Goal: Task Accomplishment & Management: Manage account settings

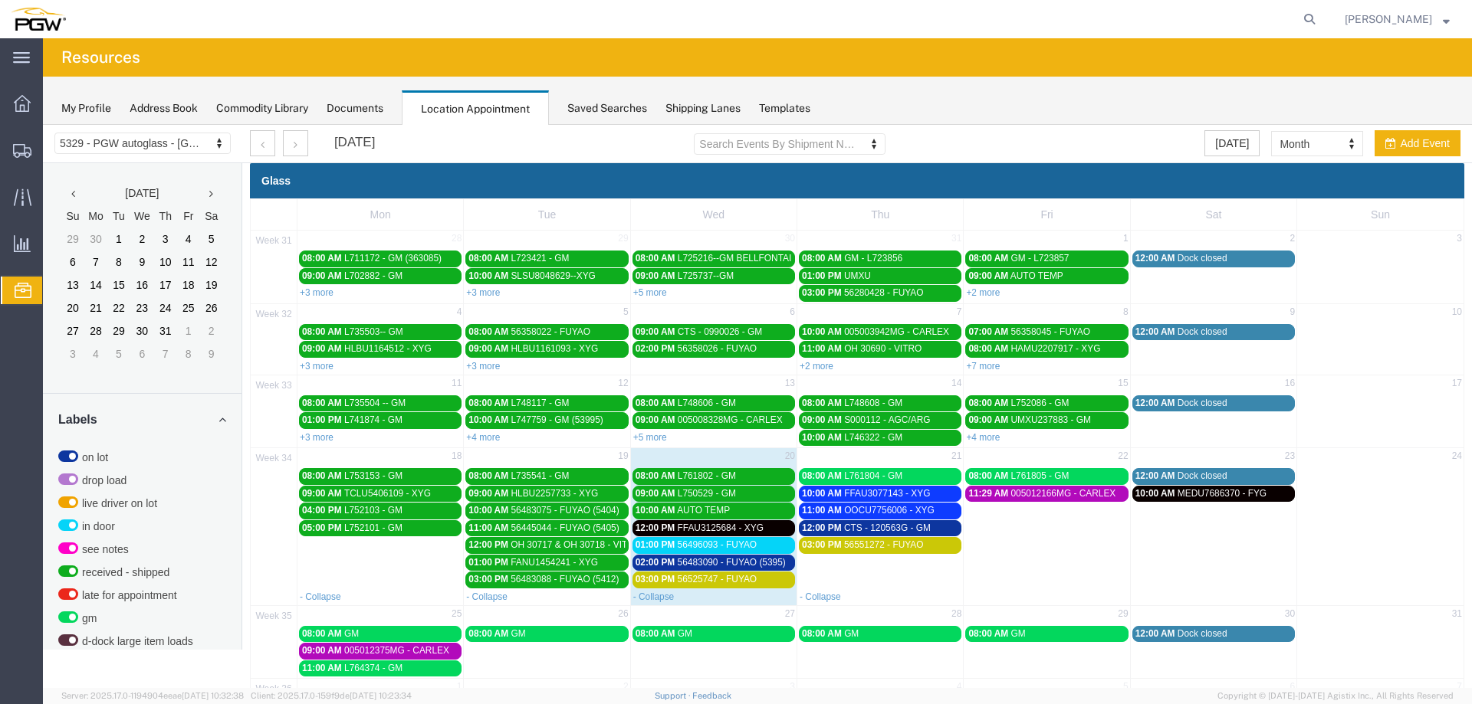
scroll to position [493, 0]
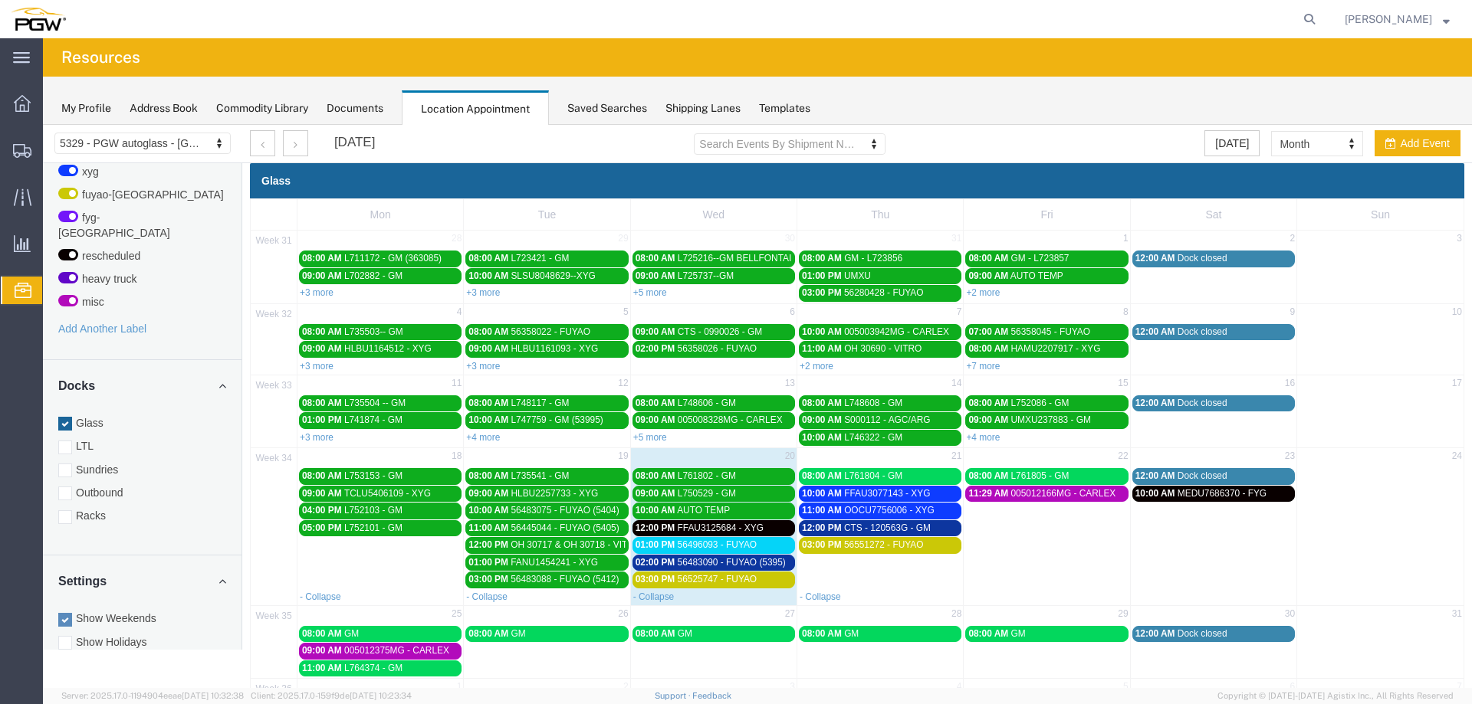
click at [1222, 502] on link "10:00 AM MEDU7686370 - FYG" at bounding box center [1213, 494] width 162 height 16
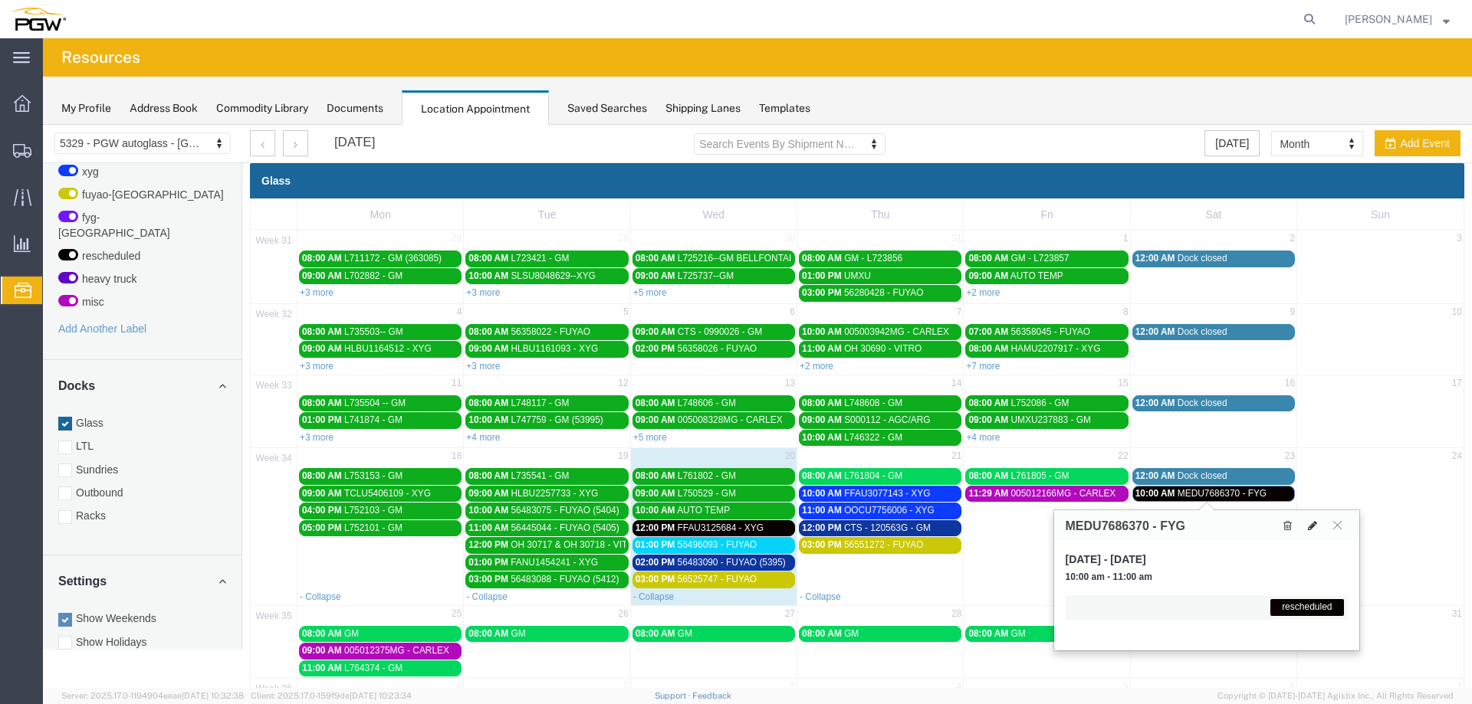
click at [1311, 528] on icon at bounding box center [1312, 525] width 9 height 11
select select "1"
select select "12940"
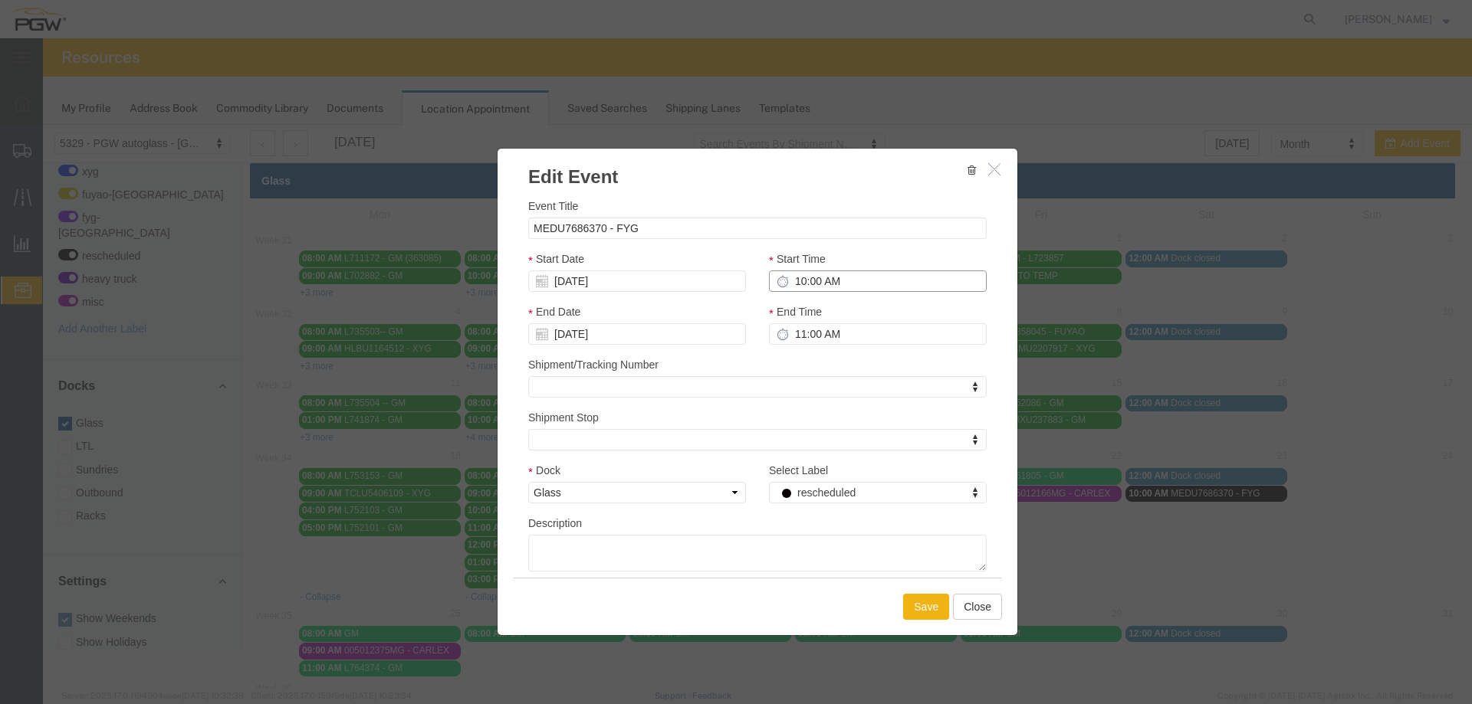
click at [792, 283] on input "10:00 AM" at bounding box center [878, 281] width 218 height 21
type input "9:00 AM"
type input "10:00 AM"
click at [616, 292] on body "Location Scheduling 5329 - PGW autoglass - Chillicothe 5329 - PGW autoglass - C…" at bounding box center [757, 380] width 1429 height 511
drag, startPoint x: 629, startPoint y: 418, endPoint x: 842, endPoint y: 461, distance: 216.6
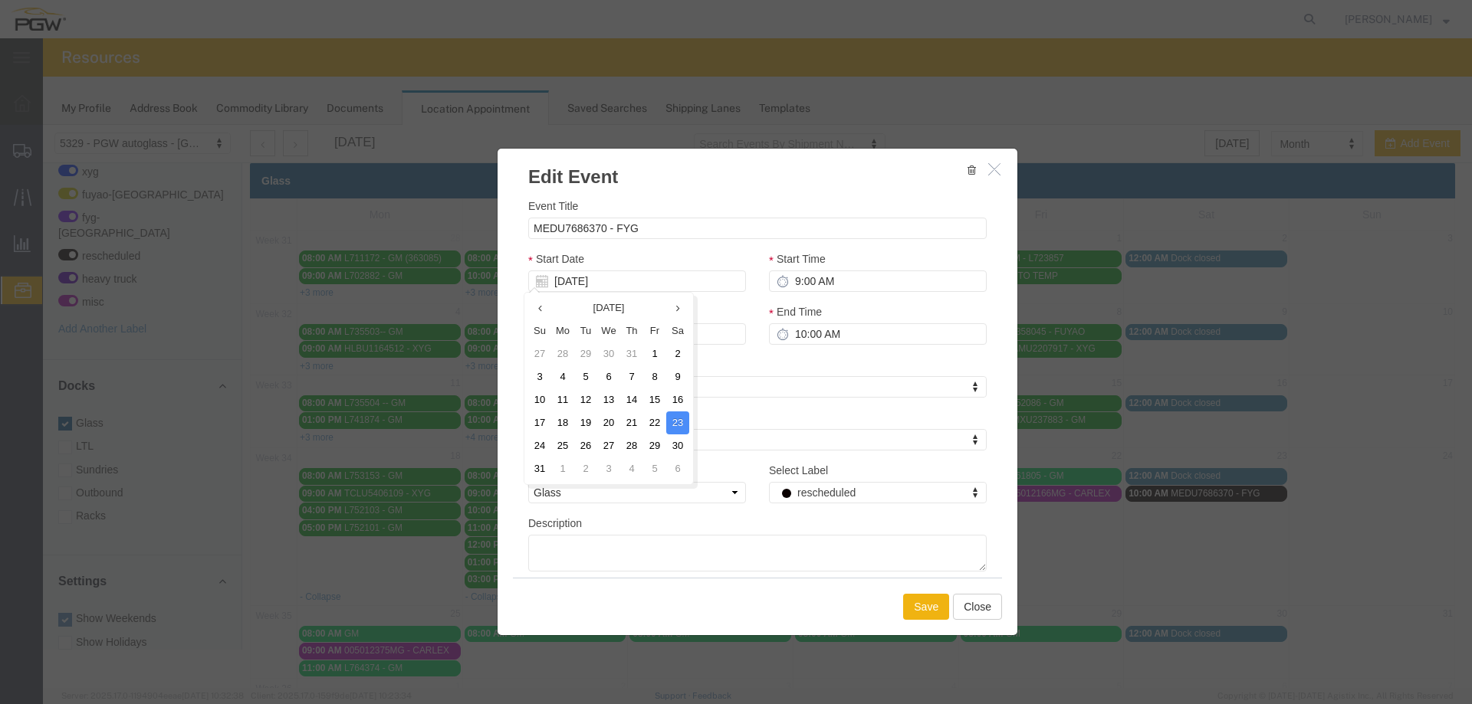
click at [629, 418] on td "21" at bounding box center [631, 423] width 23 height 23
type input "[DATE]"
click at [910, 600] on button "Save" at bounding box center [926, 607] width 46 height 26
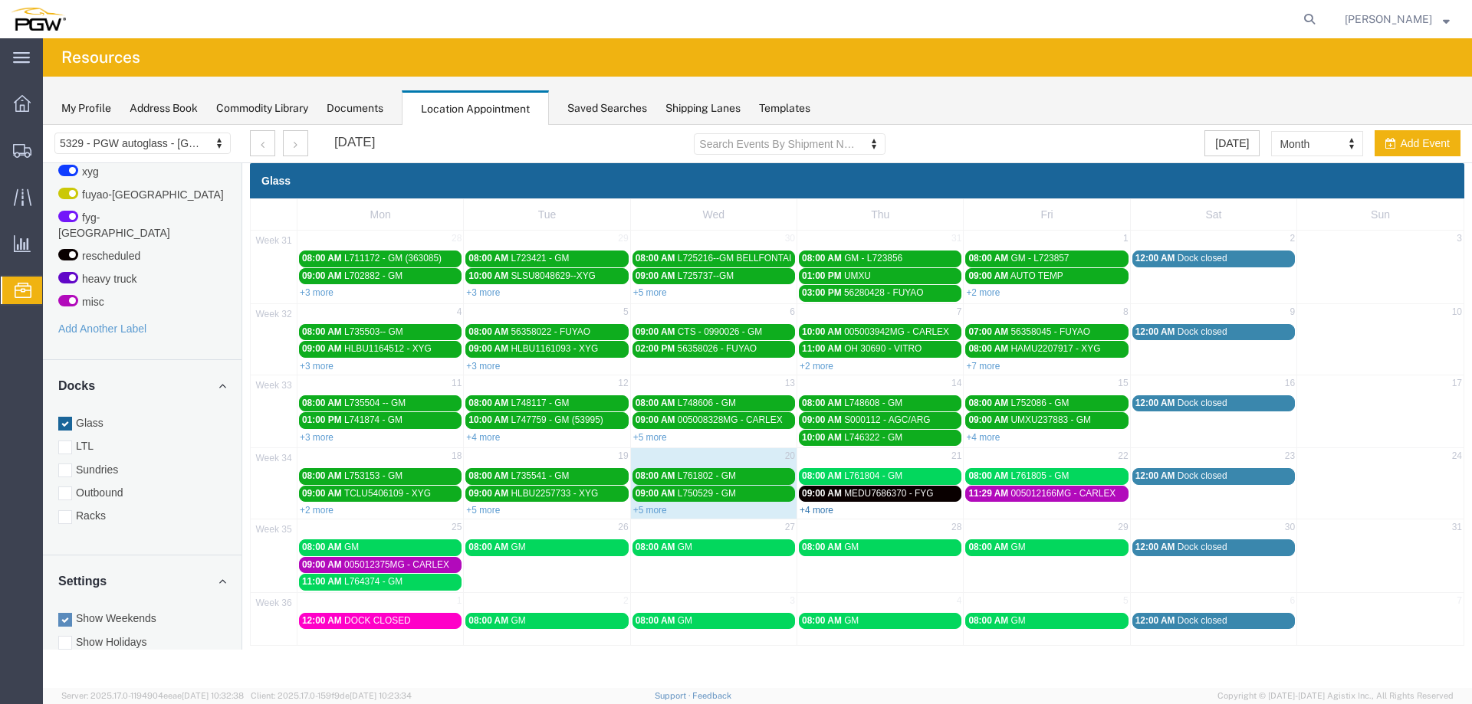
click at [824, 511] on link "+4 more" at bounding box center [816, 510] width 34 height 11
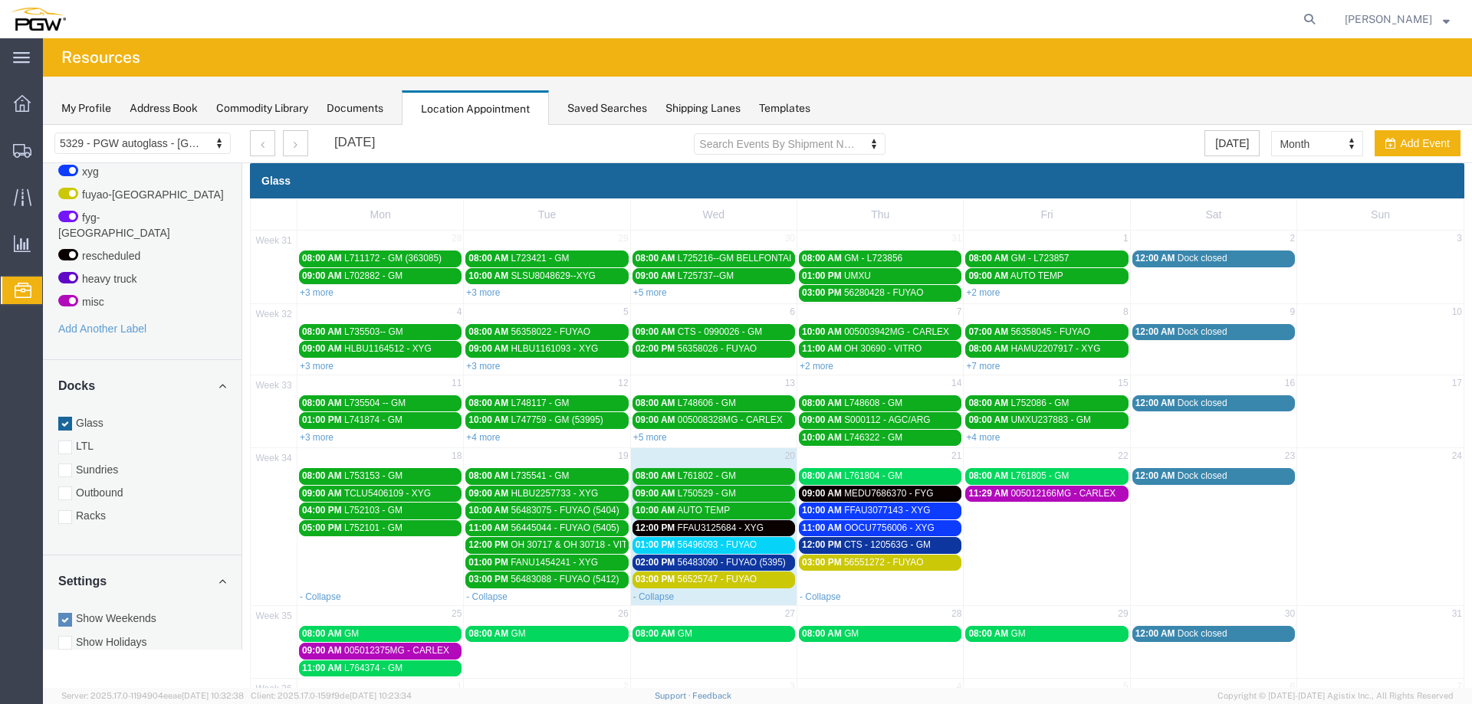
click at [924, 495] on span "MEDU7686370 - FYG" at bounding box center [888, 493] width 89 height 11
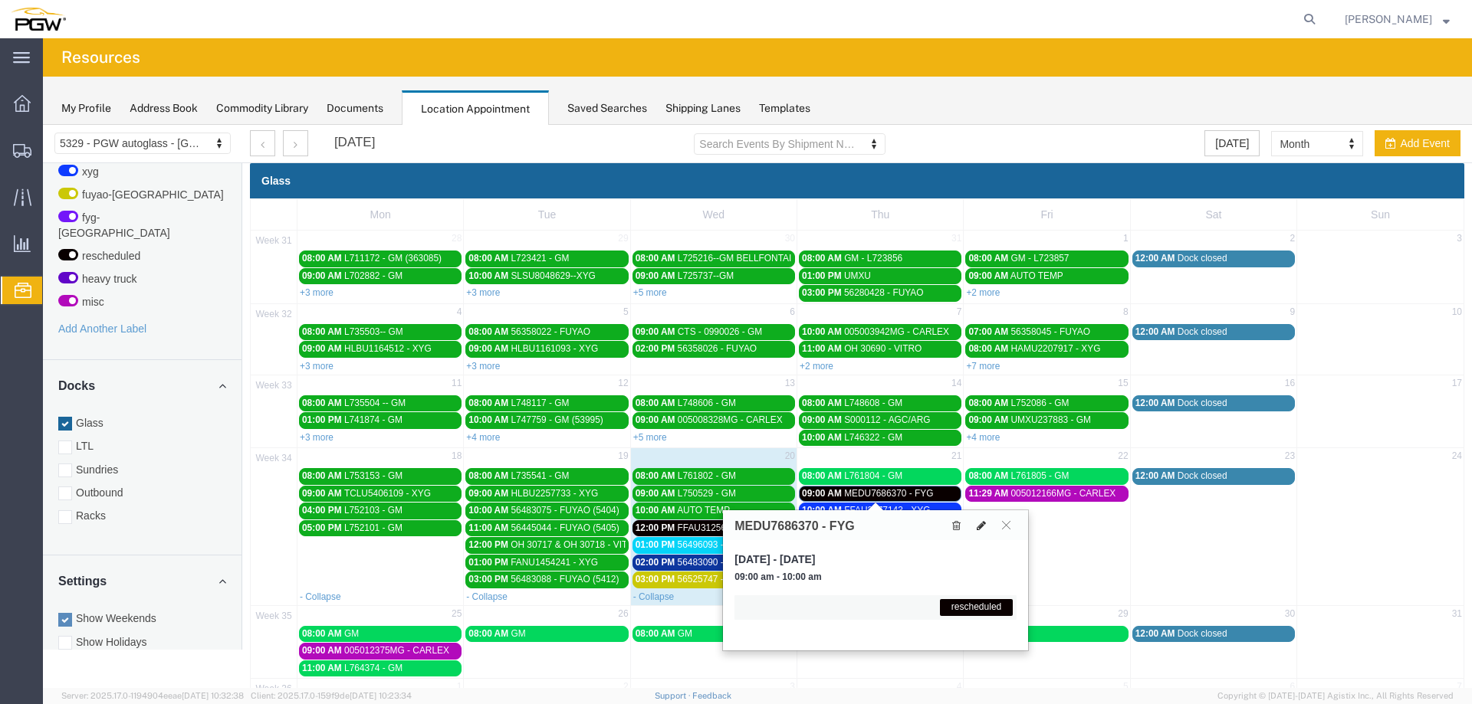
click at [976, 528] on button at bounding box center [980, 525] width 21 height 16
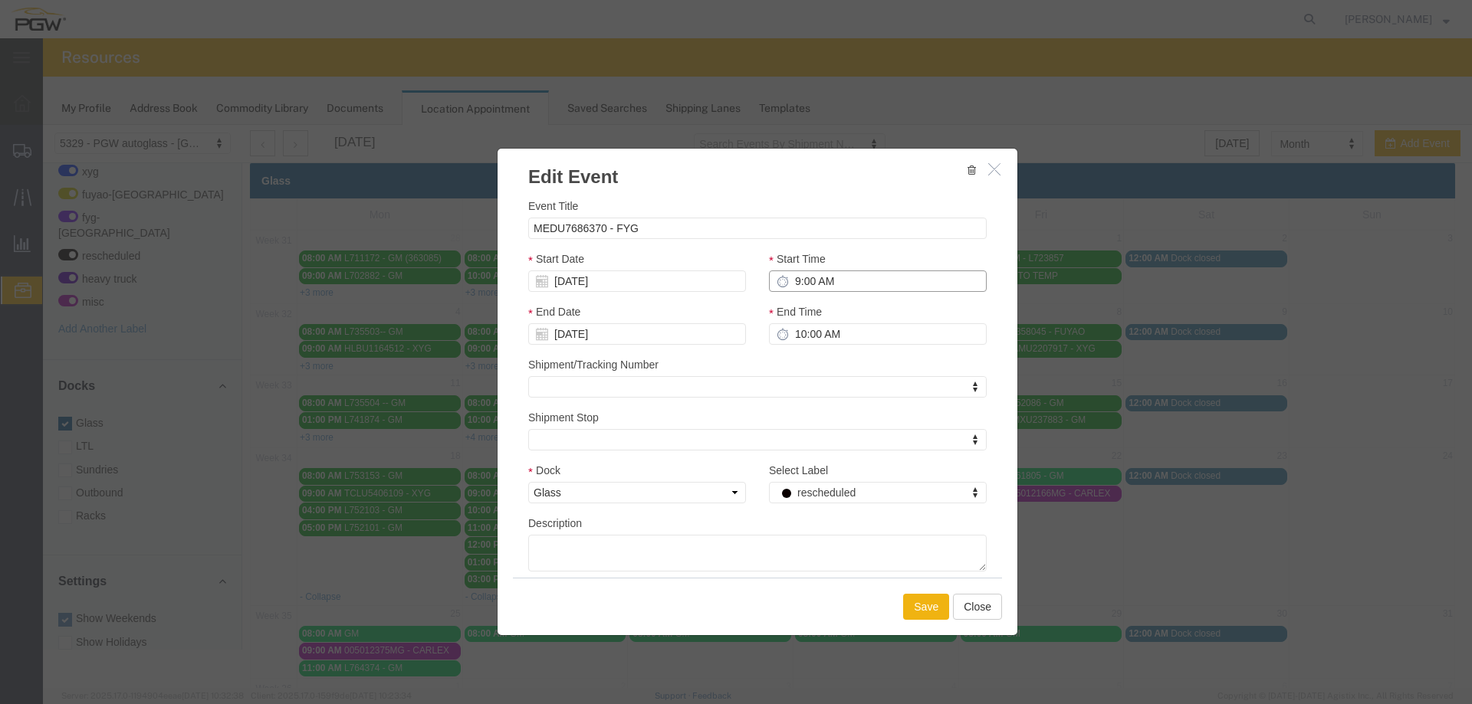
click at [784, 284] on input "9:00 AM" at bounding box center [878, 281] width 218 height 21
type input "1:00 AM"
type input "2:00 AM"
type input "1:00 PM"
type input "2:00 PM"
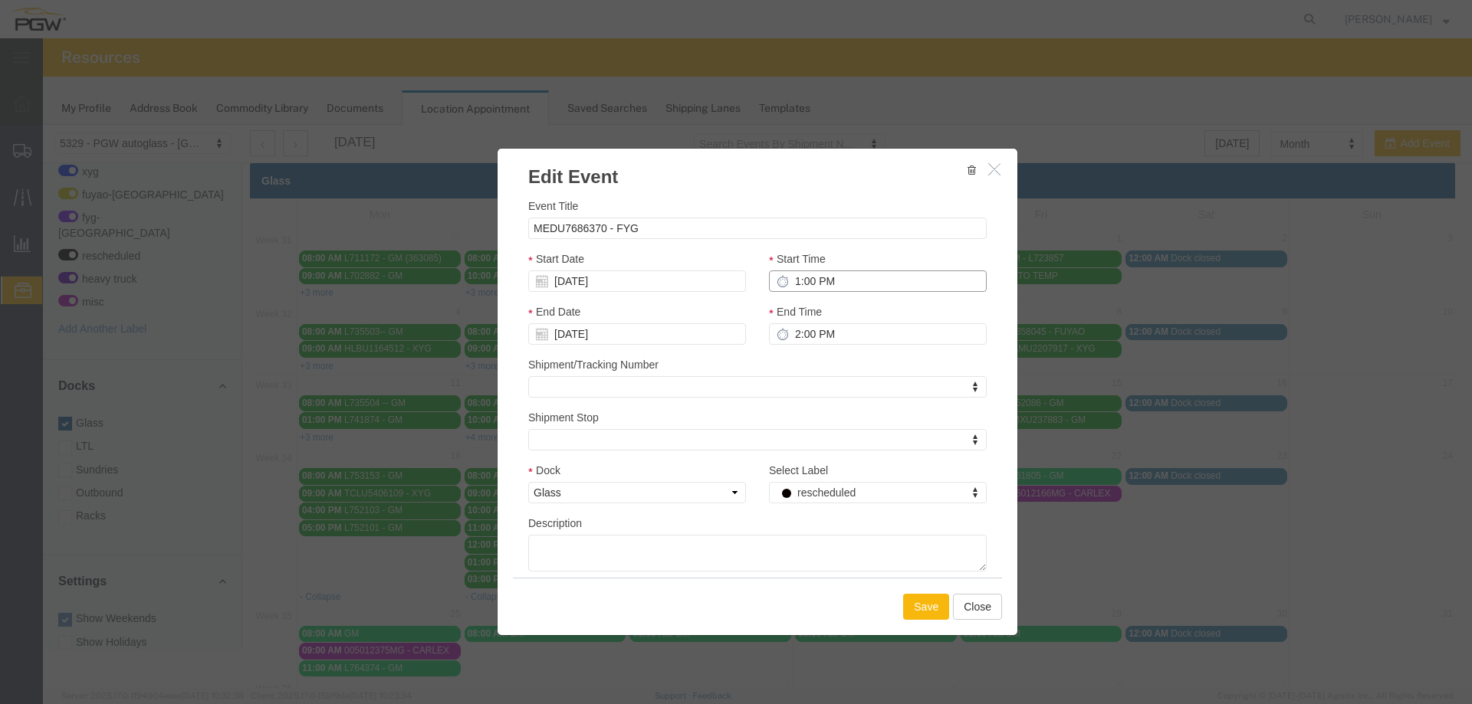
type input "1:00 PM"
click at [903, 600] on button "Save" at bounding box center [926, 607] width 46 height 26
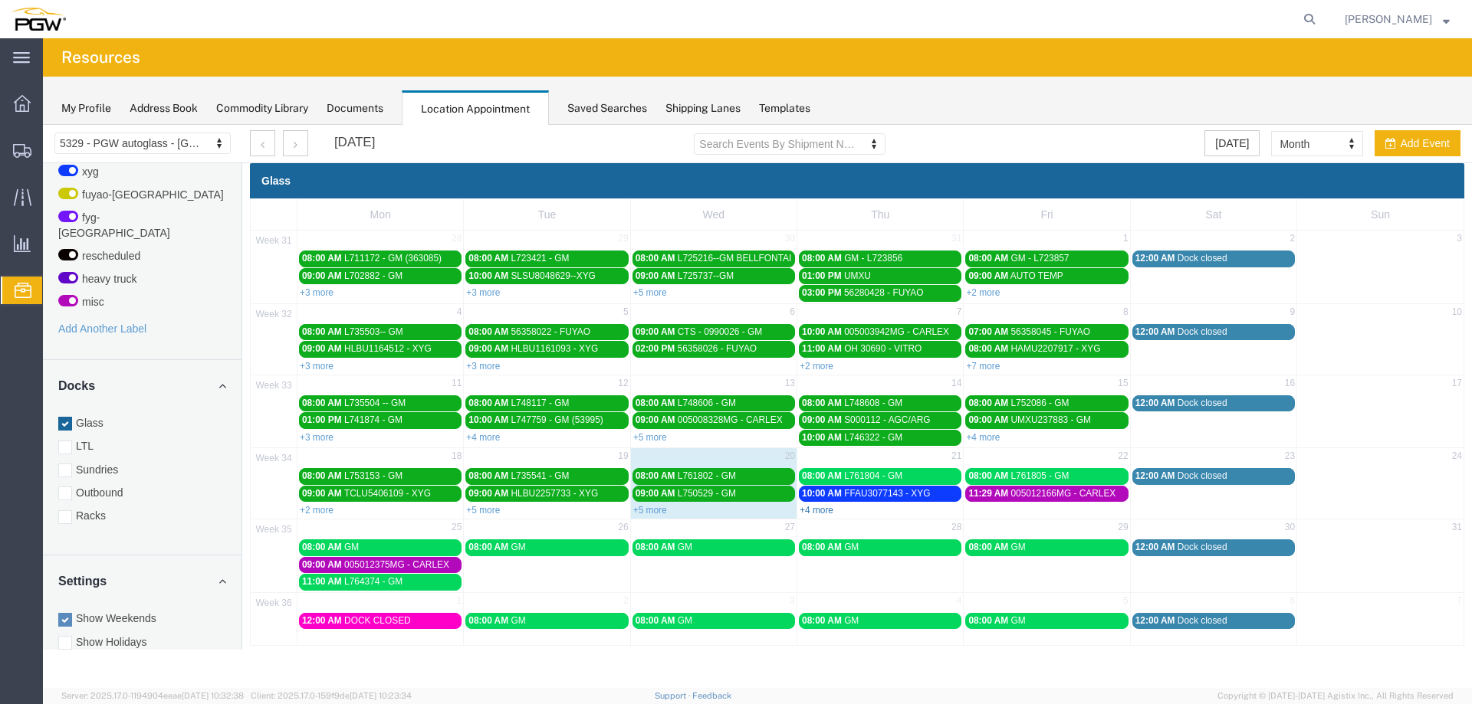
click at [820, 509] on link "+4 more" at bounding box center [816, 510] width 34 height 11
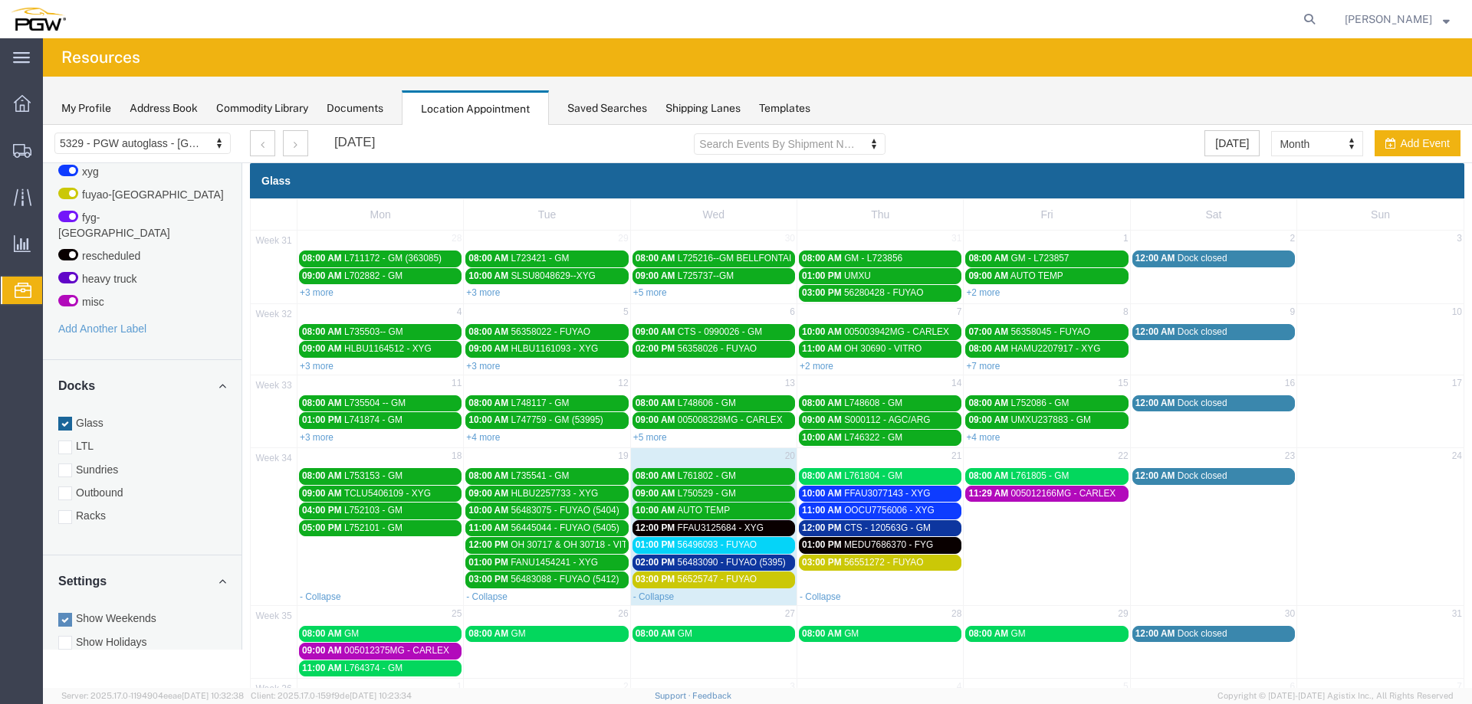
click at [730, 561] on span "56483090 - FUYAO (5395)" at bounding box center [732, 562] width 108 height 11
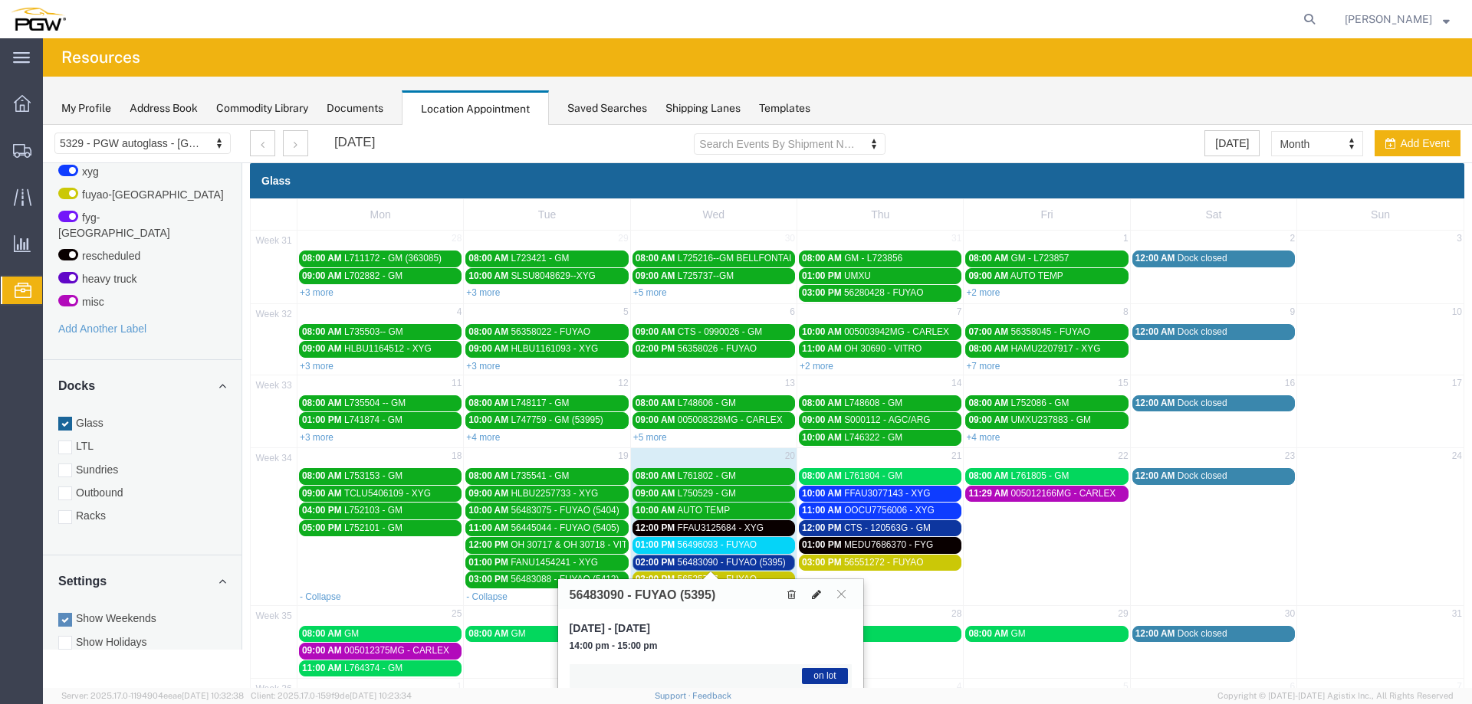
click at [816, 598] on icon at bounding box center [816, 594] width 9 height 11
select select "1"
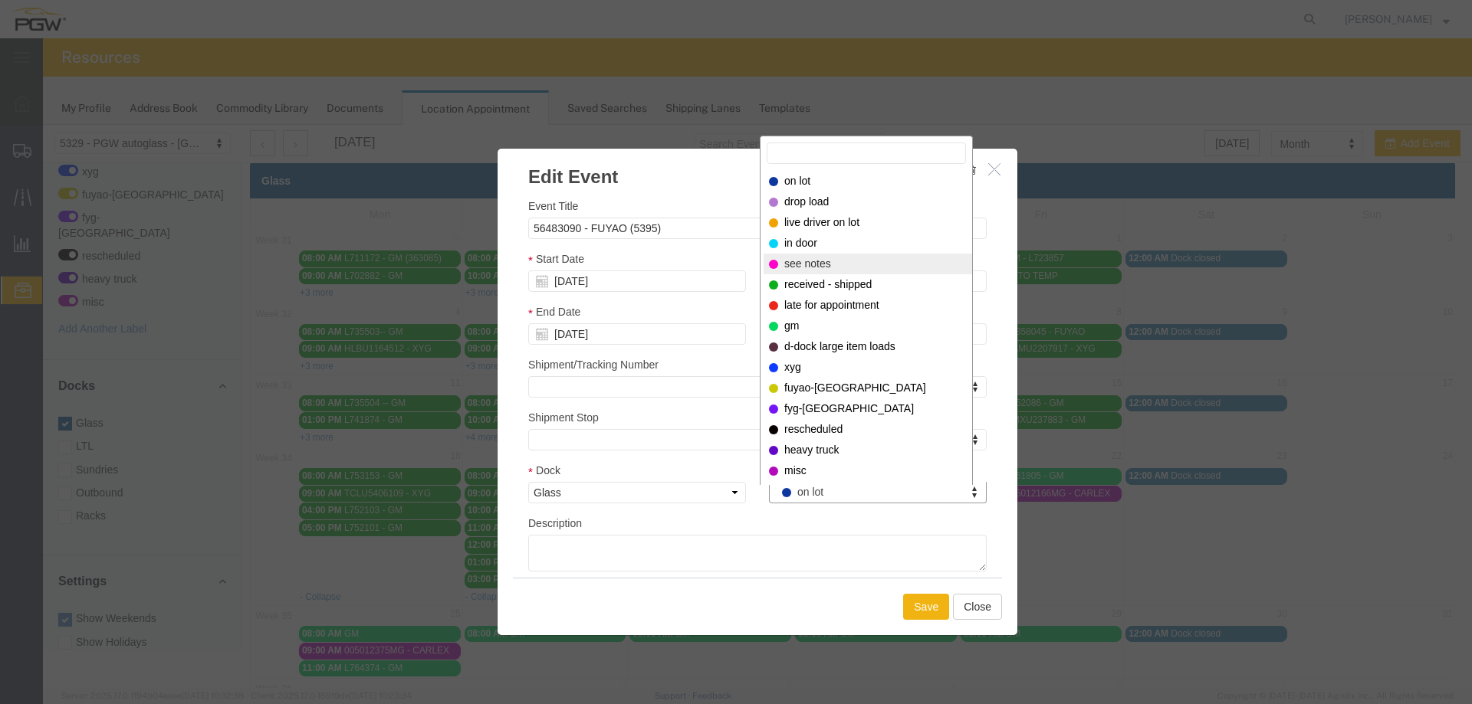
select select "220"
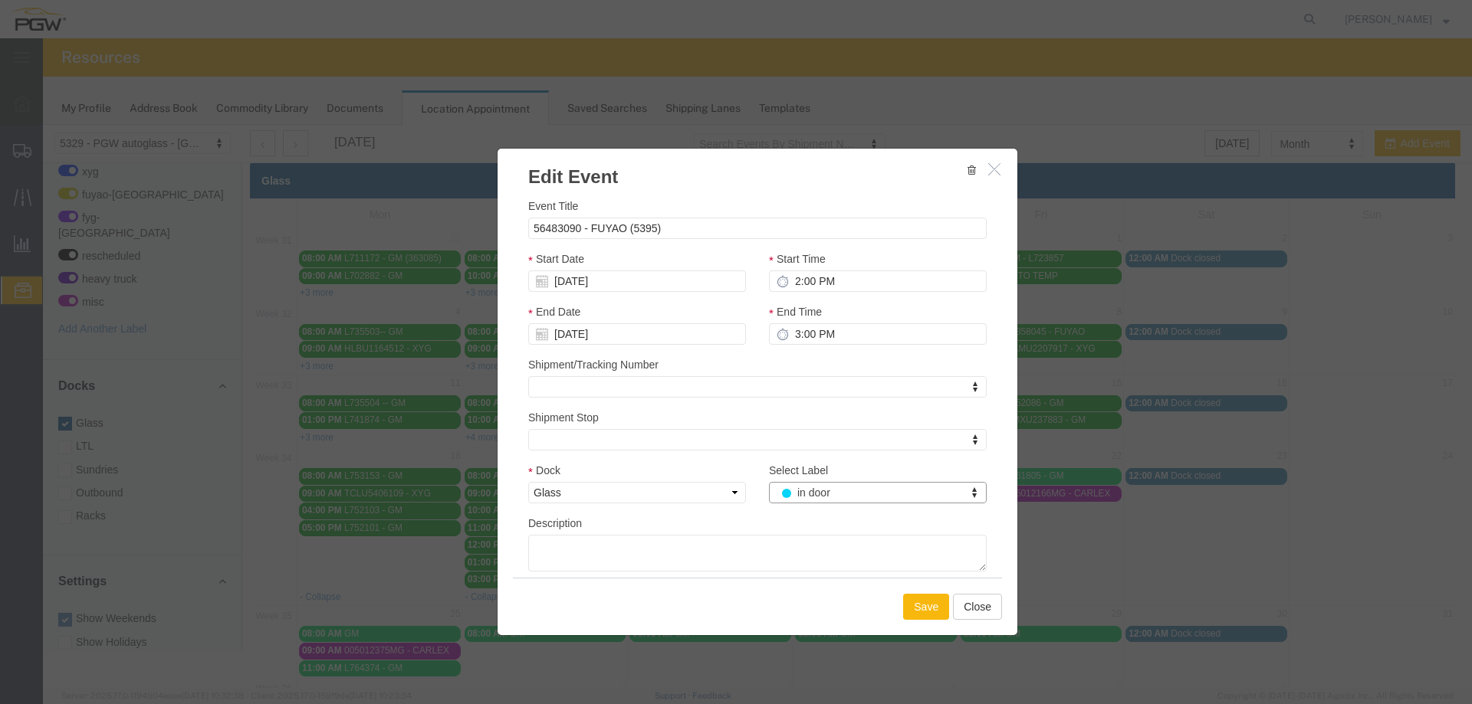
click at [920, 610] on button "Save" at bounding box center [926, 607] width 46 height 26
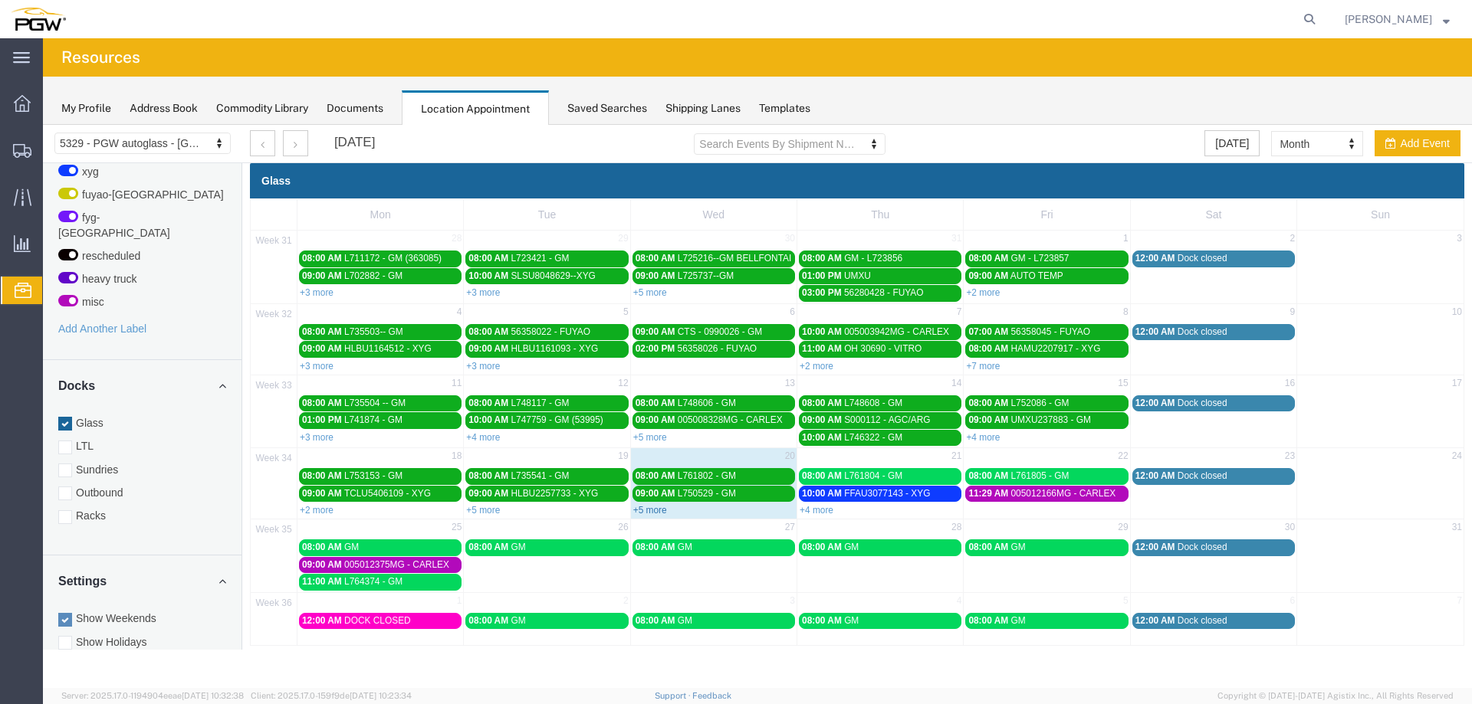
click at [648, 509] on link "+5 more" at bounding box center [650, 510] width 34 height 11
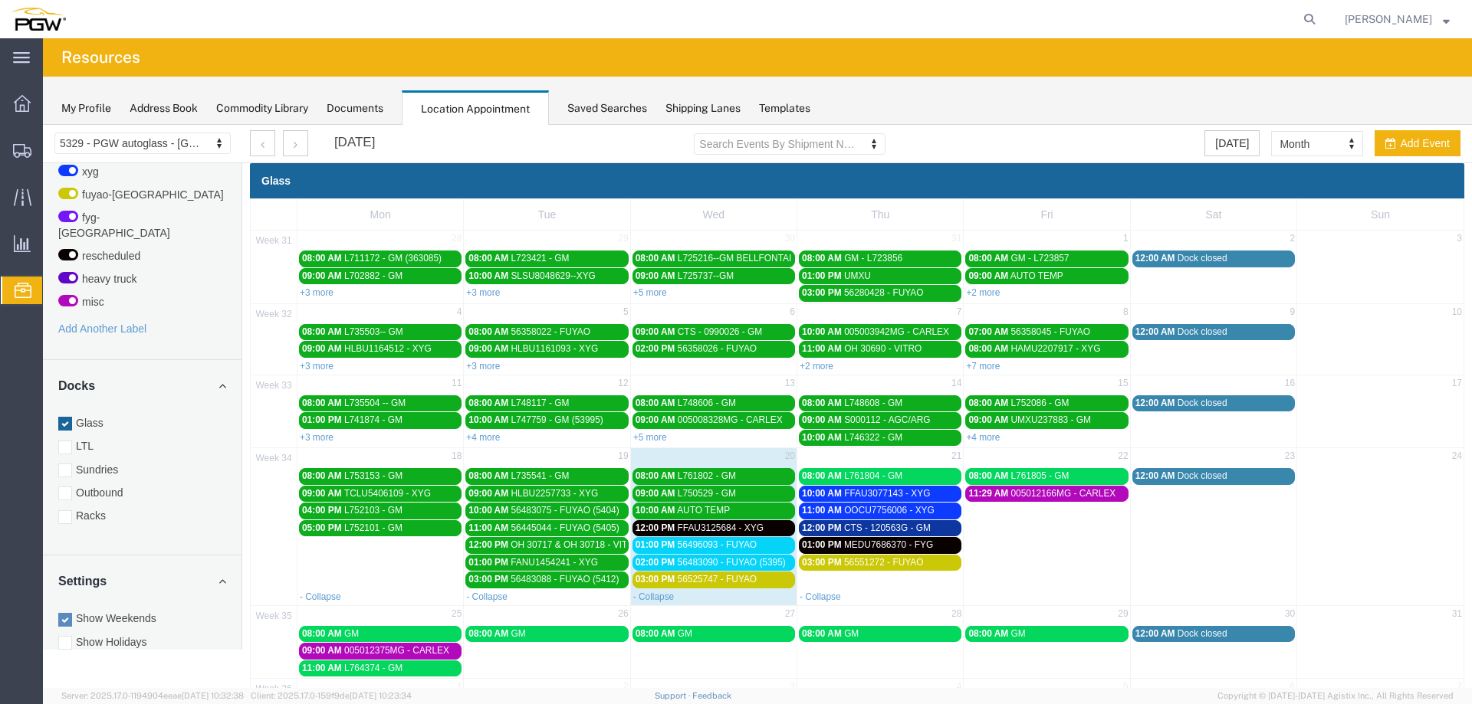
click at [668, 529] on span "12:00 PM" at bounding box center [655, 528] width 40 height 11
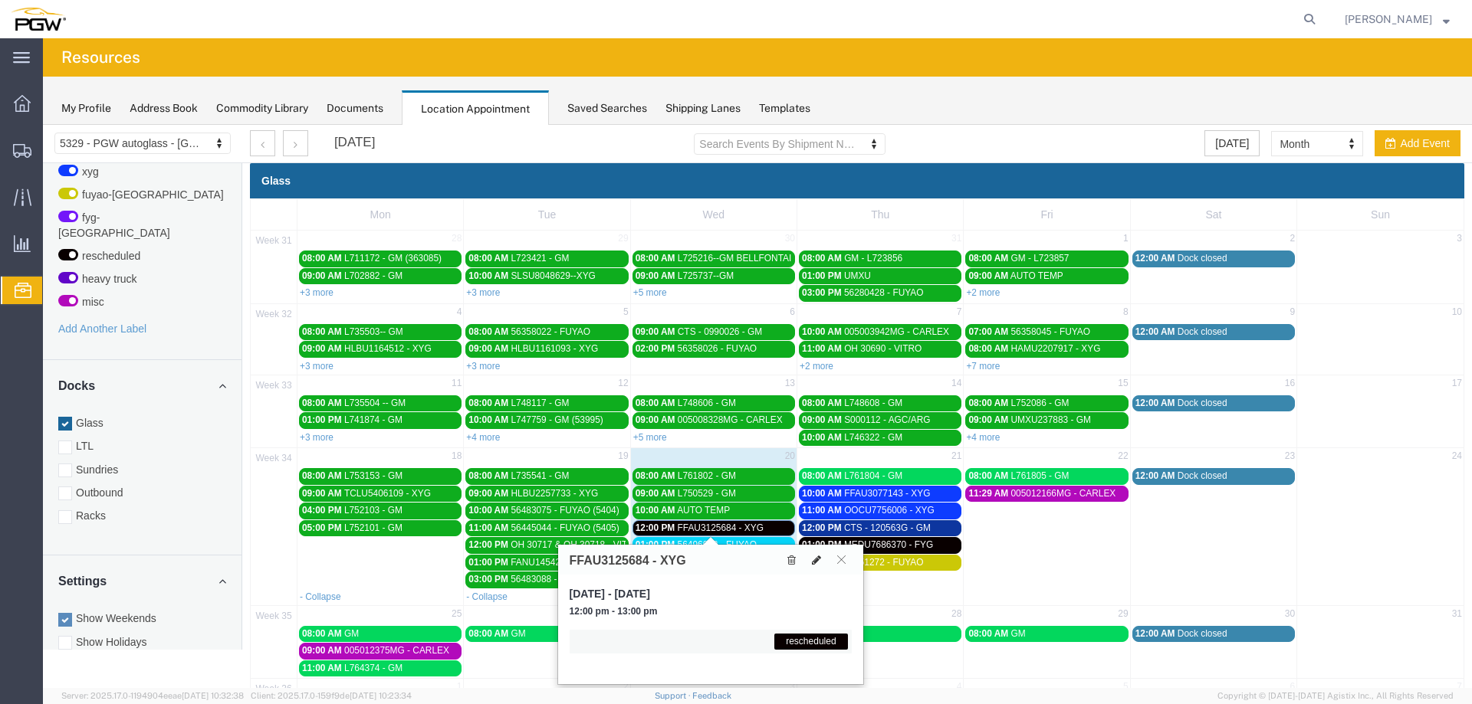
click at [822, 558] on button at bounding box center [816, 560] width 21 height 16
select select "1"
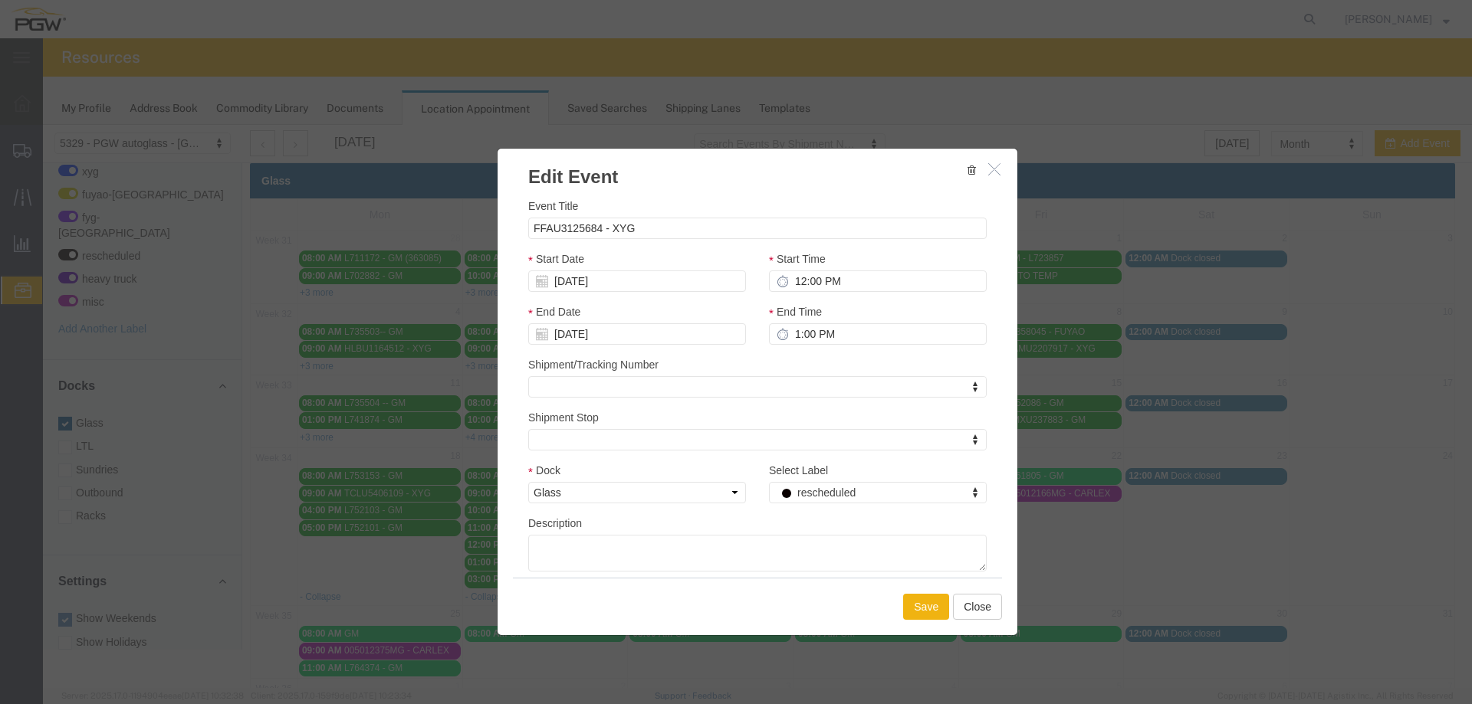
click at [801, 506] on div "Select Label rescheduled Select Label Select Label on lot drop load live driver…" at bounding box center [877, 488] width 241 height 53
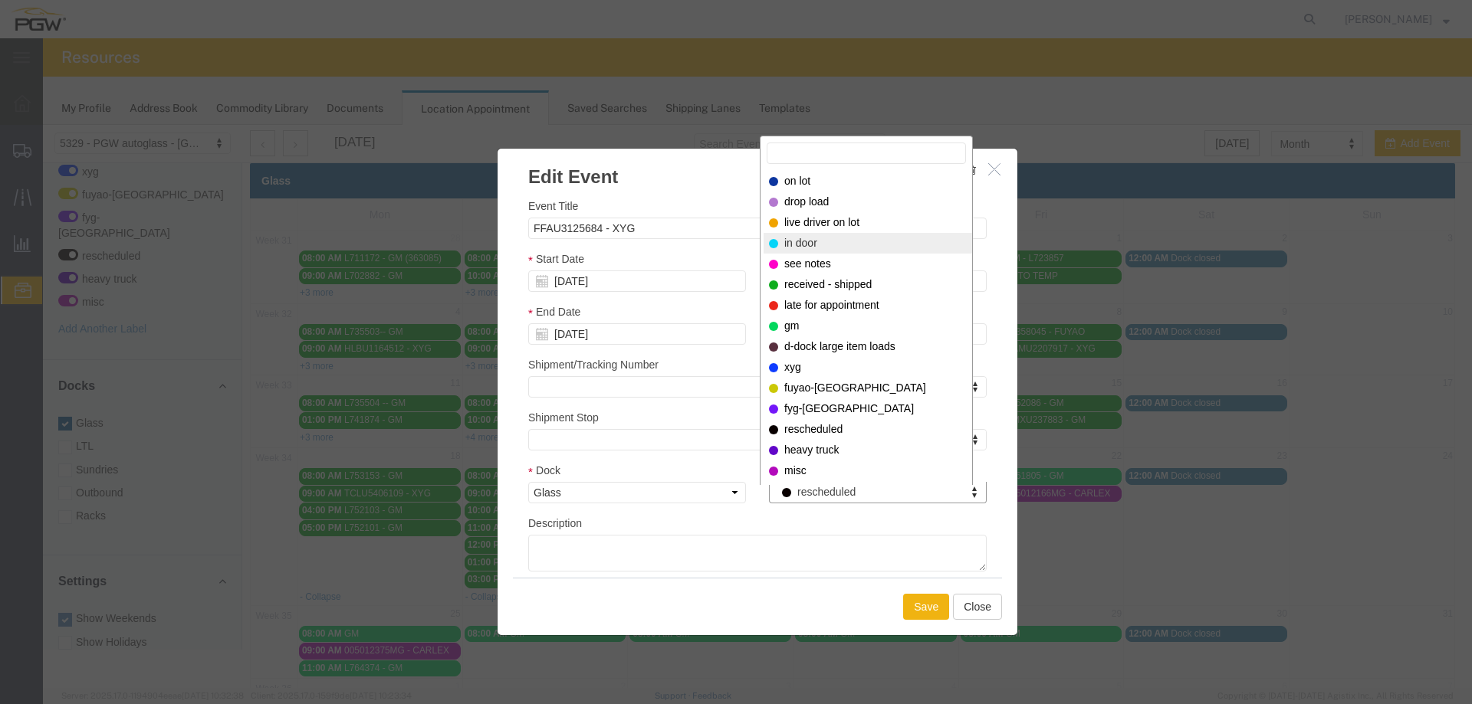
select select "220"
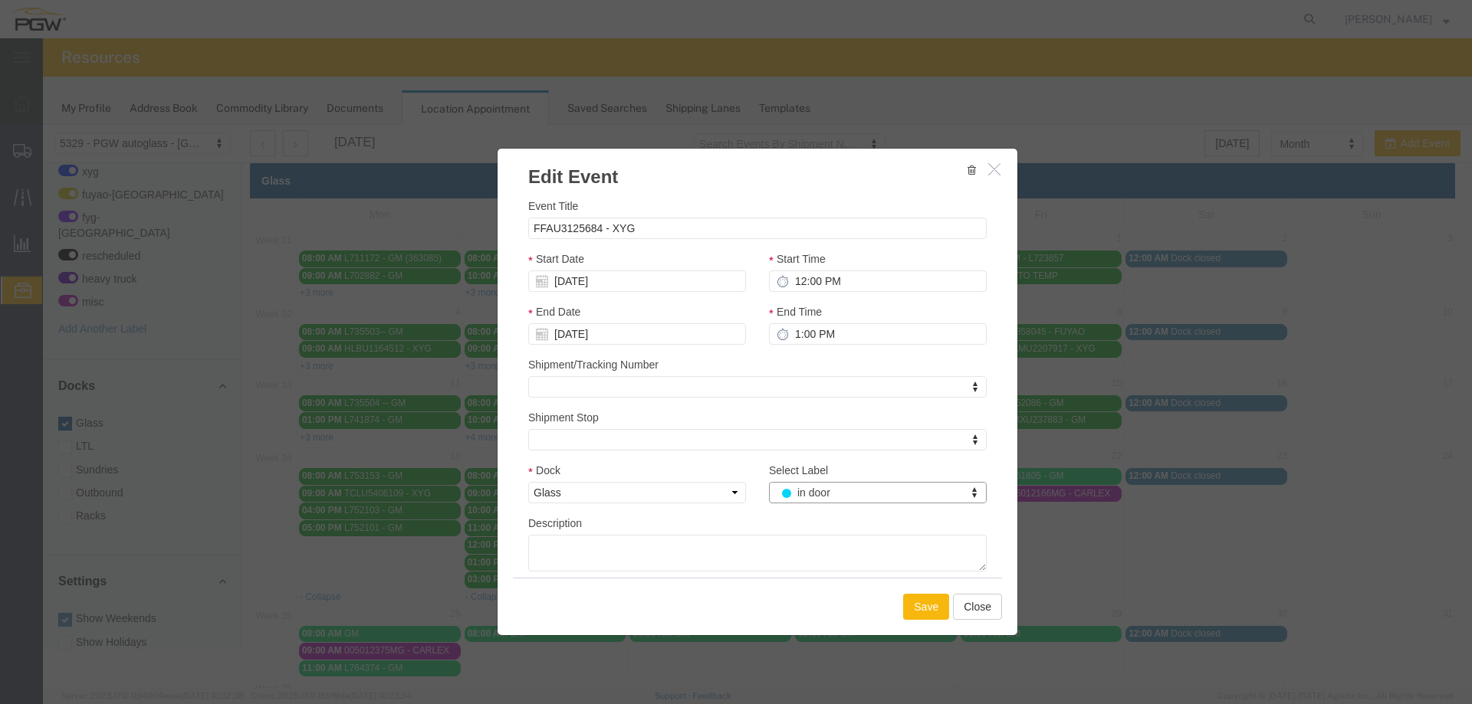
click at [914, 602] on button "Save" at bounding box center [926, 607] width 46 height 26
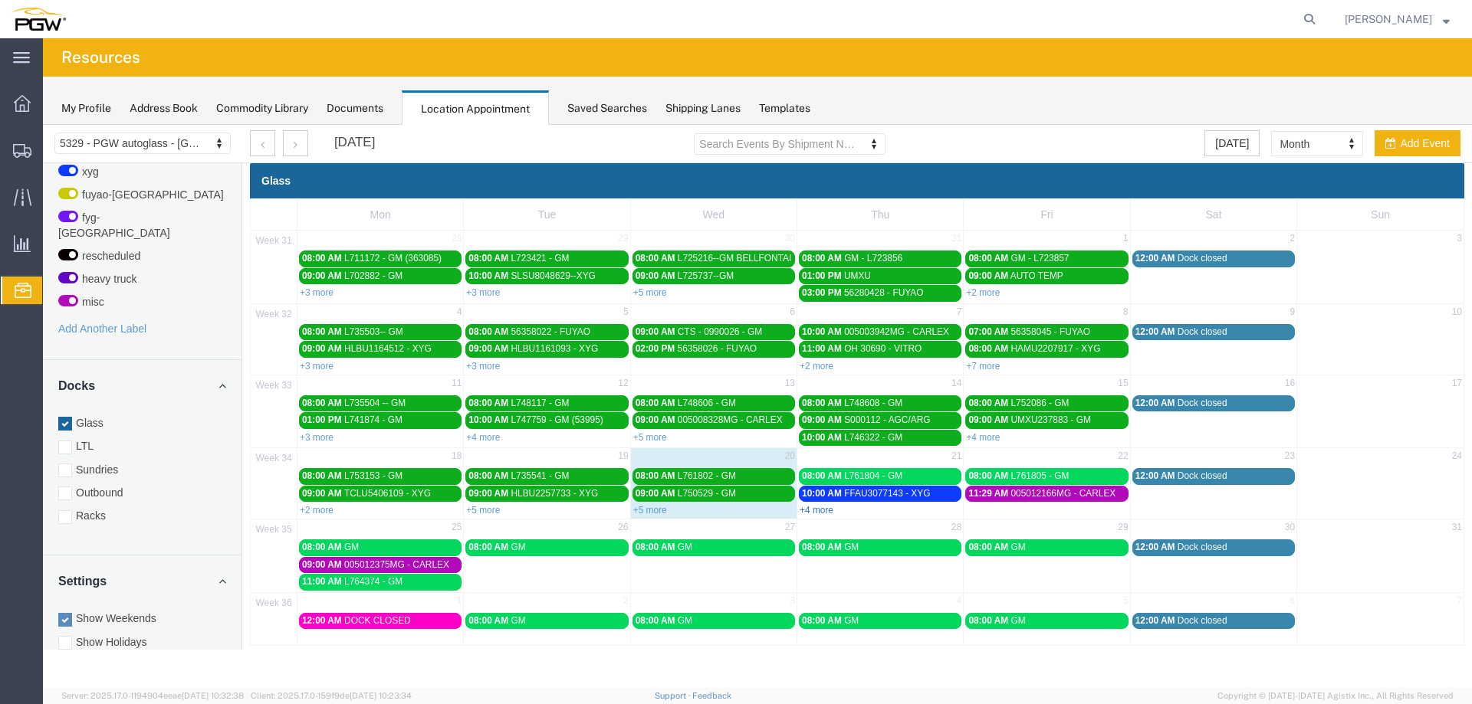
click at [819, 508] on link "+4 more" at bounding box center [816, 510] width 34 height 11
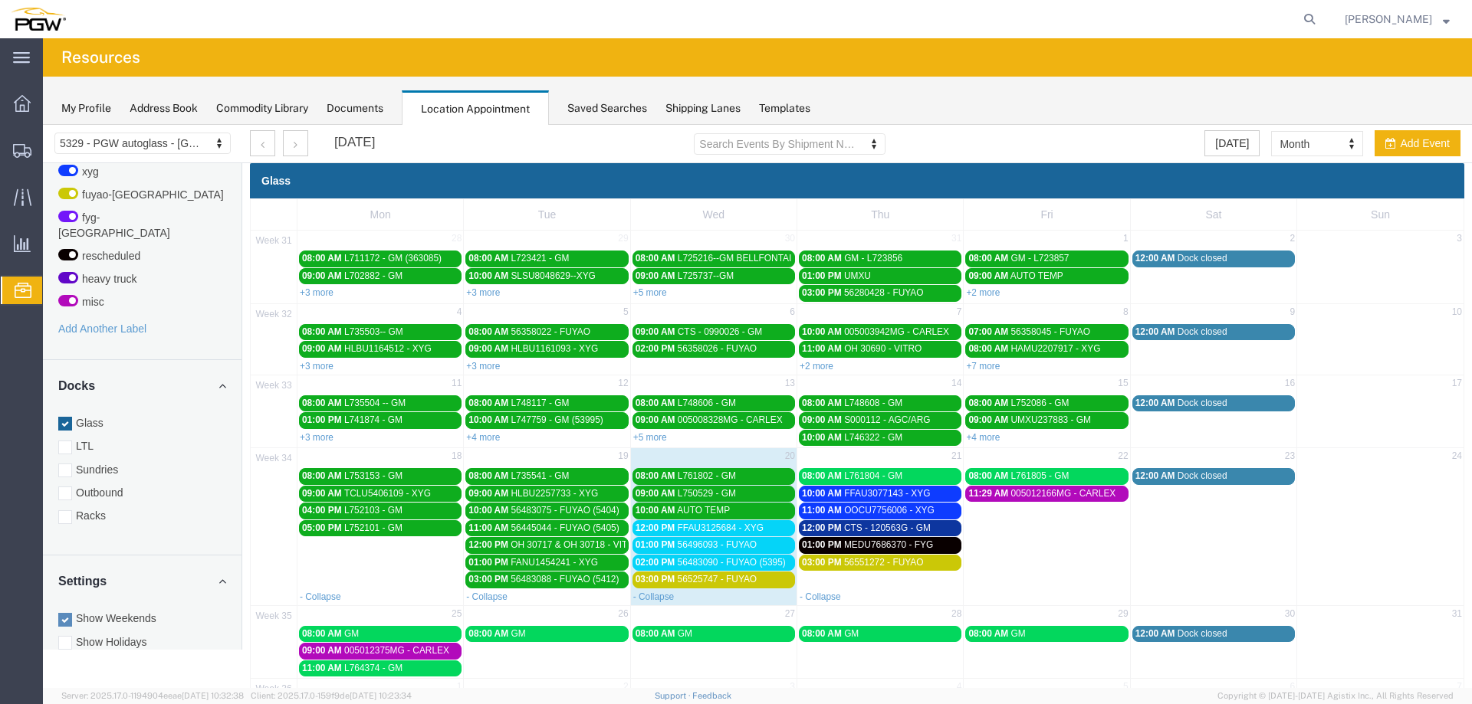
click at [739, 540] on span "56496093 - FUYAO" at bounding box center [718, 545] width 80 height 11
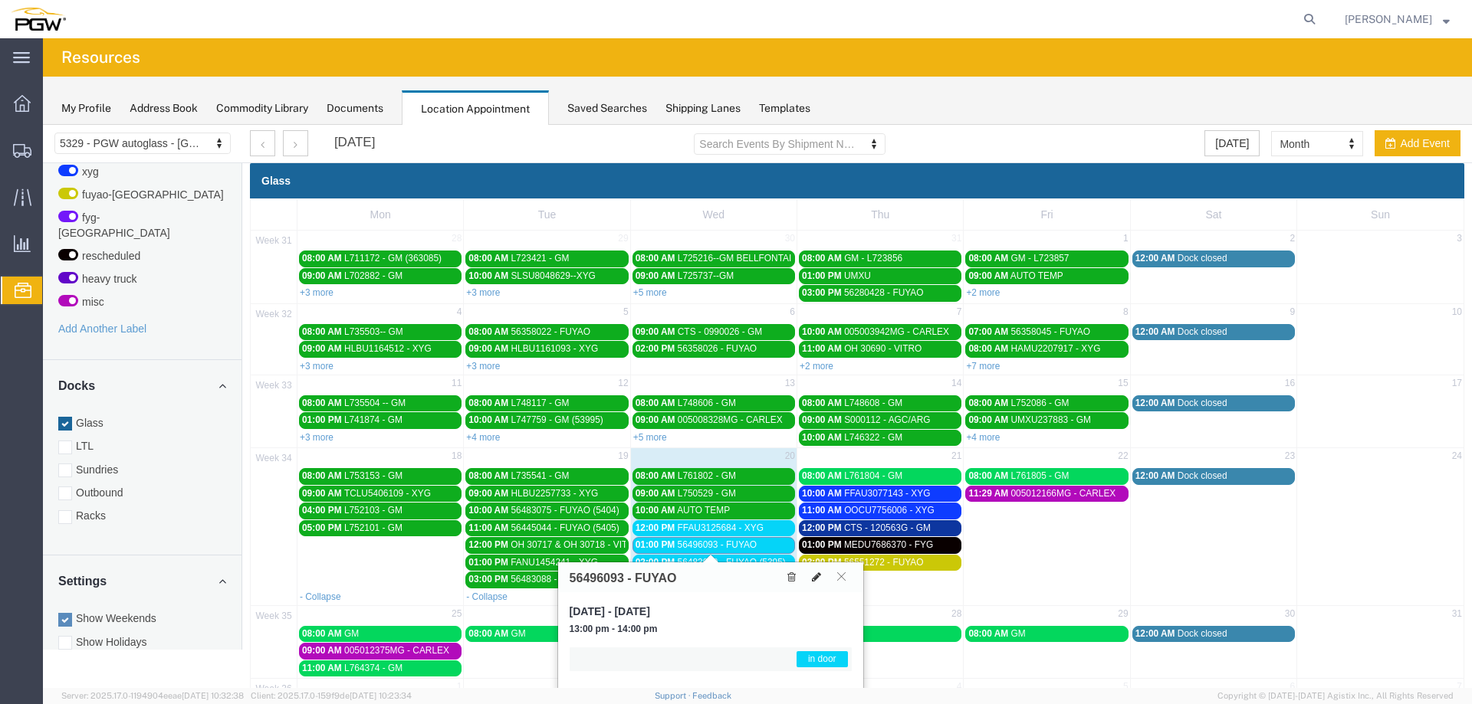
click at [822, 578] on button at bounding box center [816, 577] width 21 height 16
select select "1"
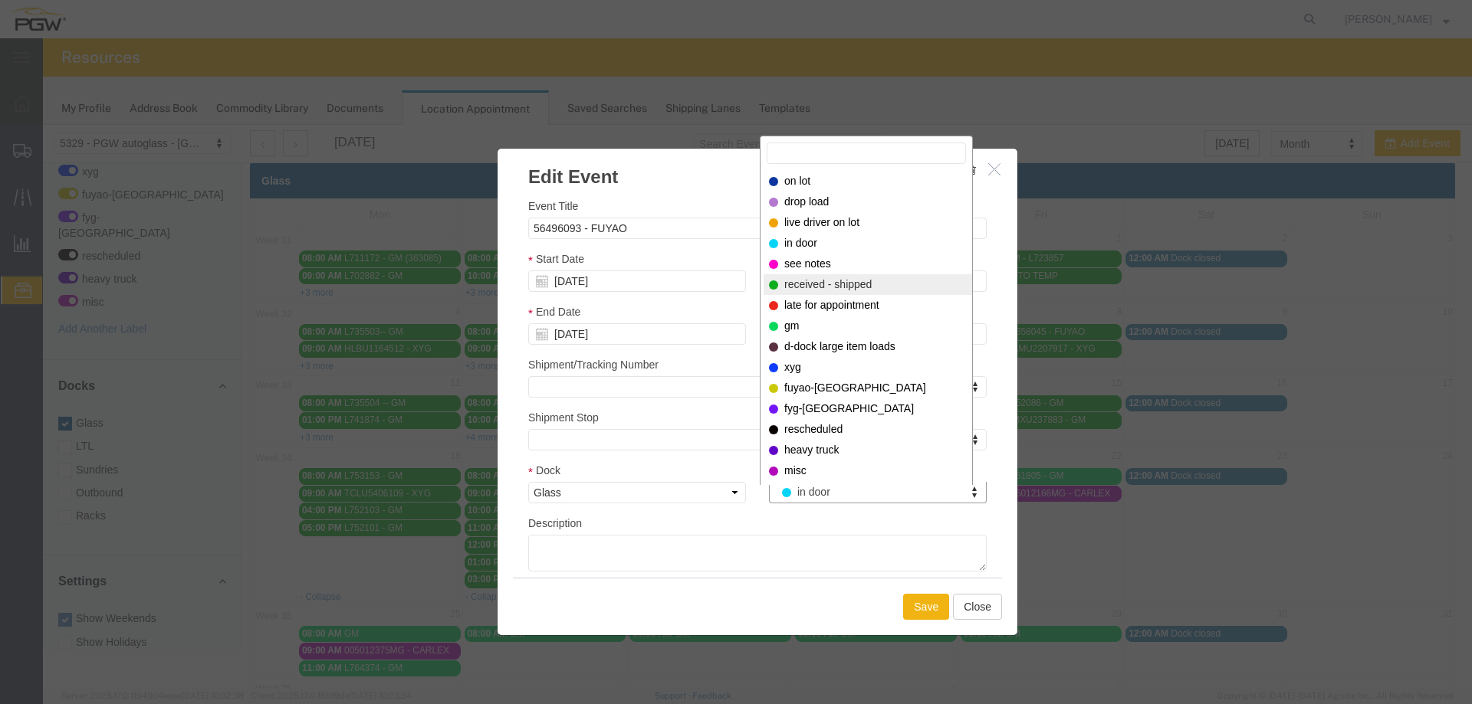
select select "200"
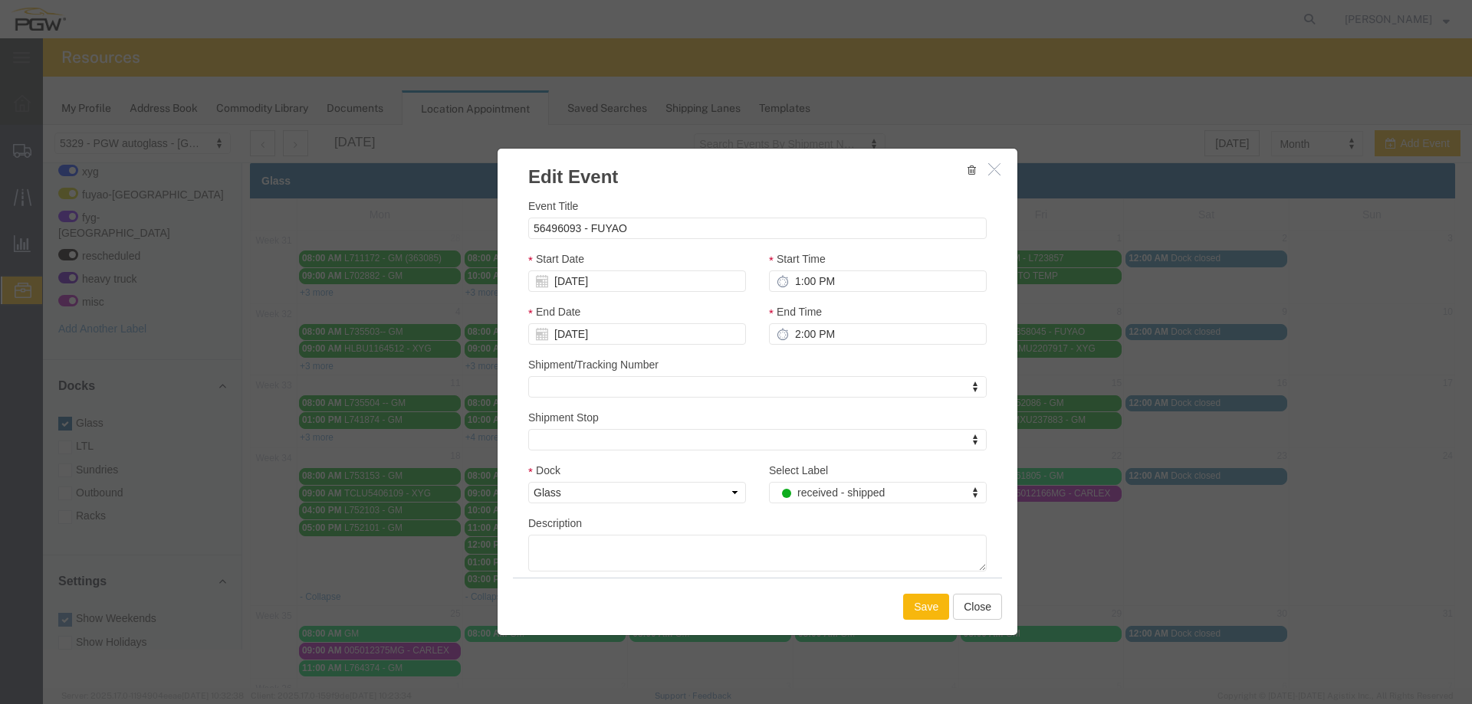
click at [920, 608] on button "Save" at bounding box center [926, 607] width 46 height 26
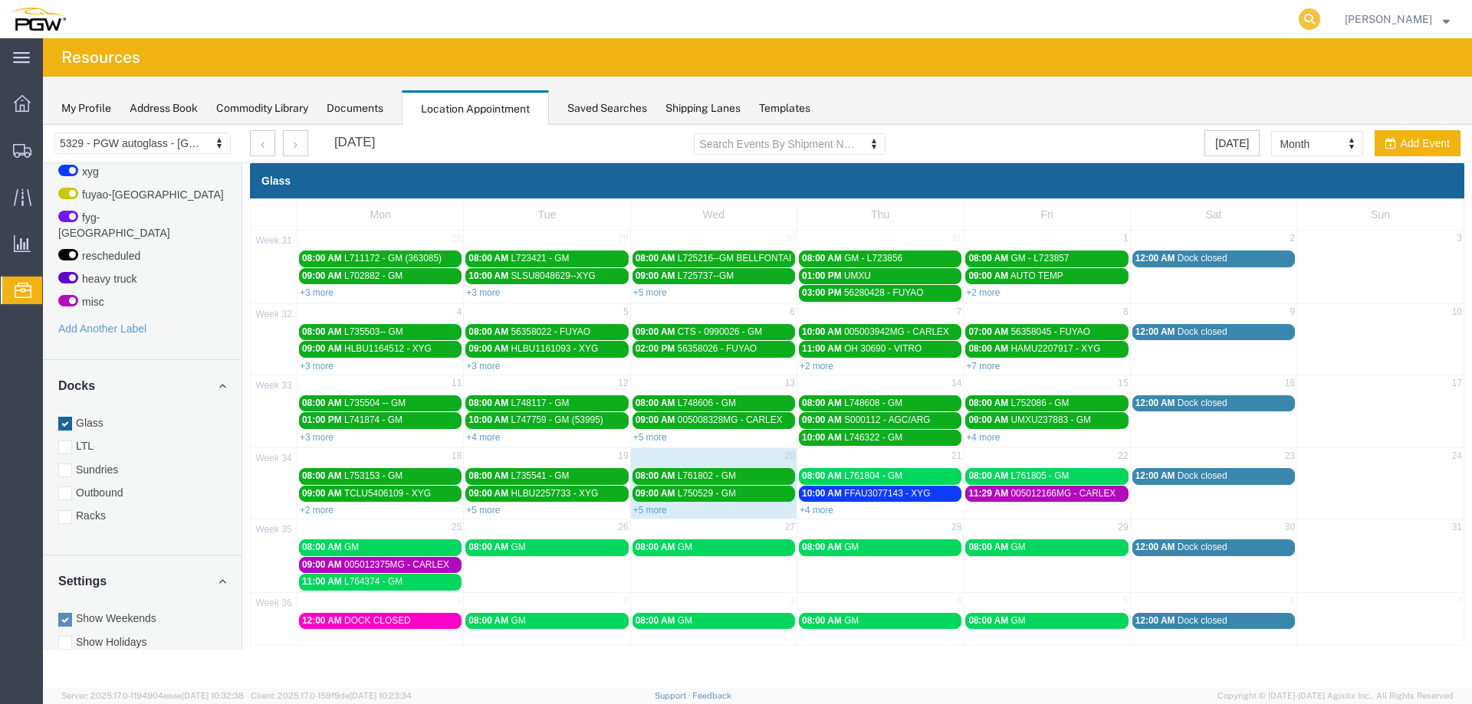
click at [1316, 19] on icon at bounding box center [1308, 18] width 21 height 21
click at [1282, 22] on input "search" at bounding box center [1065, 19] width 466 height 37
type input "56526374"
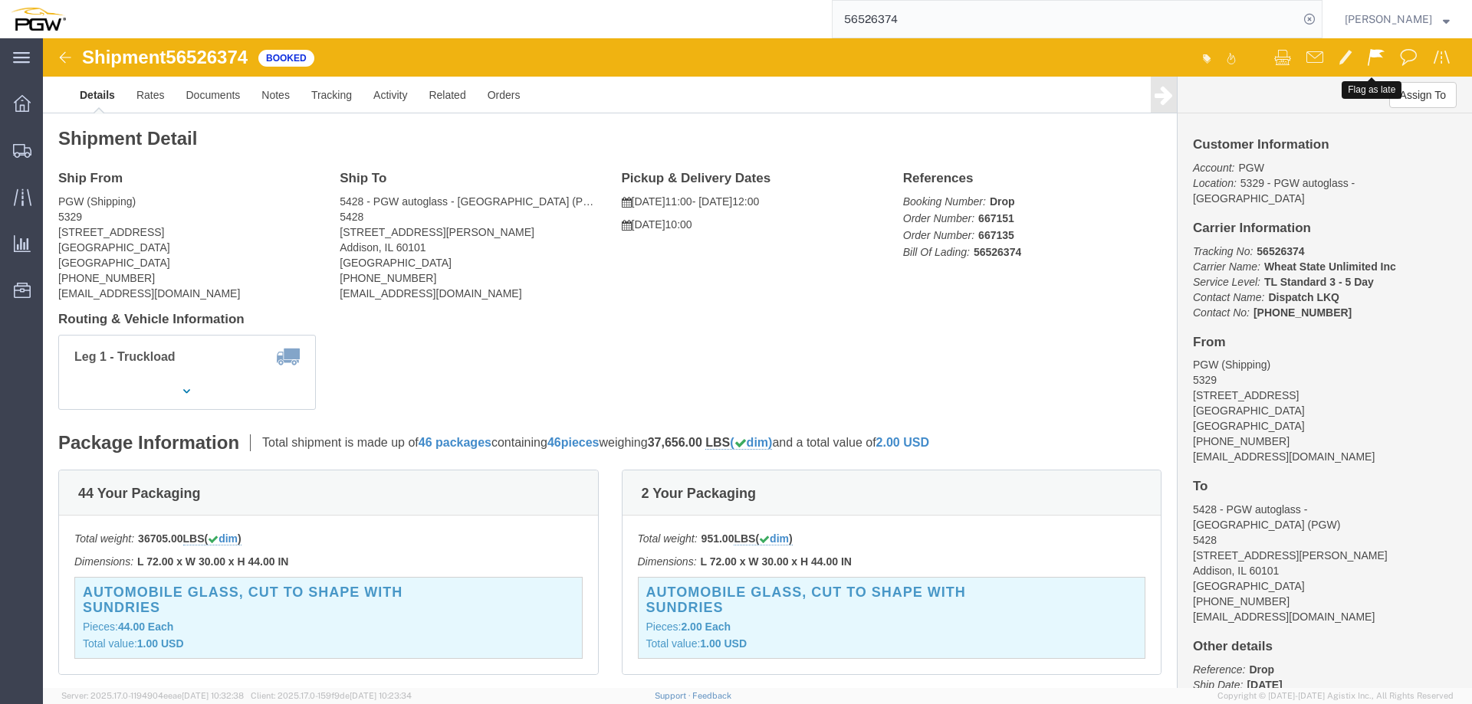
click span
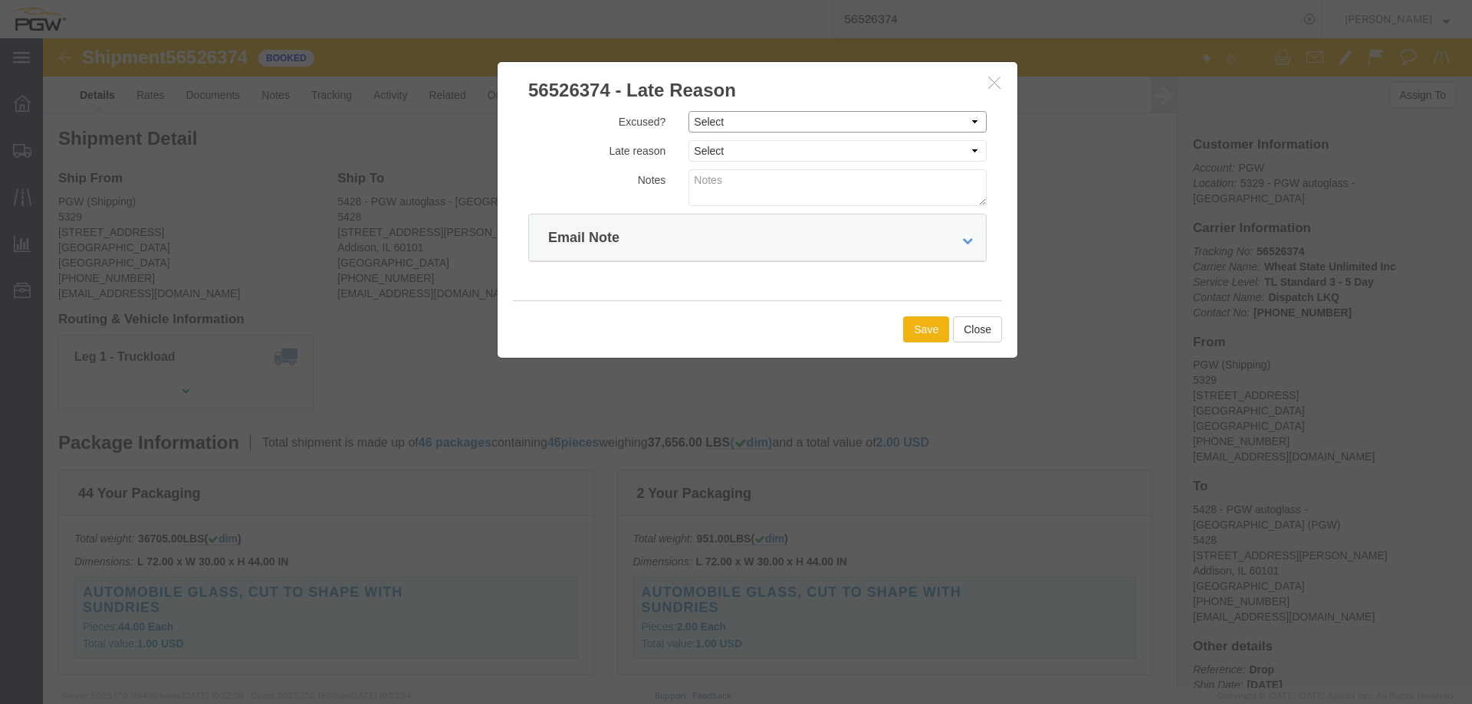
click select "Select Excused Not Excused"
select select "NOT_EXCUSED"
click select "Select Excused Not Excused"
drag, startPoint x: 738, startPoint y: 107, endPoint x: 743, endPoint y: 121, distance: 15.3
click select "Select Bad Carrier Data Carrier Admin Error Delay Accident Driver Error Lack of…"
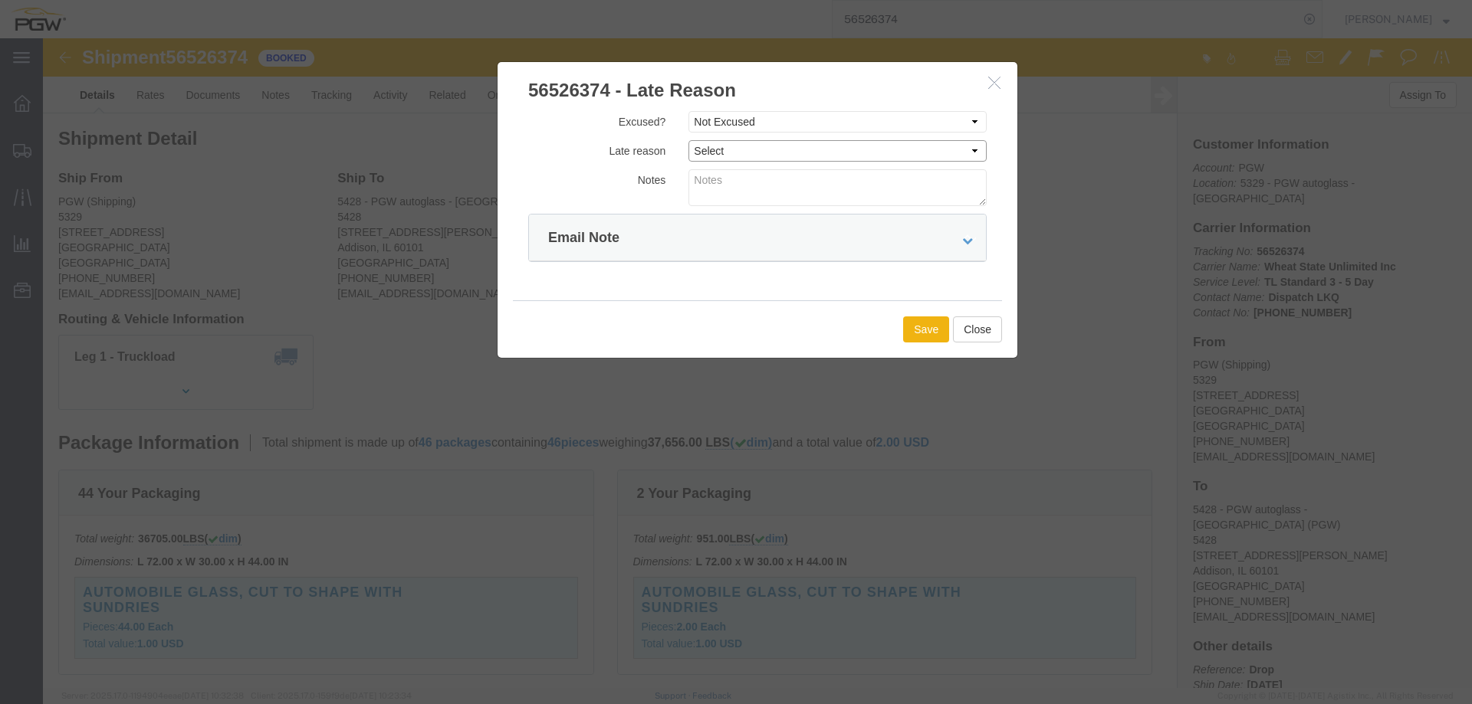
select select "OTHER"
click select "Select Bad Carrier Data Carrier Admin Error Delay Accident Driver Error Lack of…"
click button "Save"
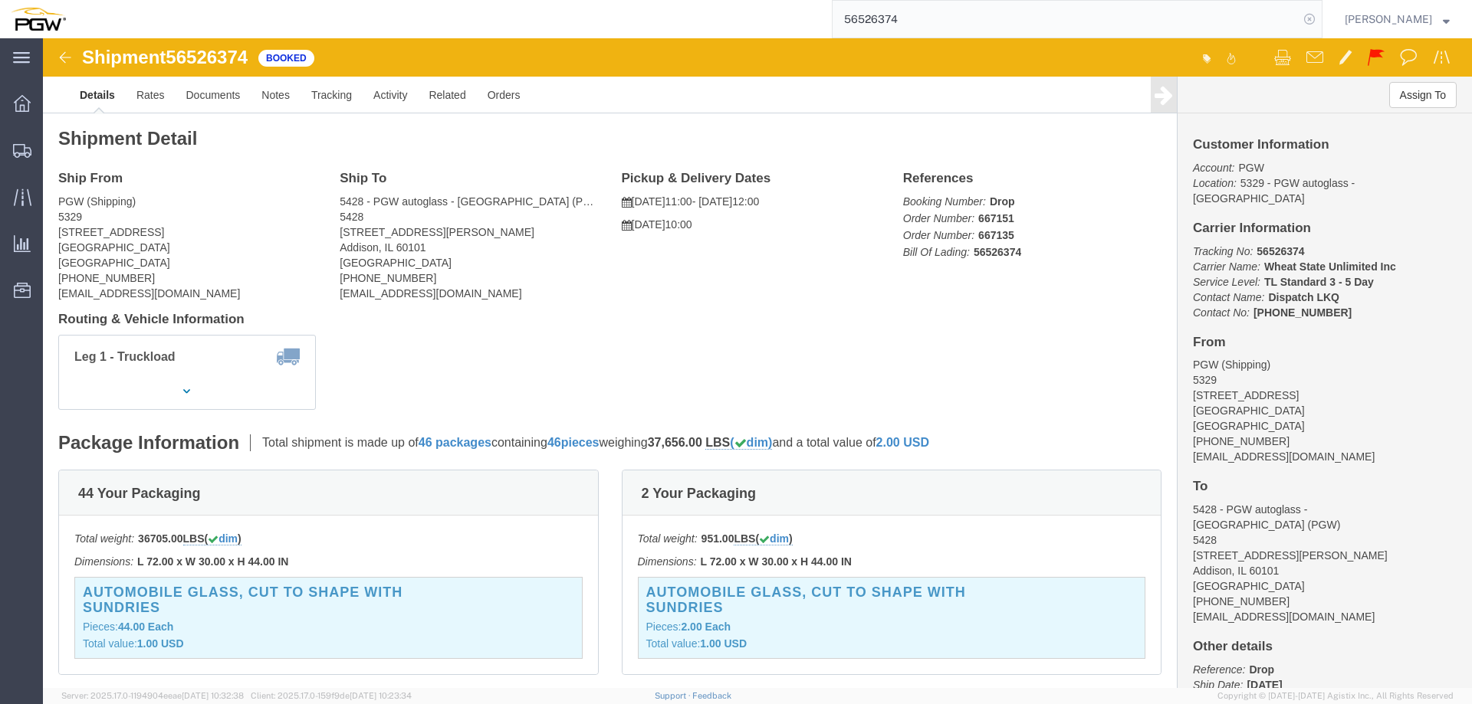
click at [1320, 25] on icon at bounding box center [1308, 18] width 21 height 21
click at [0, 0] on span "Location Appointment" at bounding box center [0, 0] width 0 height 0
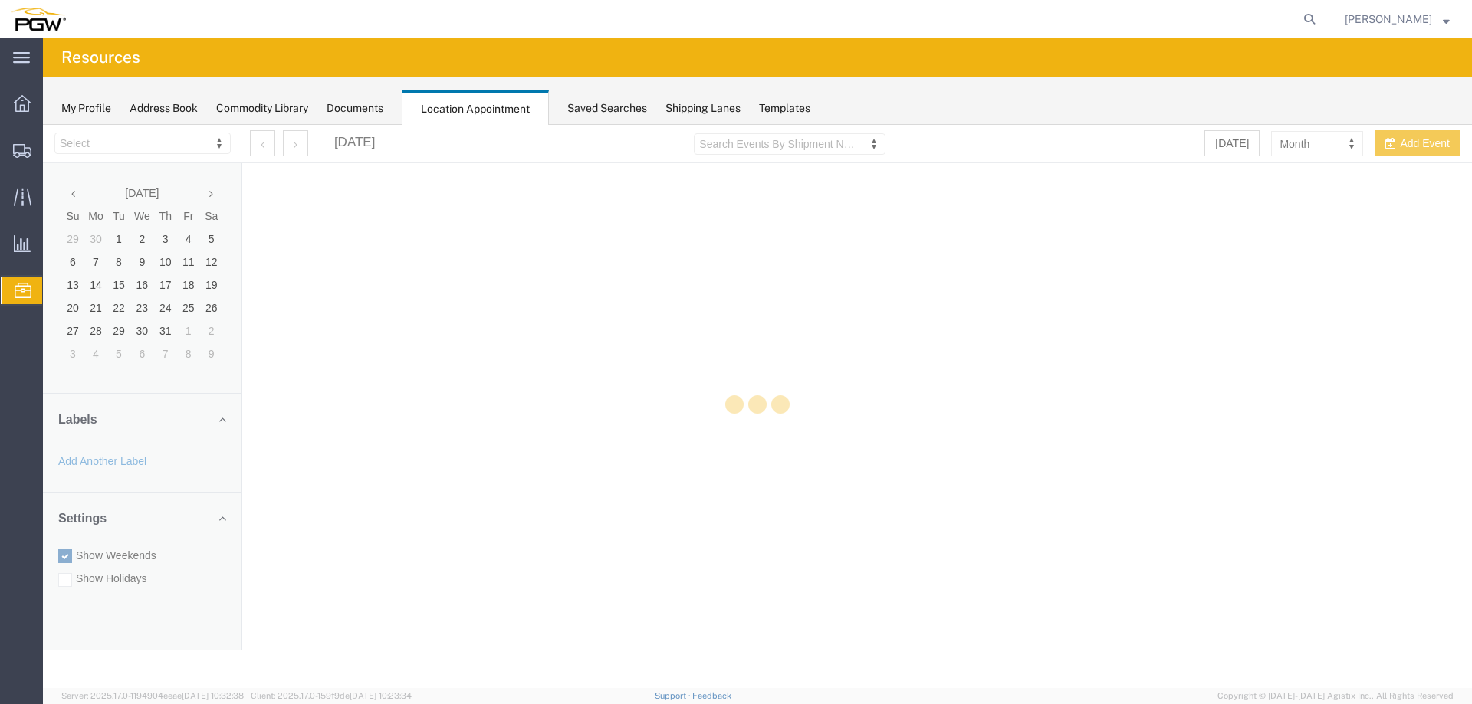
select select "28253"
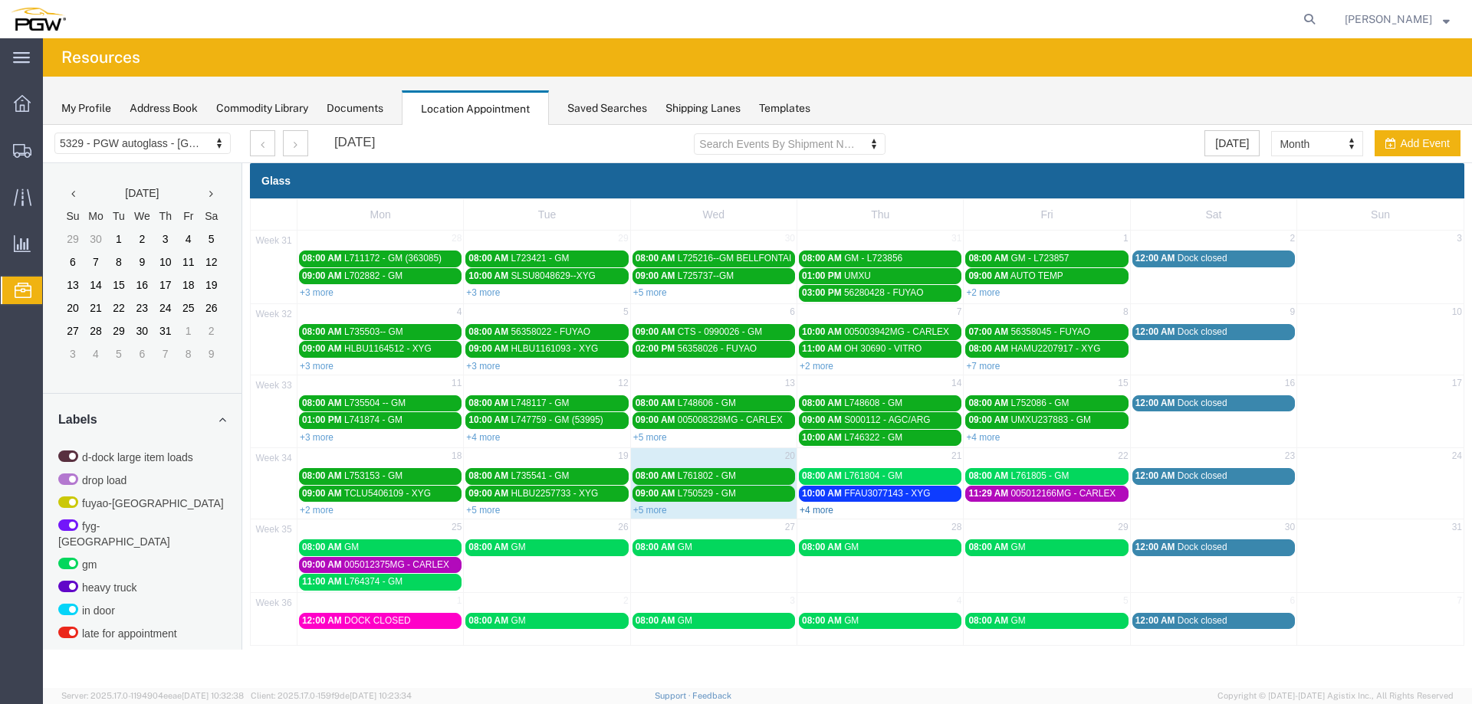
click at [821, 510] on link "+4 more" at bounding box center [816, 510] width 34 height 11
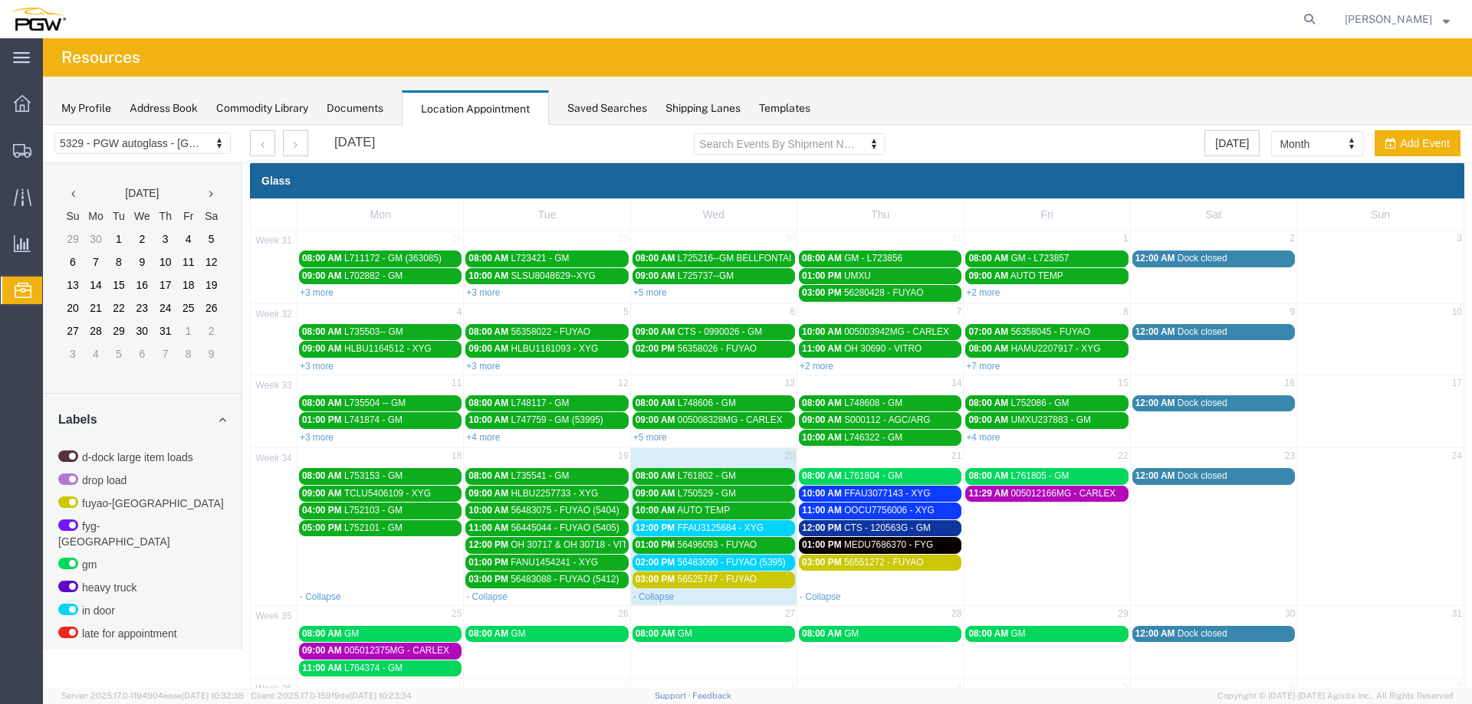
click at [708, 527] on span "FFAU3125684 - XYG" at bounding box center [721, 528] width 86 height 11
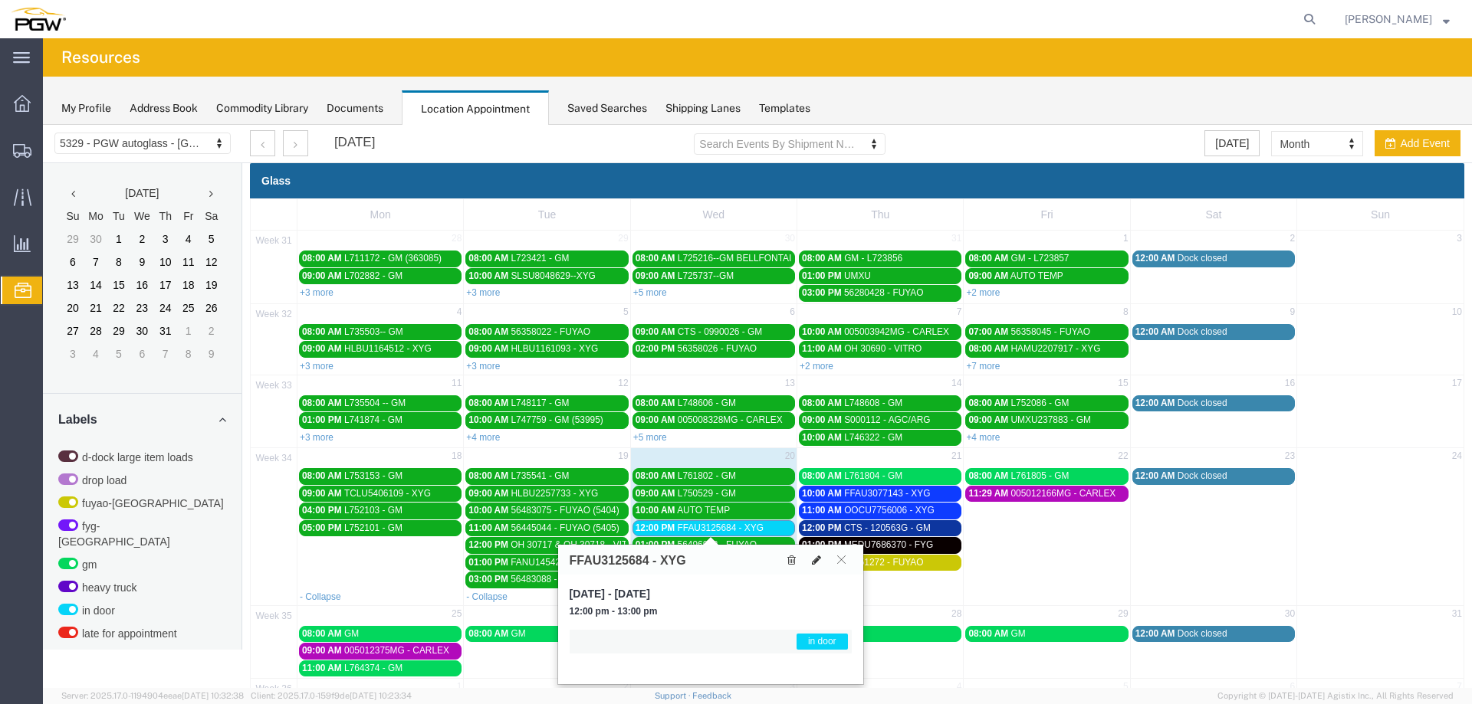
click at [812, 558] on icon at bounding box center [816, 560] width 9 height 11
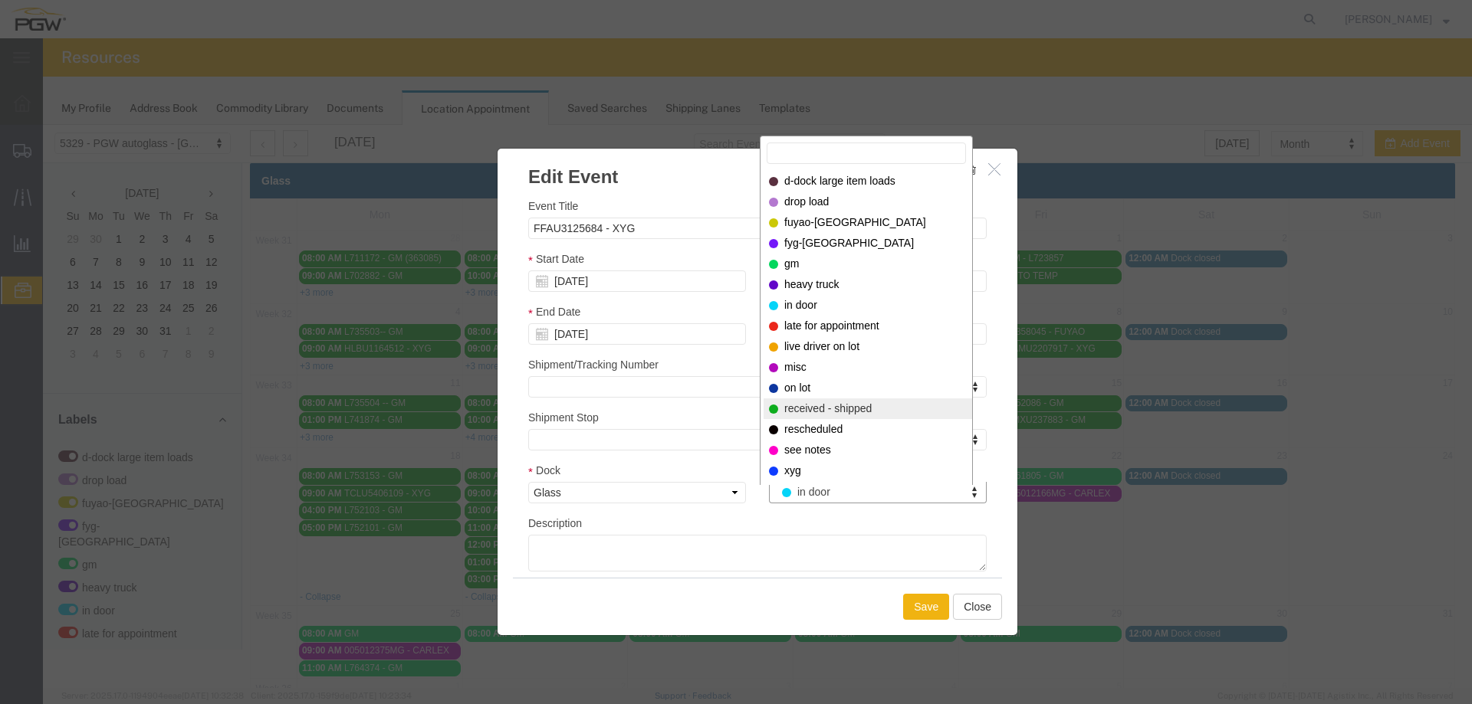
select select "200"
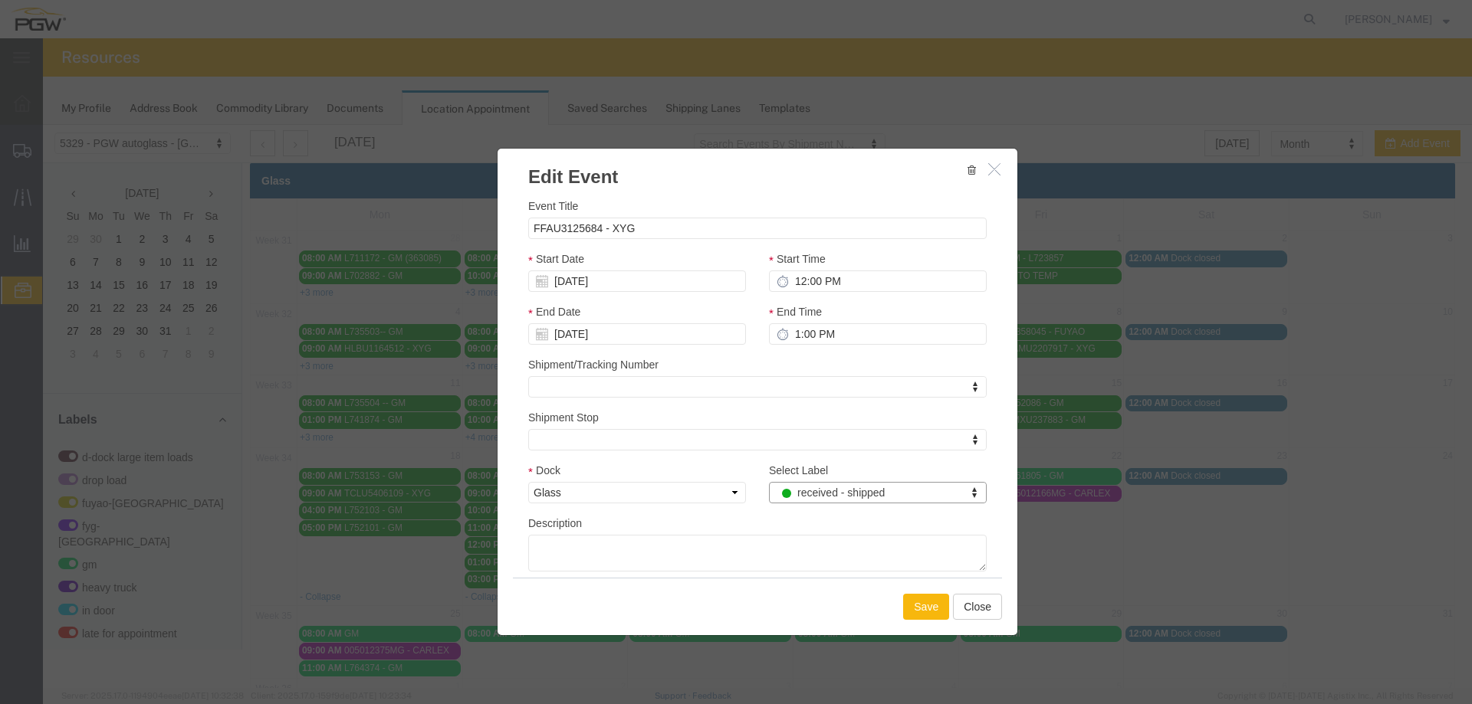
click at [922, 613] on button "Save" at bounding box center [926, 607] width 46 height 26
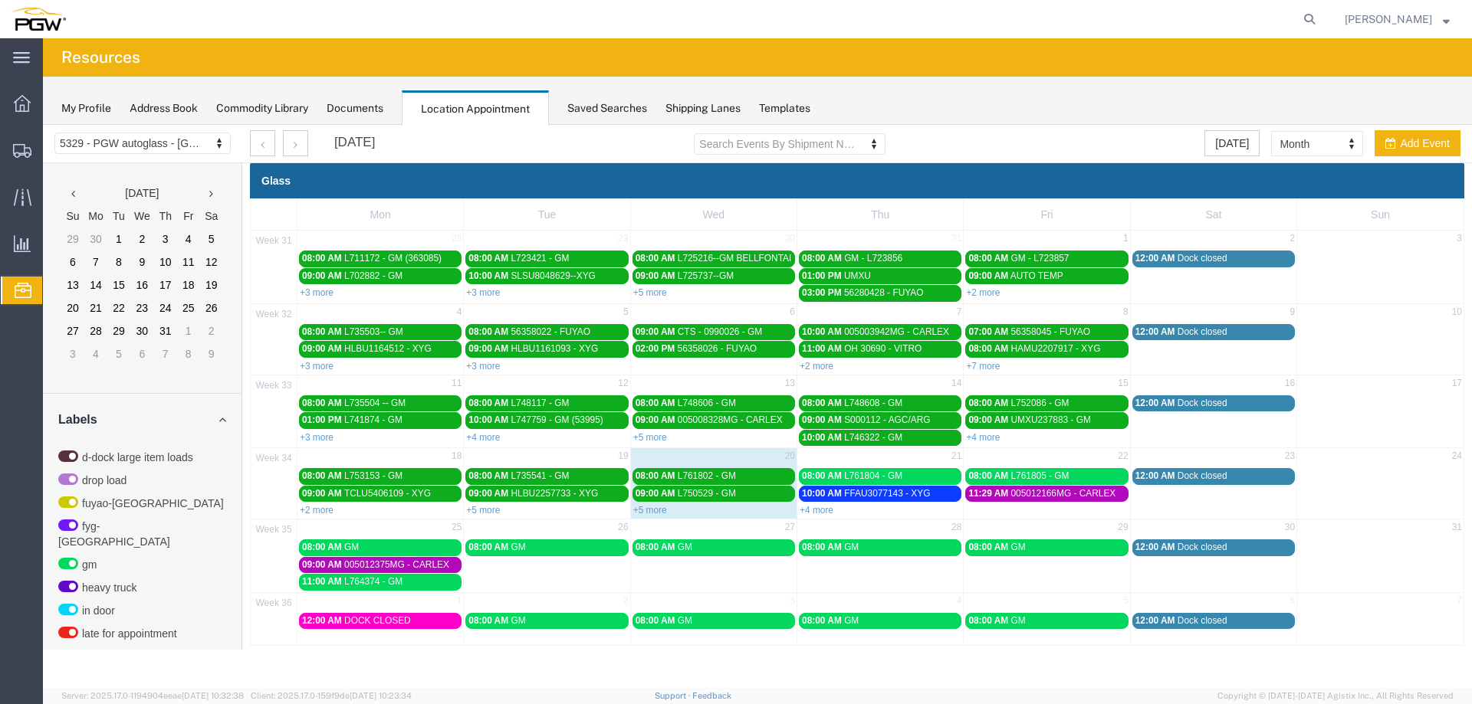
click at [1333, 11] on nav "[PERSON_NAME]" at bounding box center [741, 19] width 1461 height 38
click at [1320, 17] on icon at bounding box center [1308, 18] width 21 height 21
click at [1298, 17] on input "search" at bounding box center [1065, 19] width 466 height 37
paste input "667088"
type input "667088"
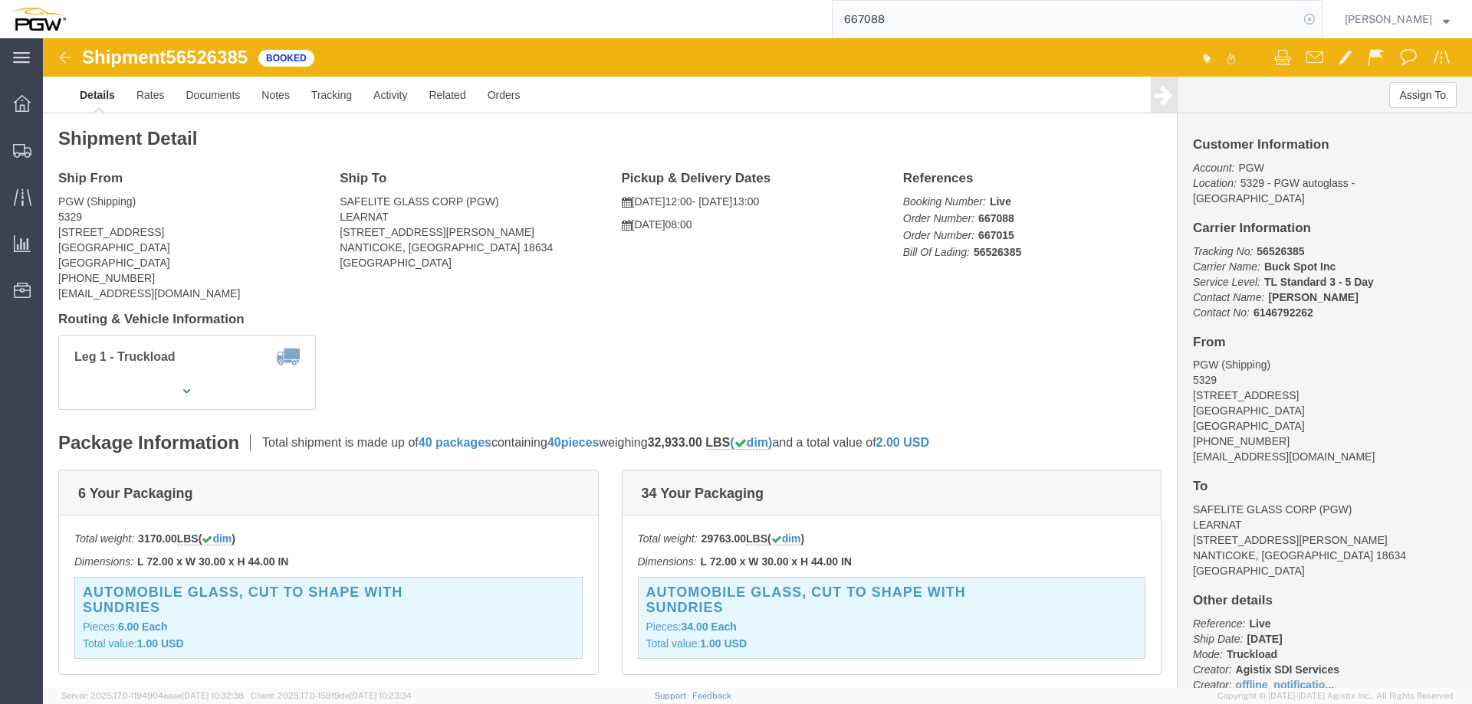
click at [1320, 21] on icon at bounding box center [1308, 18] width 21 height 21
click at [0, 0] on span "Location Appointment" at bounding box center [0, 0] width 0 height 0
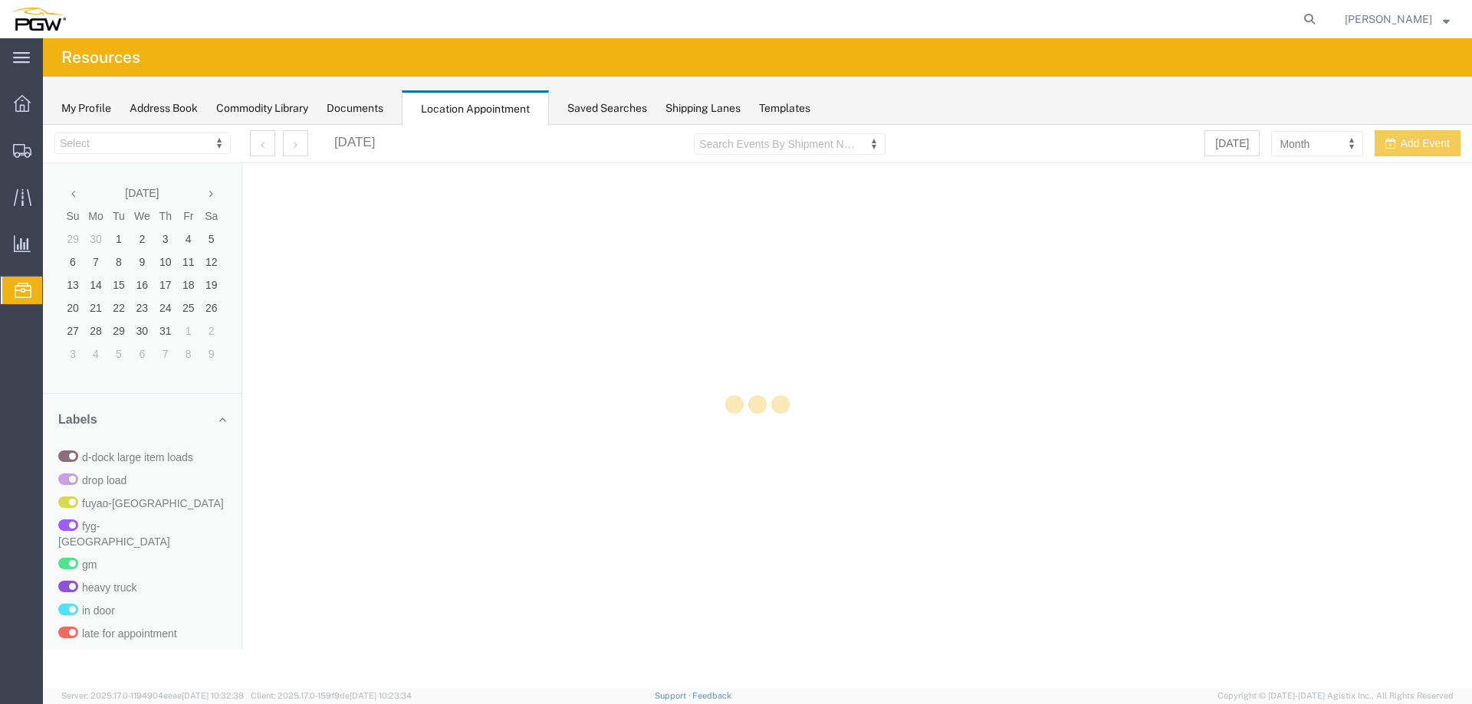
select select "28253"
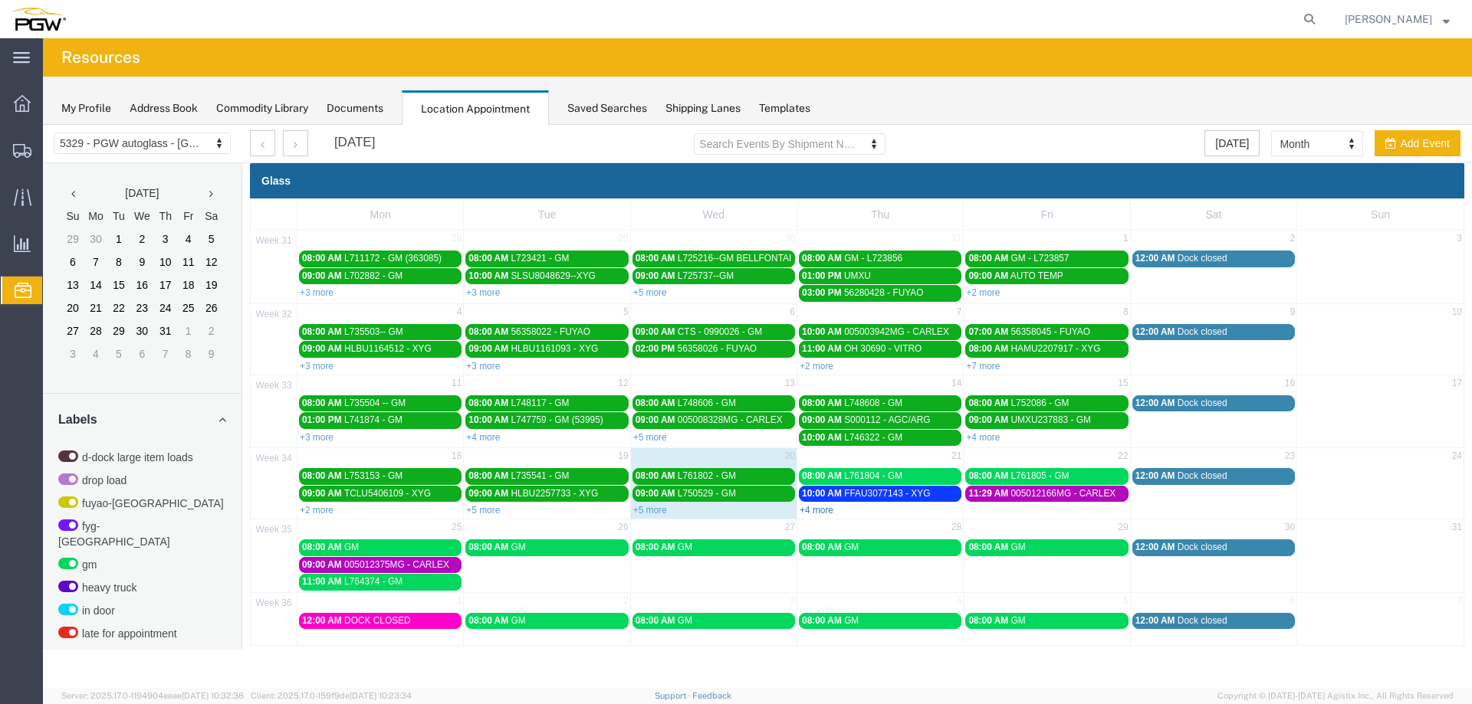
click at [822, 507] on link "+4 more" at bounding box center [816, 510] width 34 height 11
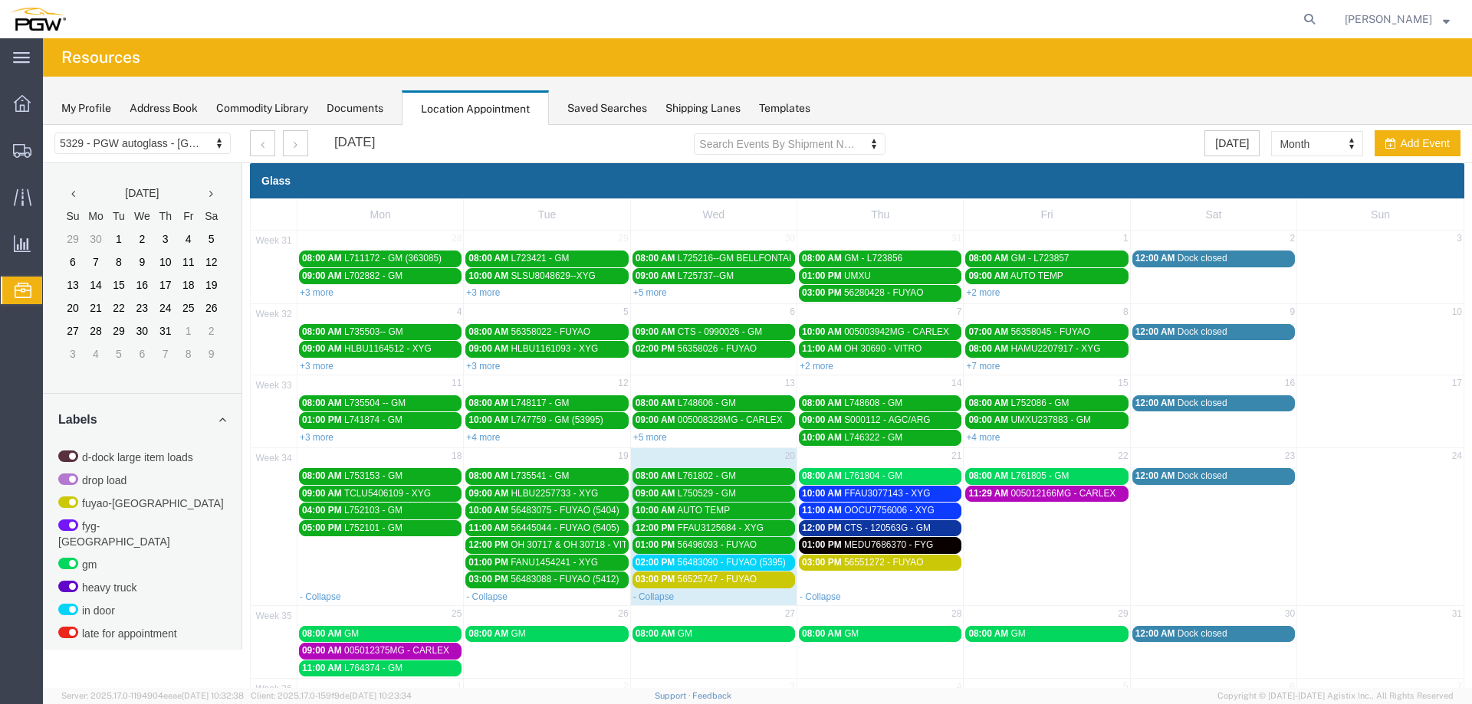
click at [927, 478] on div "08:00 AM L761804 - GM" at bounding box center [880, 476] width 156 height 11
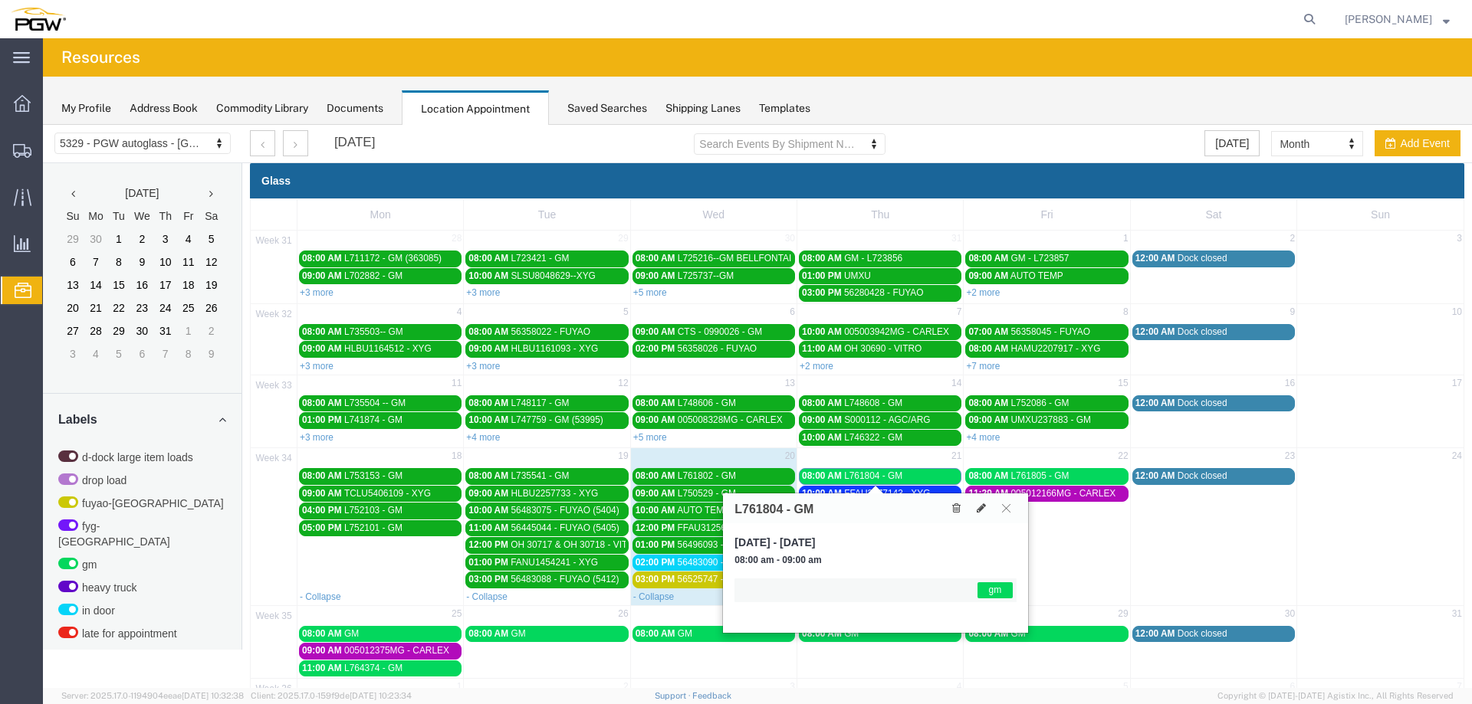
click at [753, 504] on h3 "L761804 - GM" at bounding box center [773, 510] width 79 height 14
copy h3 "L761804"
click at [914, 479] on div "08:00 AM L761804 - GM" at bounding box center [880, 476] width 156 height 11
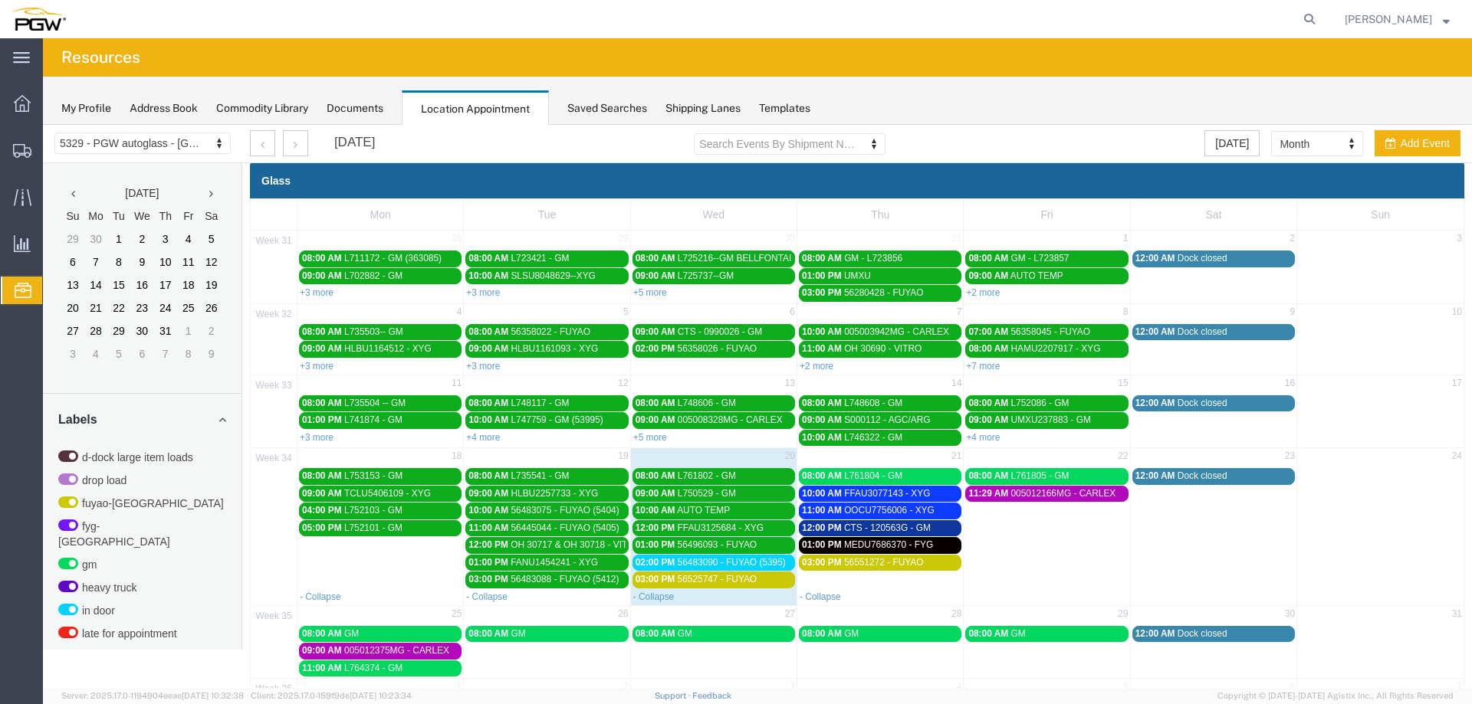
click at [1058, 540] on td "11:29 AM 005012166MG - CARLEX" at bounding box center [1046, 536] width 166 height 103
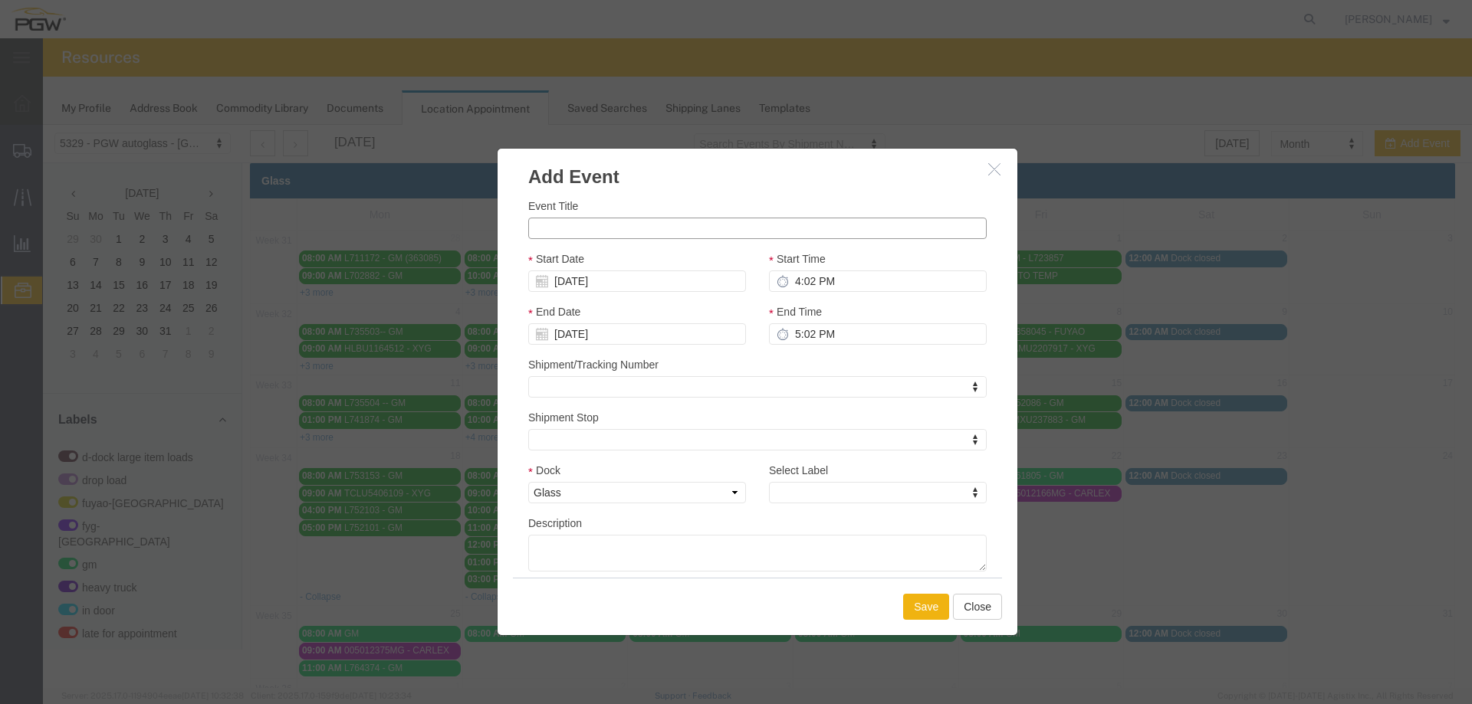
click at [722, 234] on input "Event Title" at bounding box center [757, 228] width 458 height 21
paste input "L765380"
type input "L765380 - GM"
click at [782, 281] on input "4:02 PM" at bounding box center [878, 281] width 218 height 21
type input "9:00 AM"
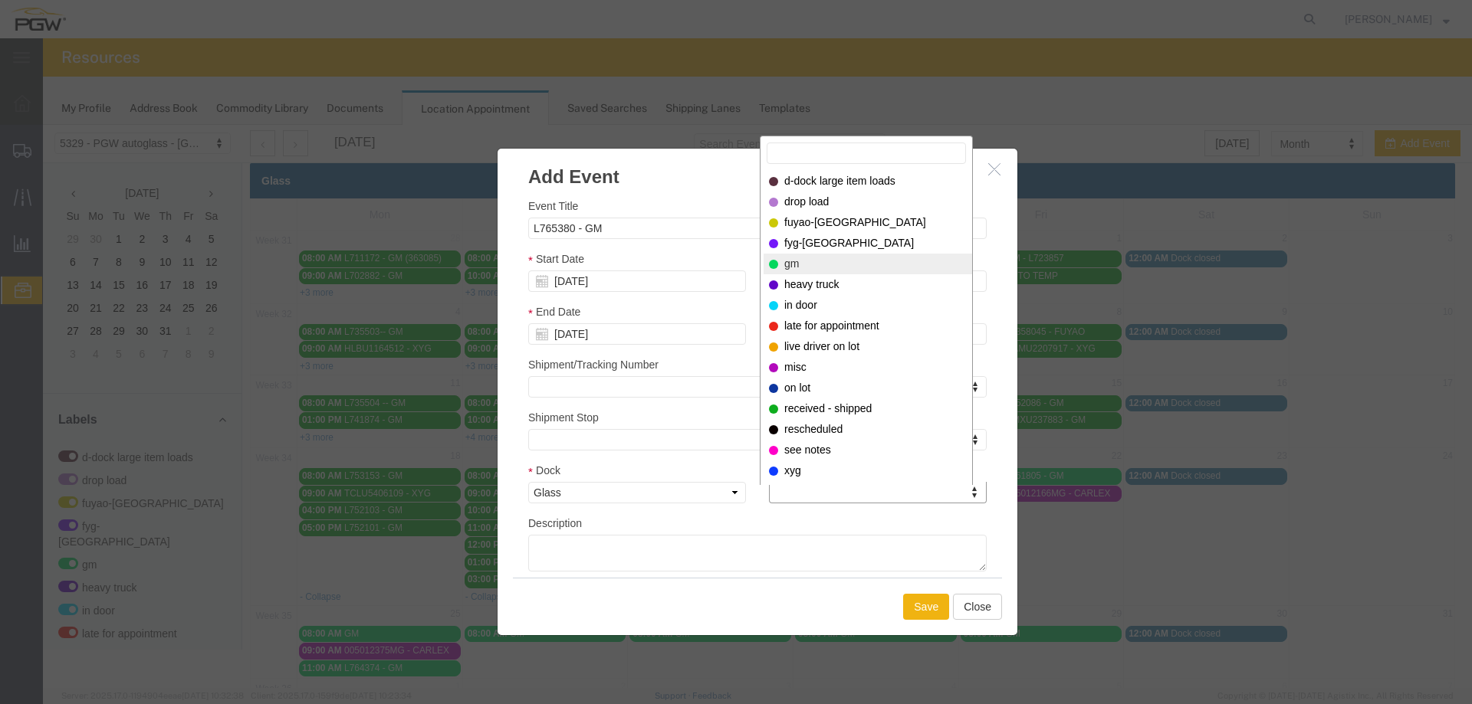
select select "340"
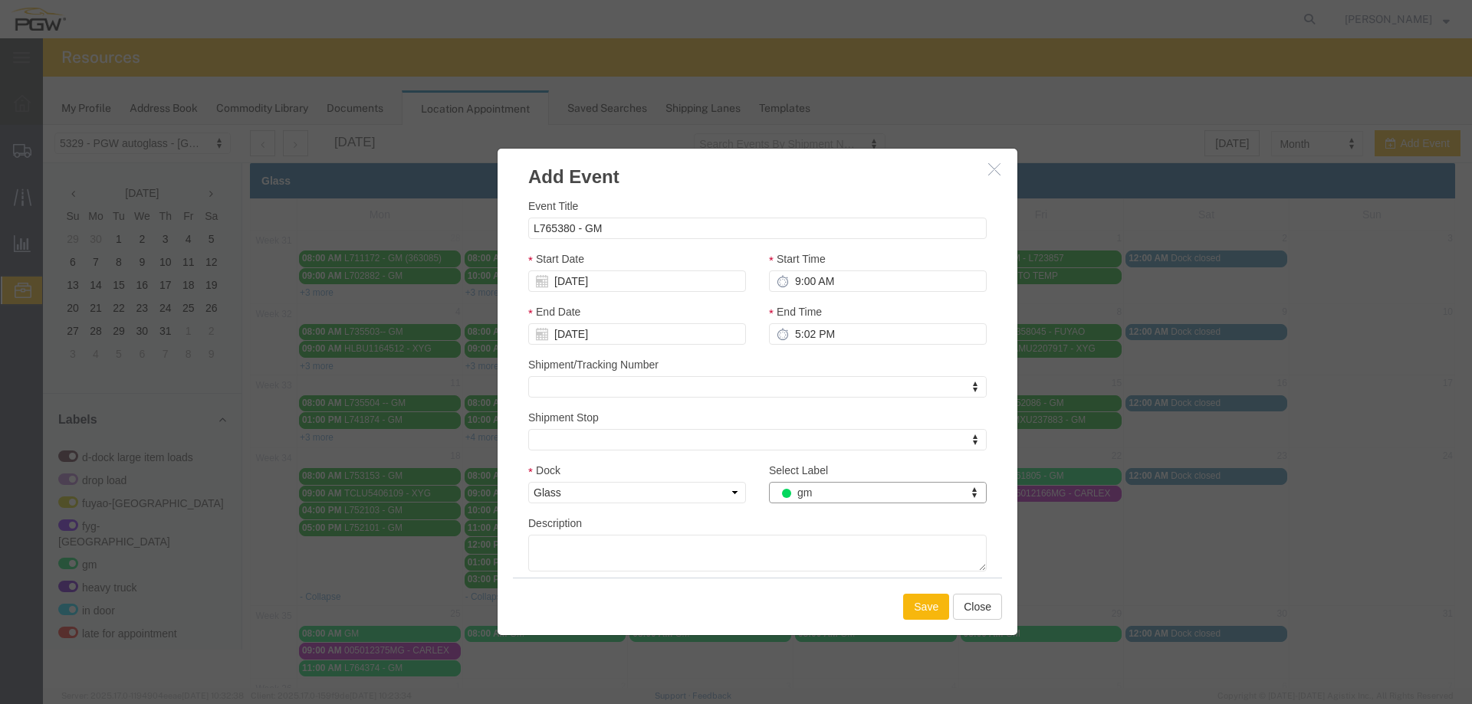
click at [925, 612] on button "Save" at bounding box center [926, 607] width 46 height 26
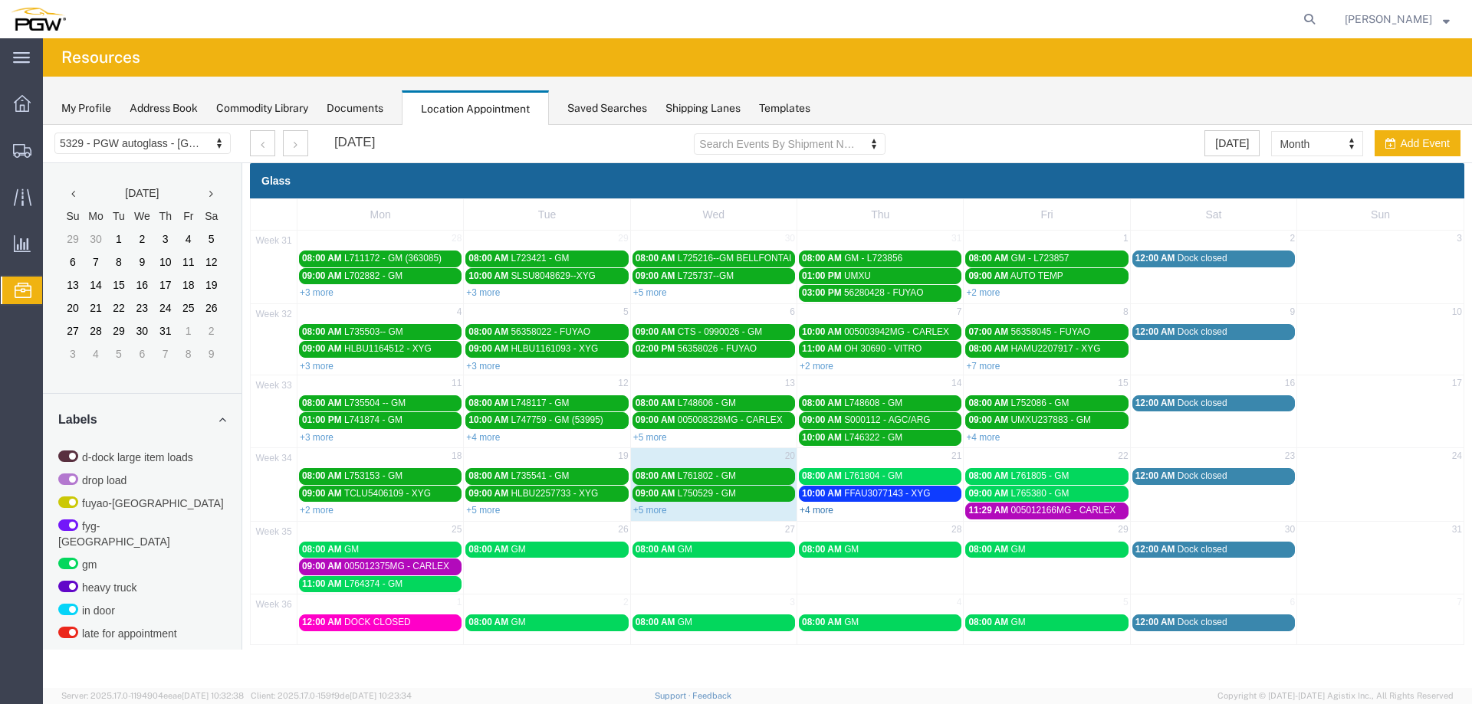
click at [815, 508] on link "+4 more" at bounding box center [816, 510] width 34 height 11
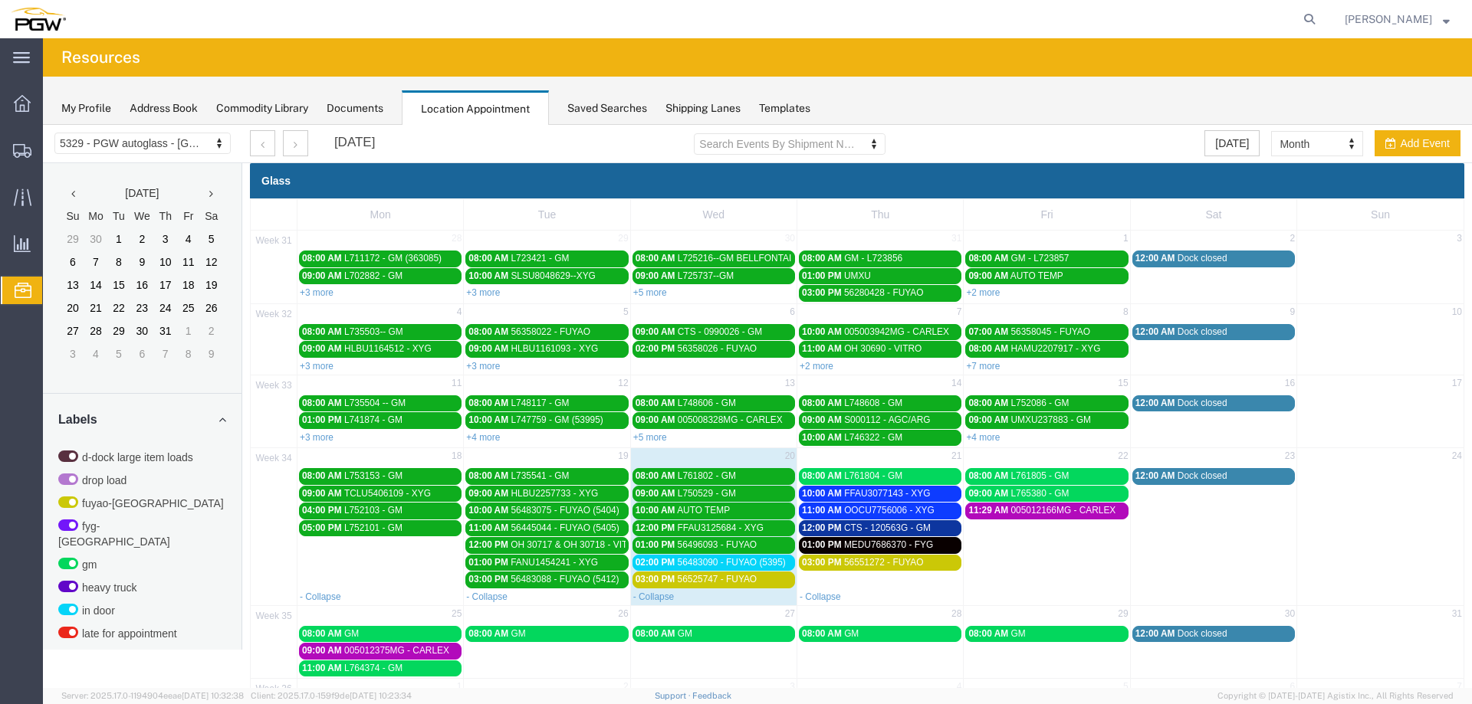
click at [756, 559] on span "56483090 - FUYAO (5395)" at bounding box center [732, 562] width 108 height 11
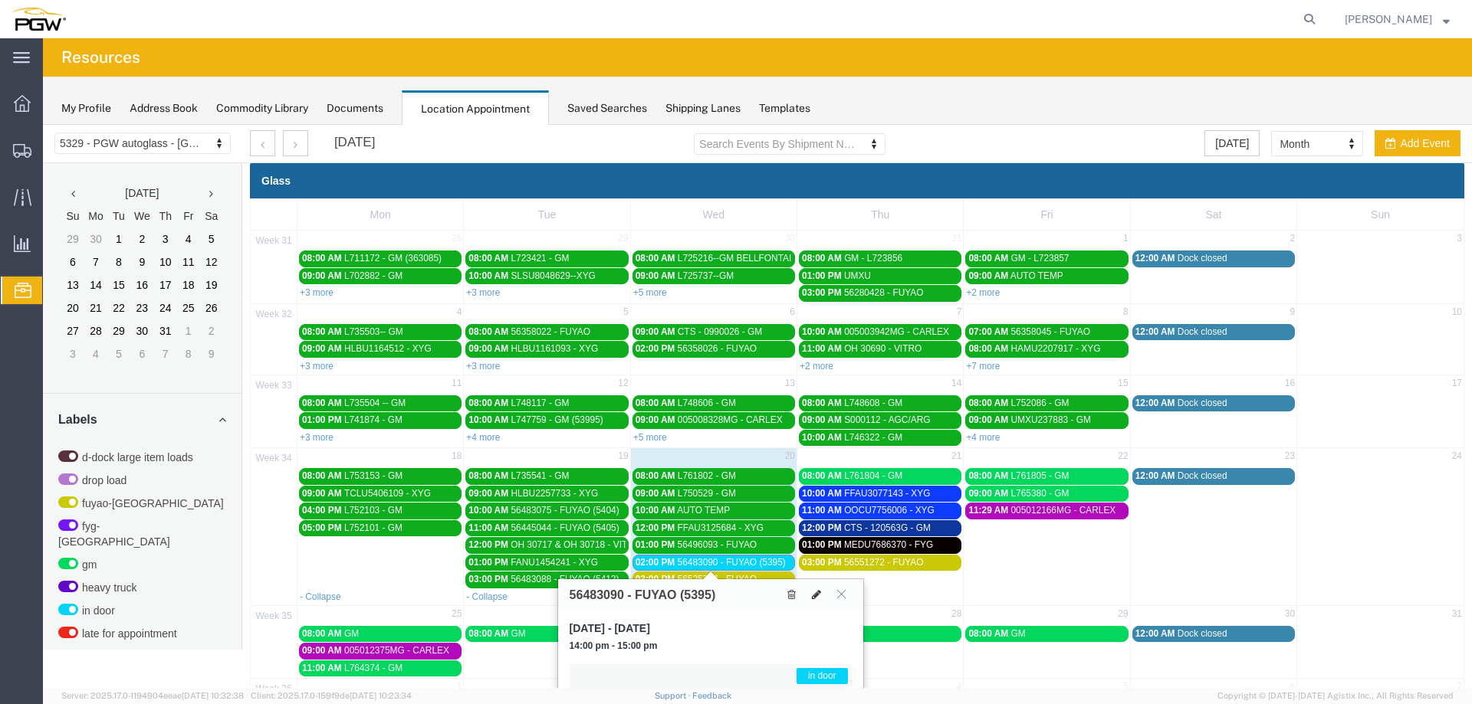
click at [814, 596] on icon at bounding box center [816, 594] width 9 height 11
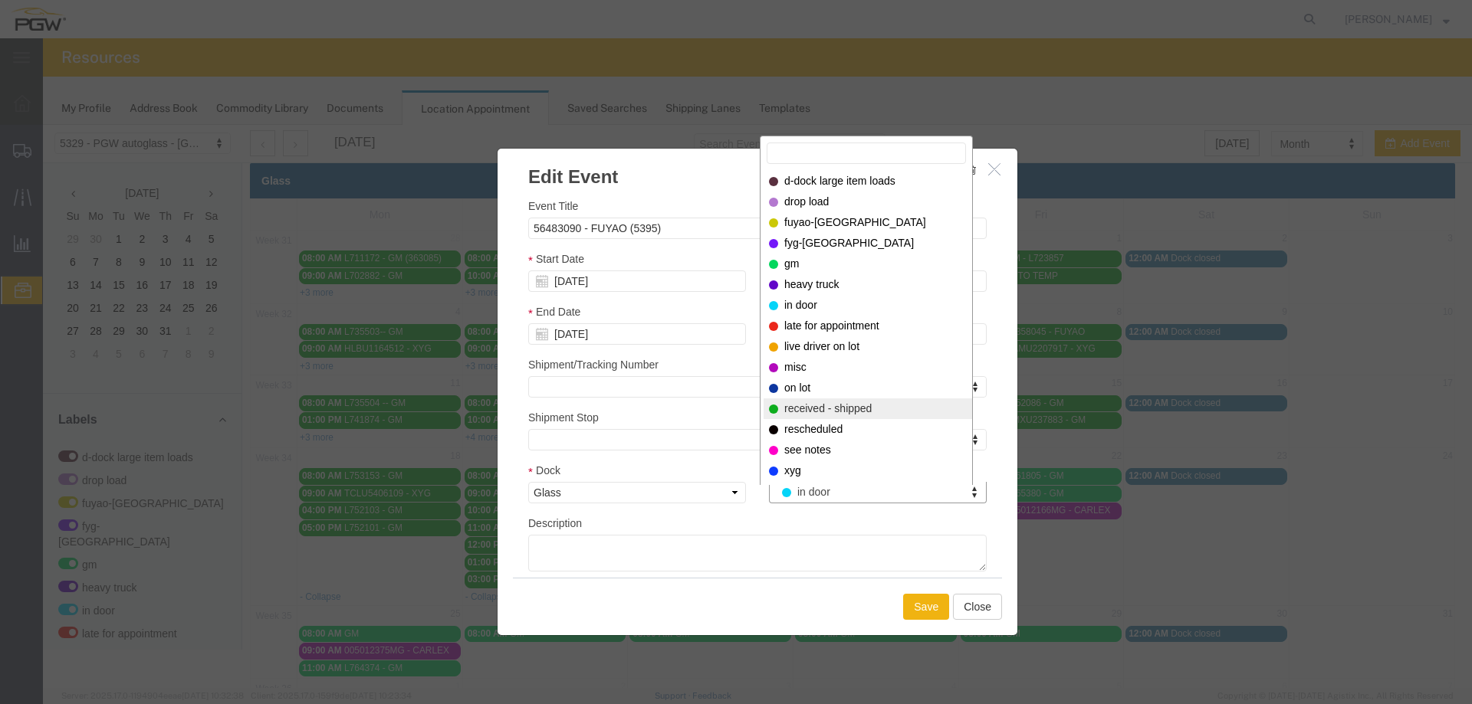
select select "200"
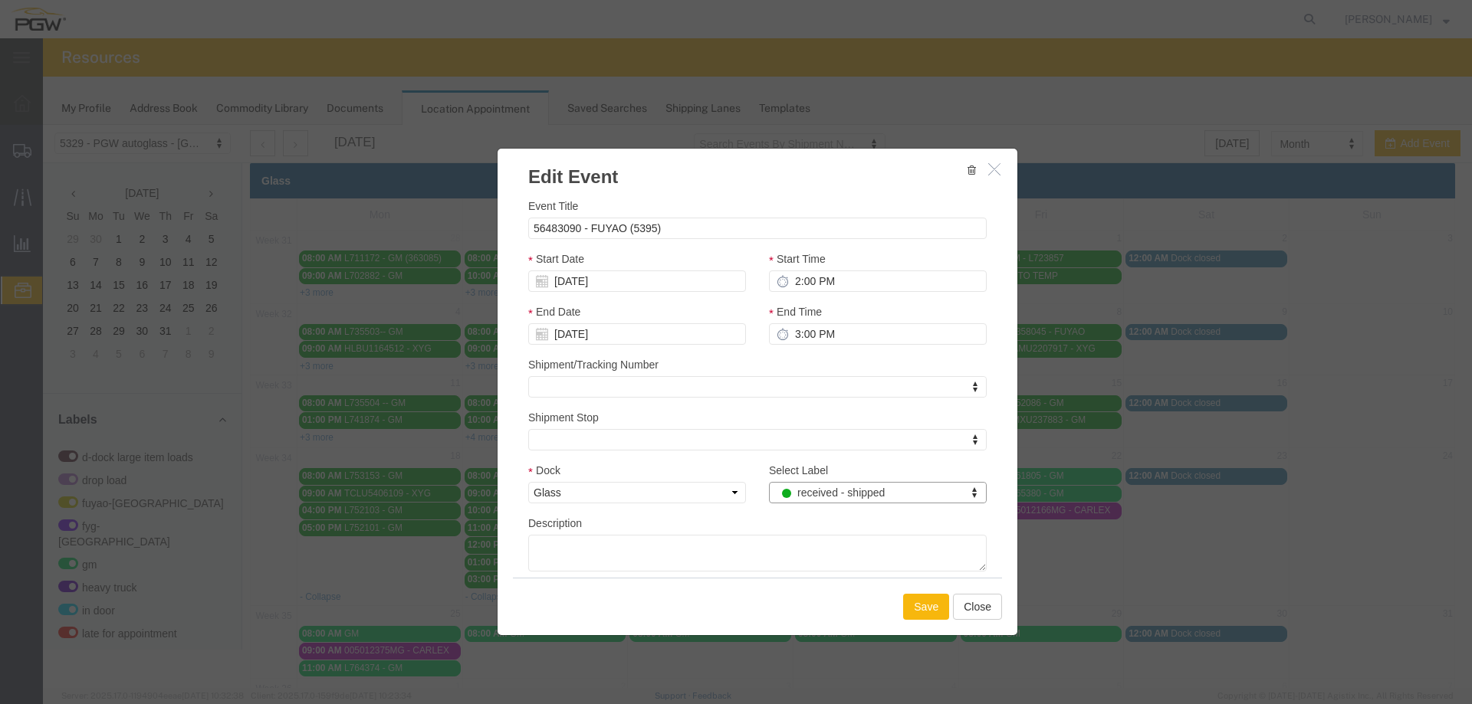
click at [921, 605] on button "Save" at bounding box center [926, 607] width 46 height 26
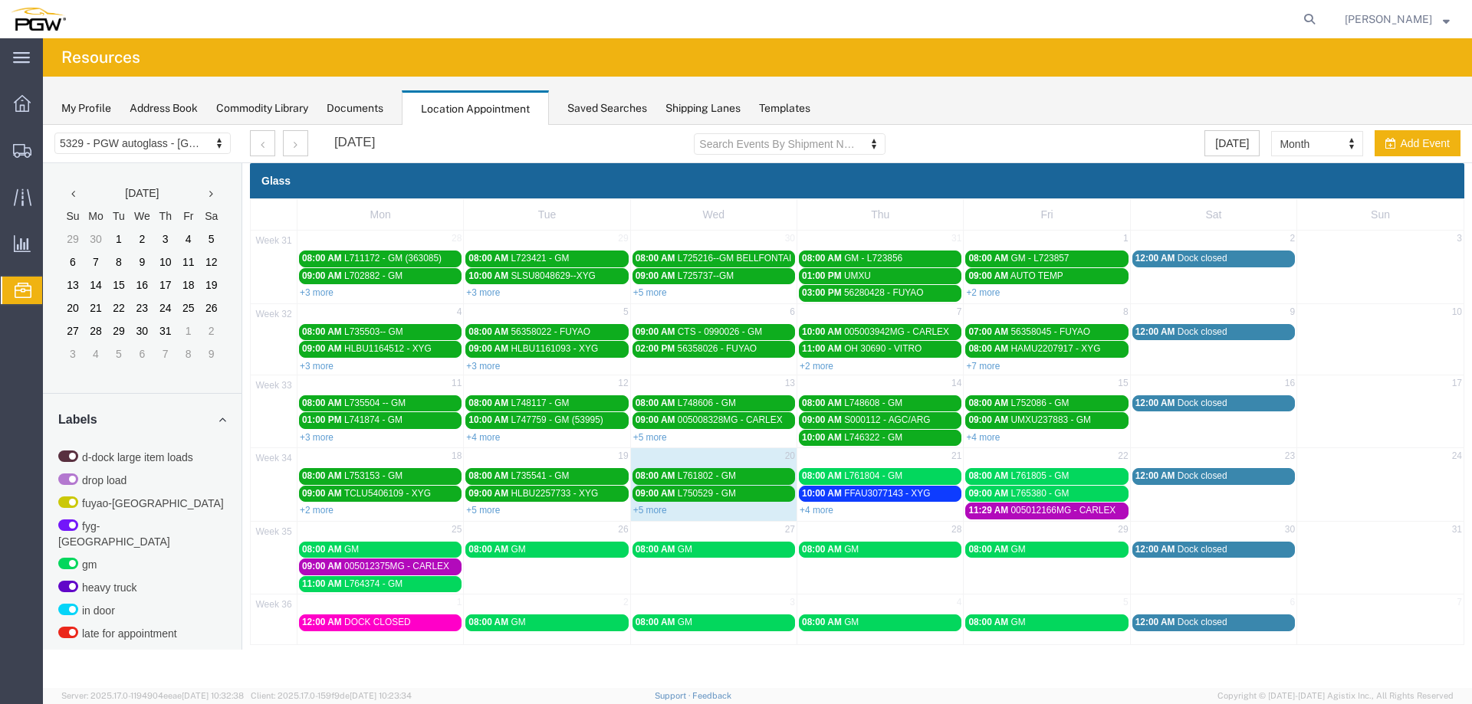
click at [1337, 25] on nav "[PERSON_NAME]" at bounding box center [741, 19] width 1461 height 38
click at [1322, 24] on form at bounding box center [1310, 19] width 25 height 38
click at [1314, 21] on icon at bounding box center [1308, 18] width 21 height 21
click at [1276, 26] on input "search" at bounding box center [1065, 19] width 466 height 37
paste input "667191"
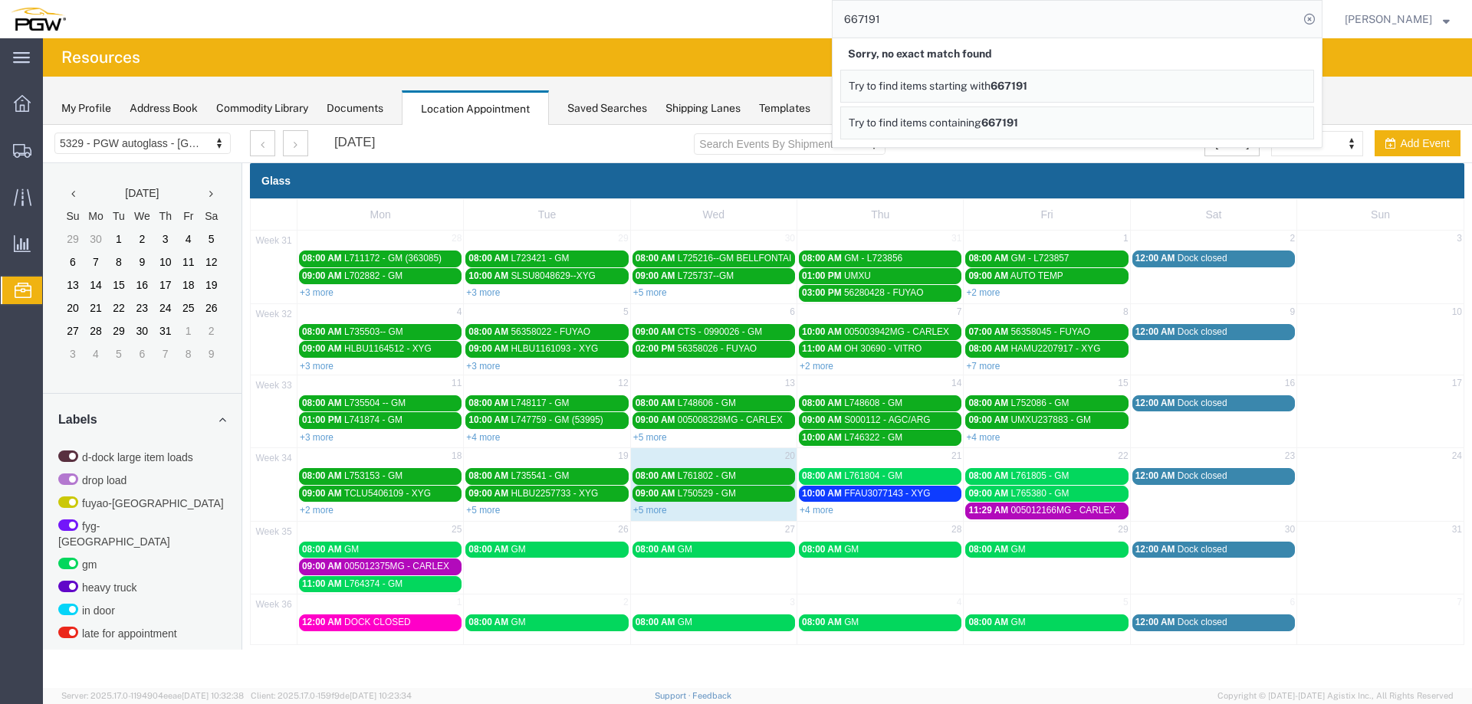
click at [965, 10] on input "667191" at bounding box center [1065, 19] width 466 height 37
paste input "search"
click at [946, 24] on input "667191" at bounding box center [1065, 19] width 466 height 37
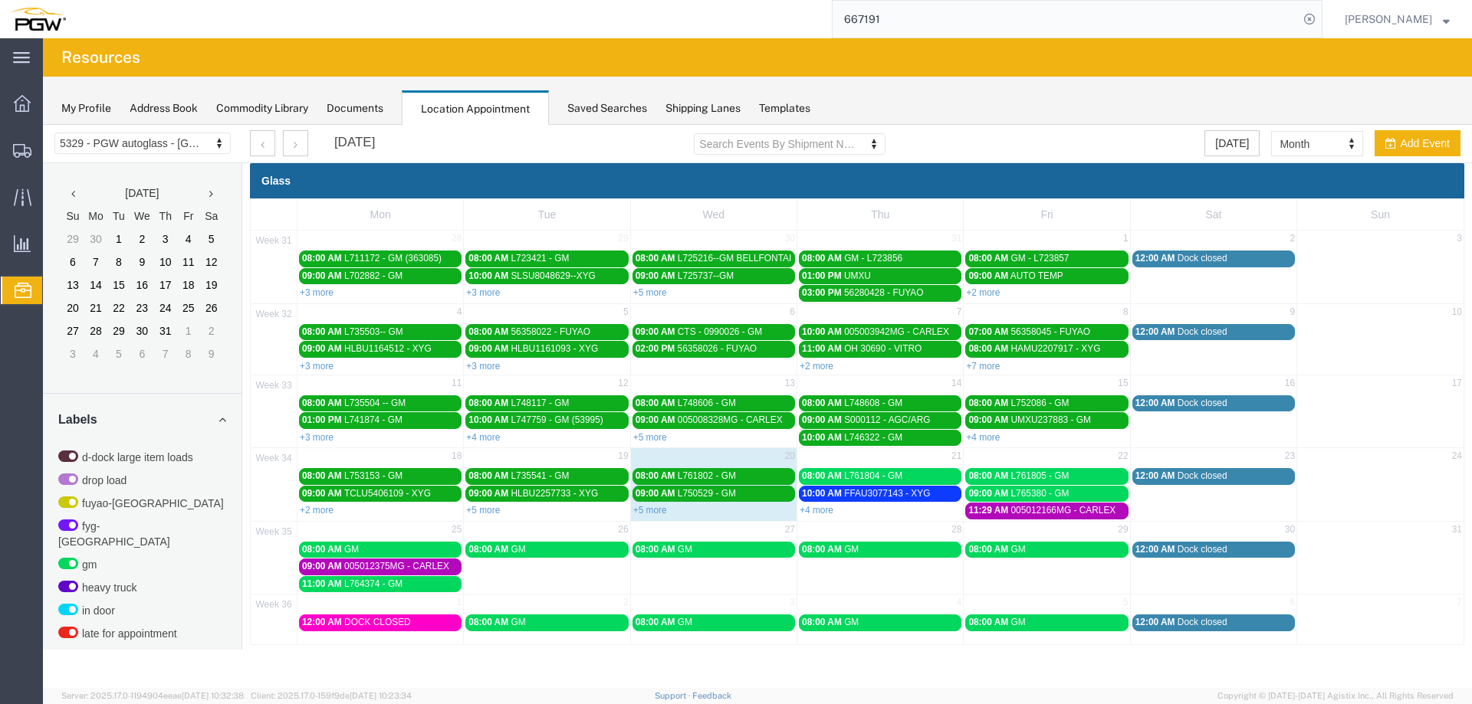
click at [948, 20] on input "667191" at bounding box center [1065, 19] width 466 height 37
click at [1057, 22] on input "667191" at bounding box center [1065, 19] width 466 height 37
type input "56513793"
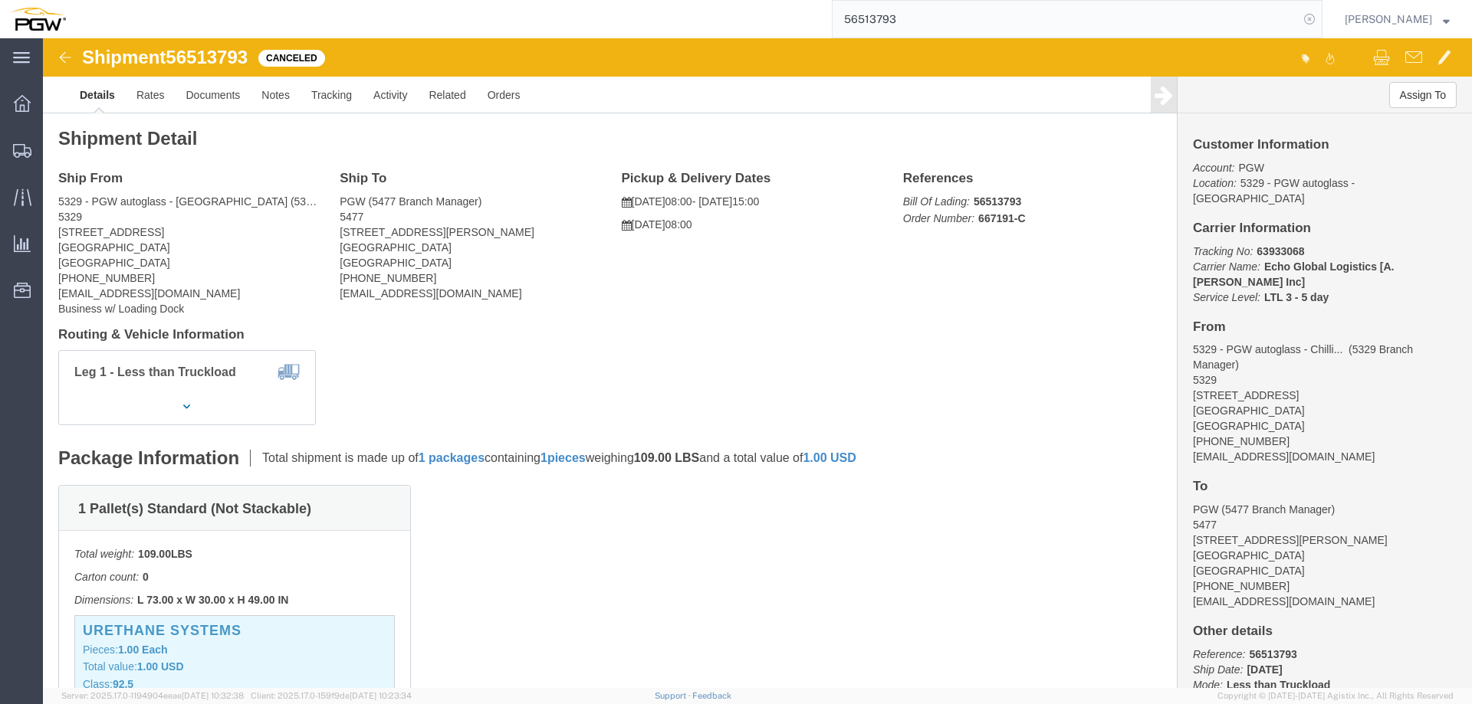
click at [1317, 20] on icon at bounding box center [1308, 18] width 21 height 21
click at [0, 0] on span "Location Appointment" at bounding box center [0, 0] width 0 height 0
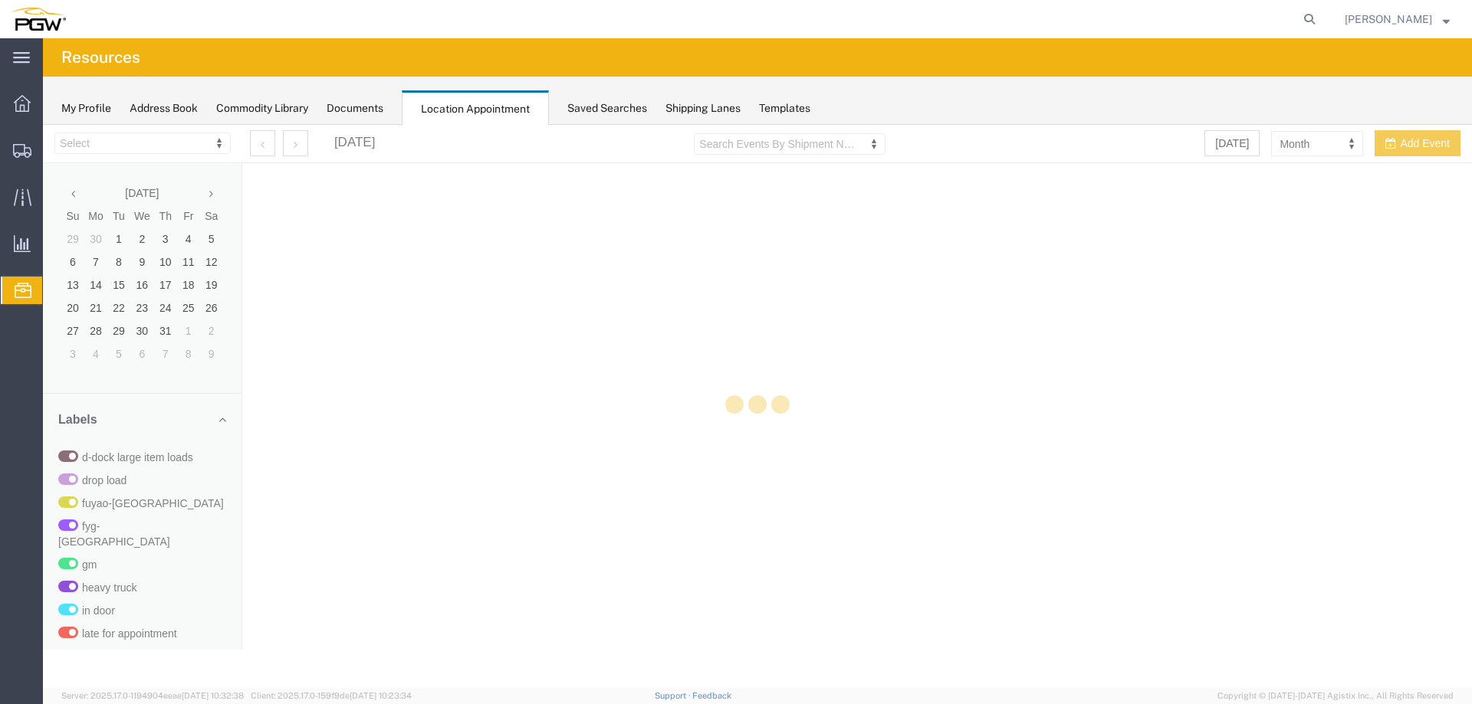
select select "28253"
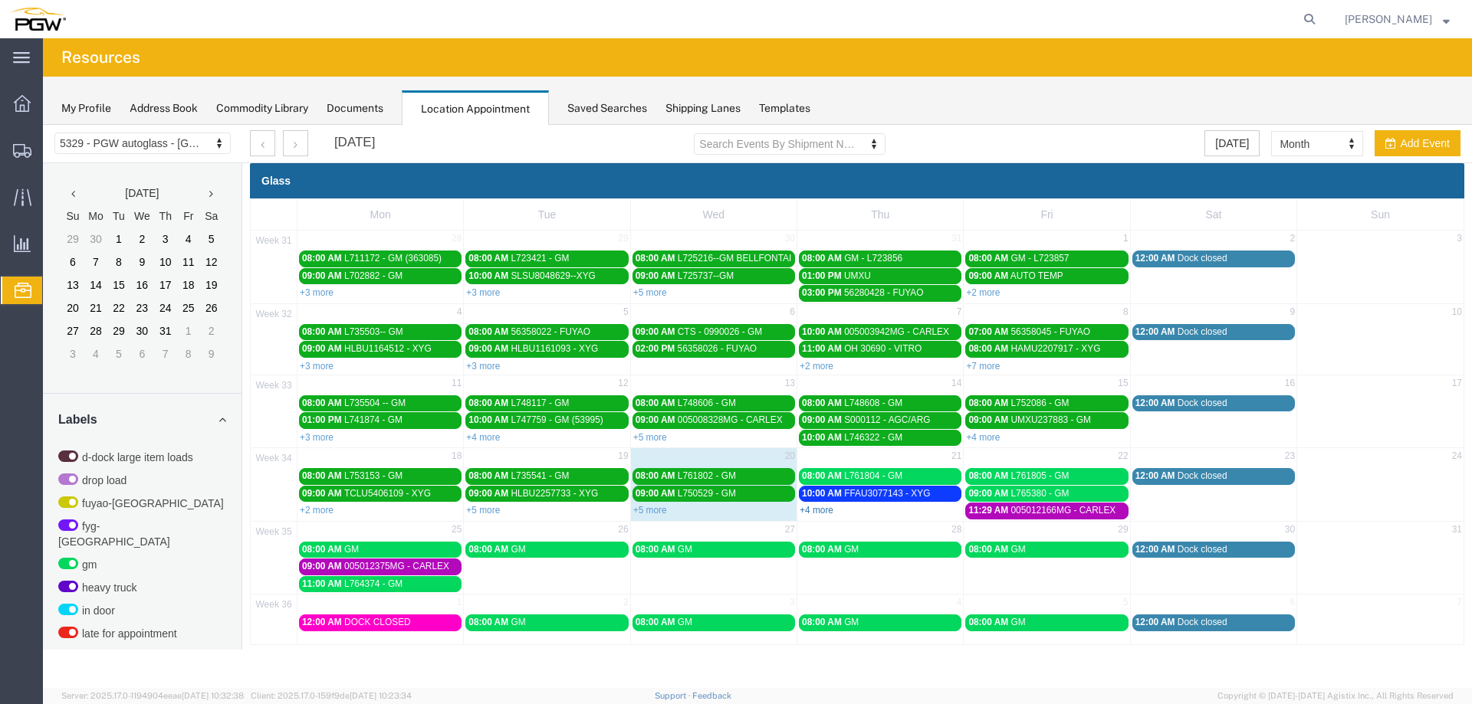
click at [812, 511] on link "+4 more" at bounding box center [816, 510] width 34 height 11
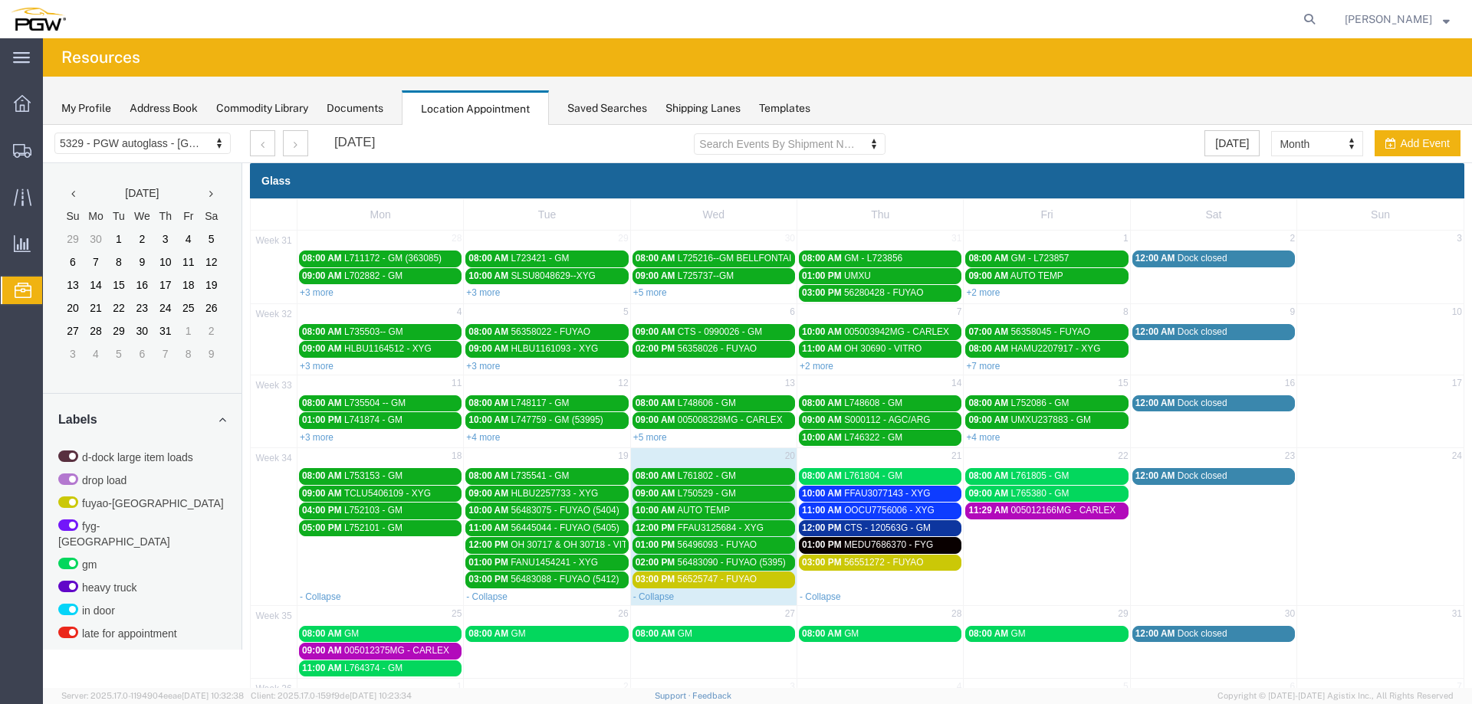
click at [734, 584] on span "56525747 - FUYAO" at bounding box center [718, 579] width 80 height 11
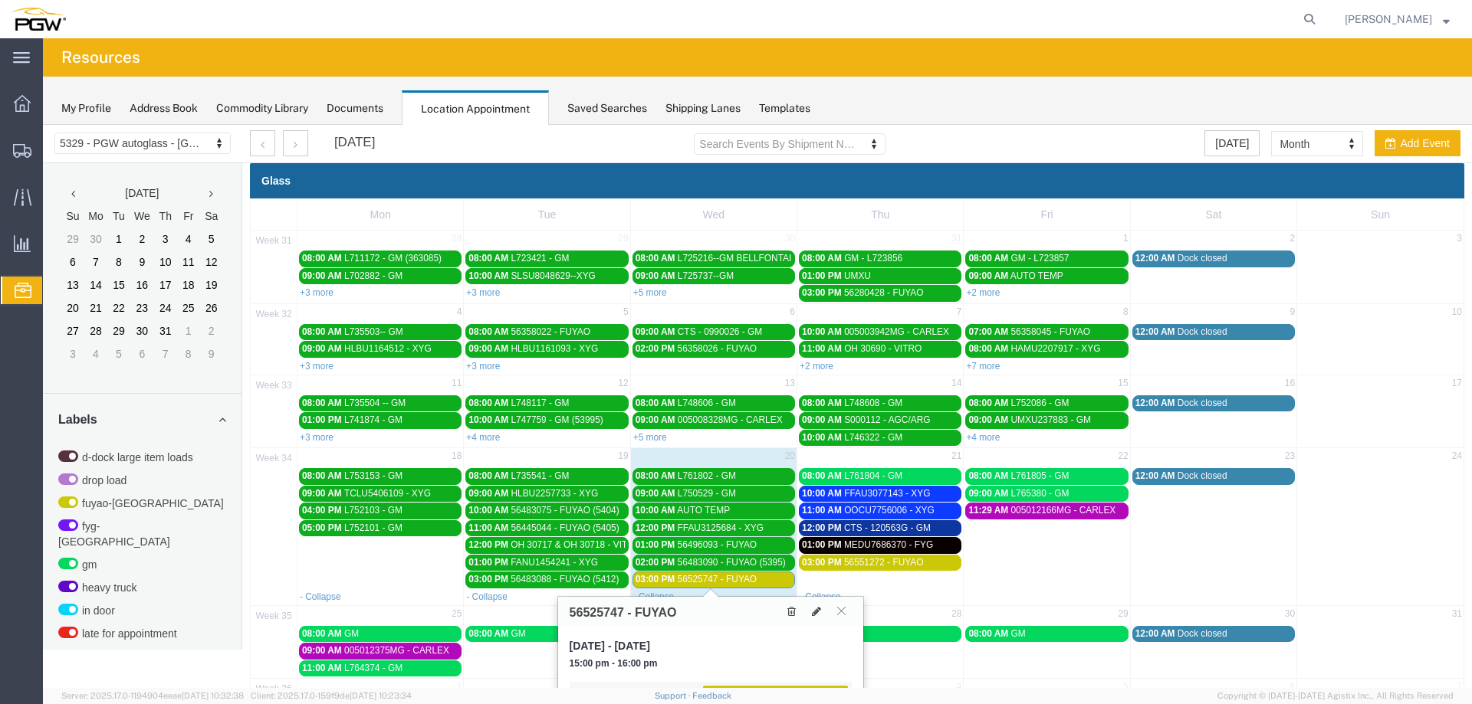
click at [601, 611] on h3 "56525747 - FUYAO" at bounding box center [622, 613] width 107 height 14
copy h3 "56525747"
click at [1314, 18] on icon at bounding box center [1308, 18] width 21 height 21
paste input "56525747"
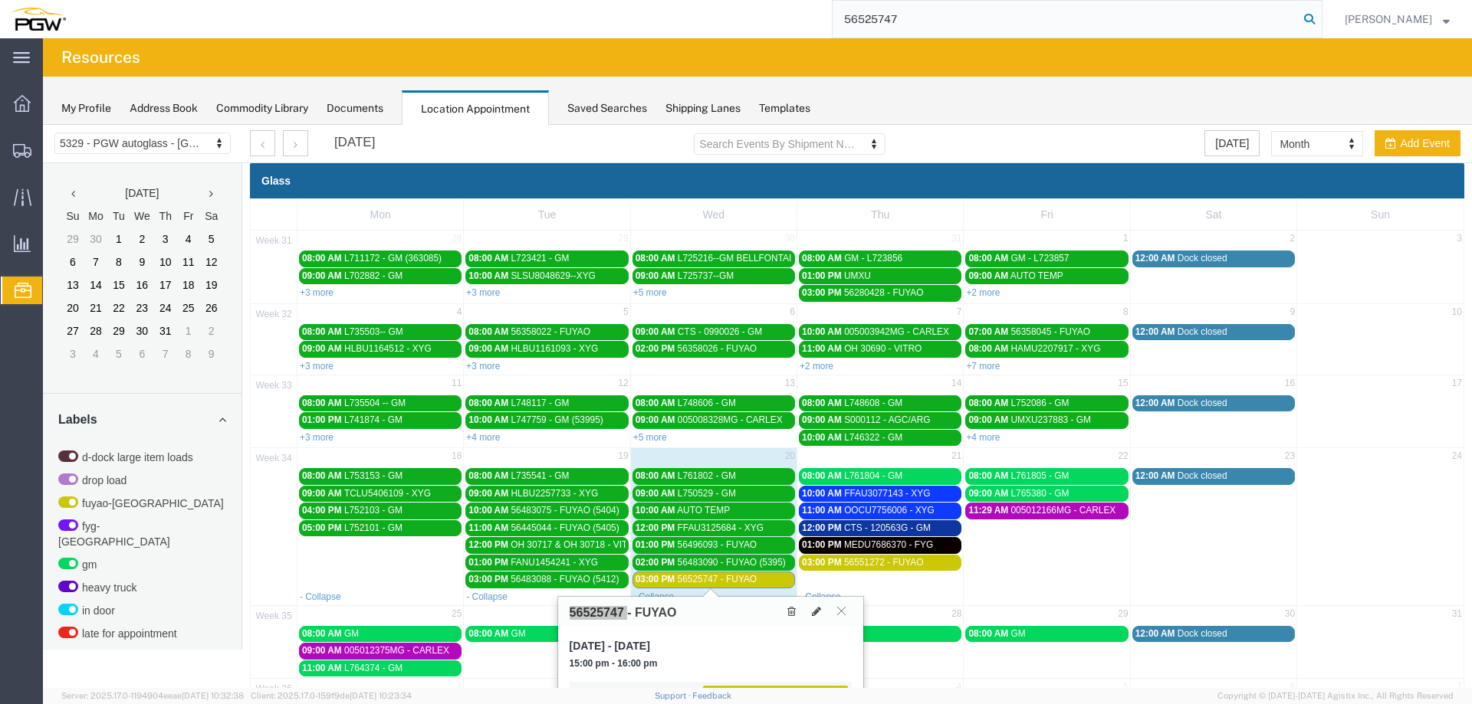
type input "56525747"
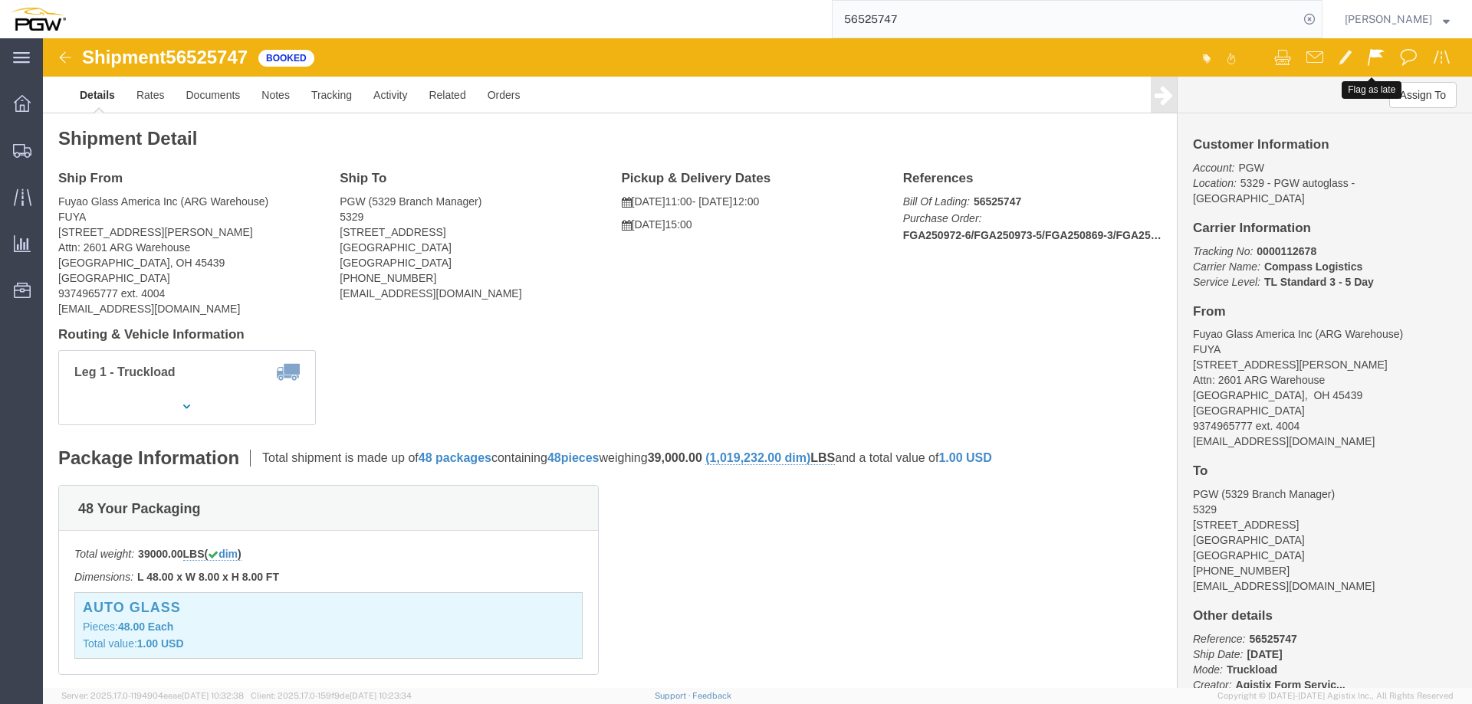
click button
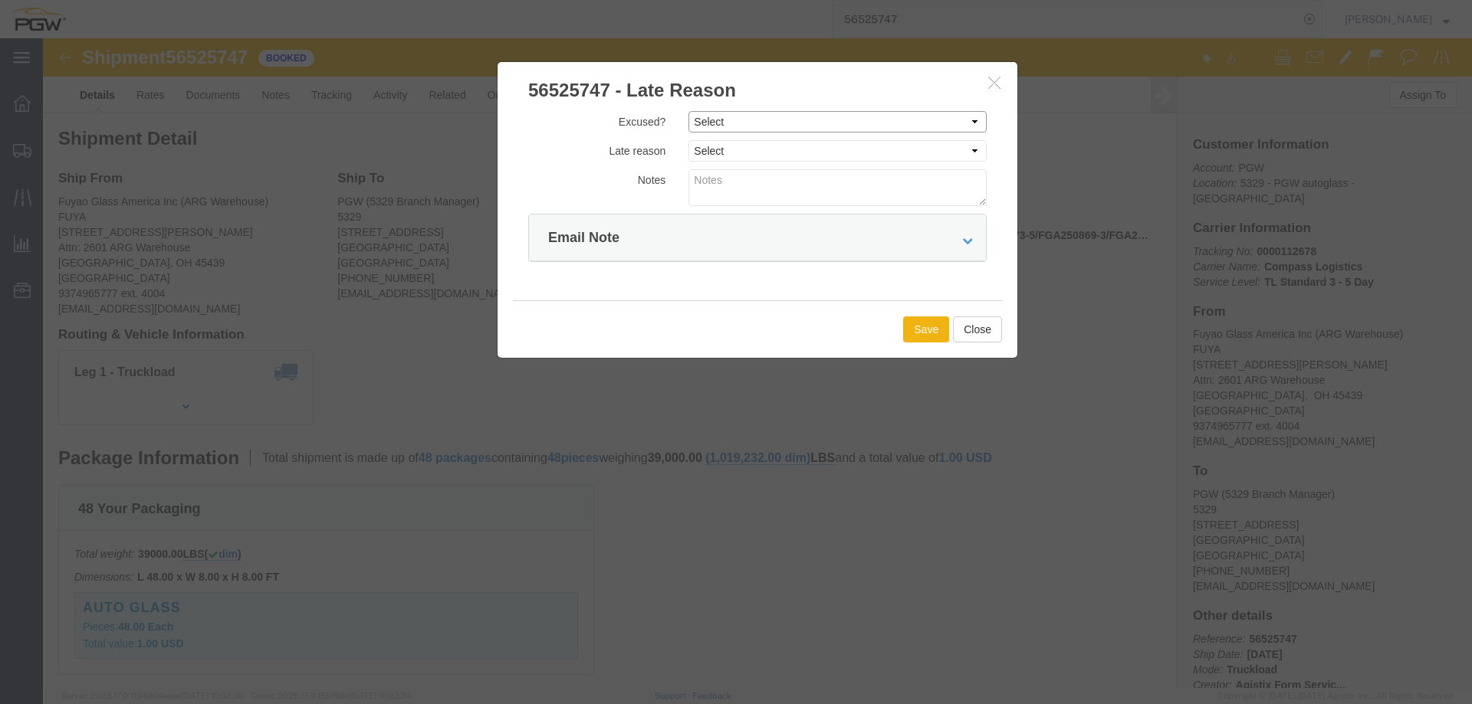
click select "Select Excused Not Excused"
select select "NOT_EXCUSED"
click select "Select Excused Not Excused"
drag, startPoint x: 723, startPoint y: 110, endPoint x: 724, endPoint y: 118, distance: 7.7
click select "Select Bad Carrier Data Carrier Admin Error Delay Accident Driver Error Lack of…"
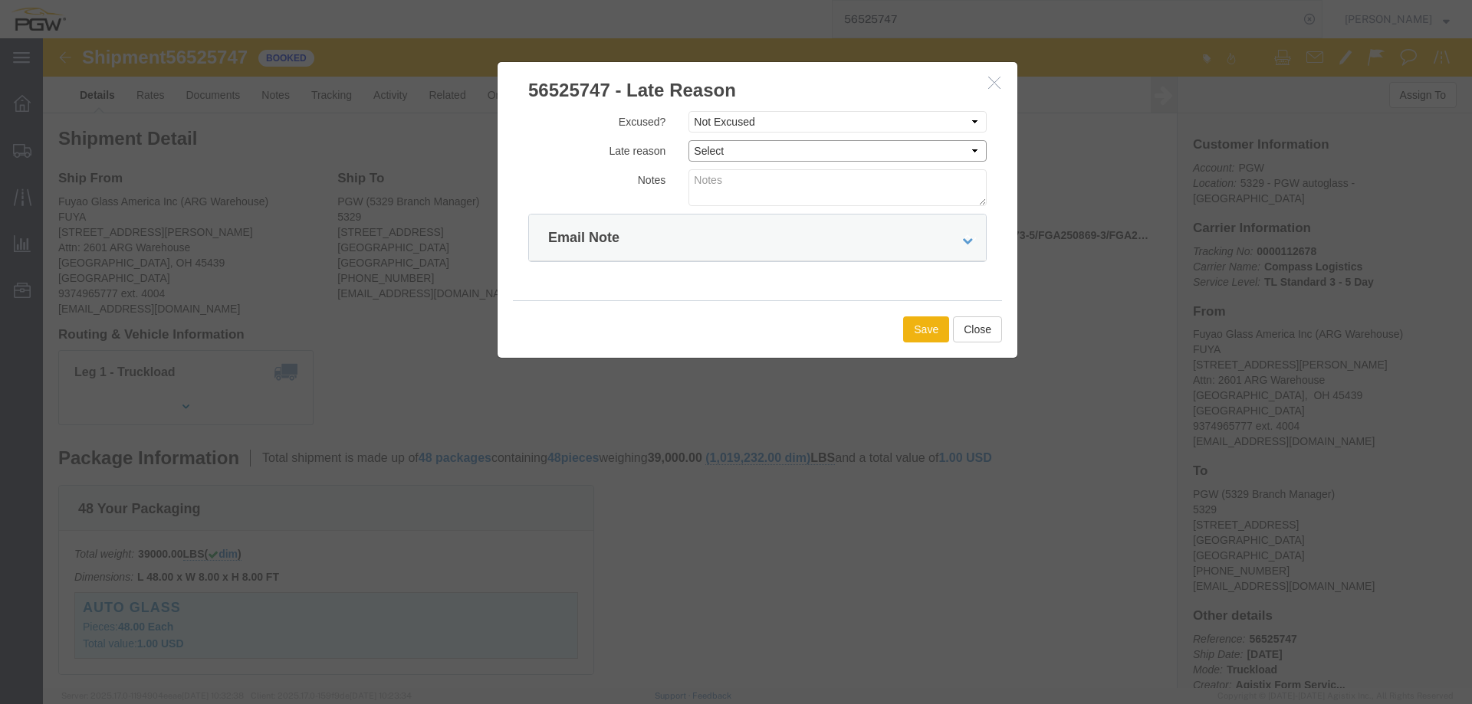
select select "OTHER"
click select "Select Bad Carrier Data Carrier Admin Error Delay Accident Driver Error Lack of…"
click button "Save"
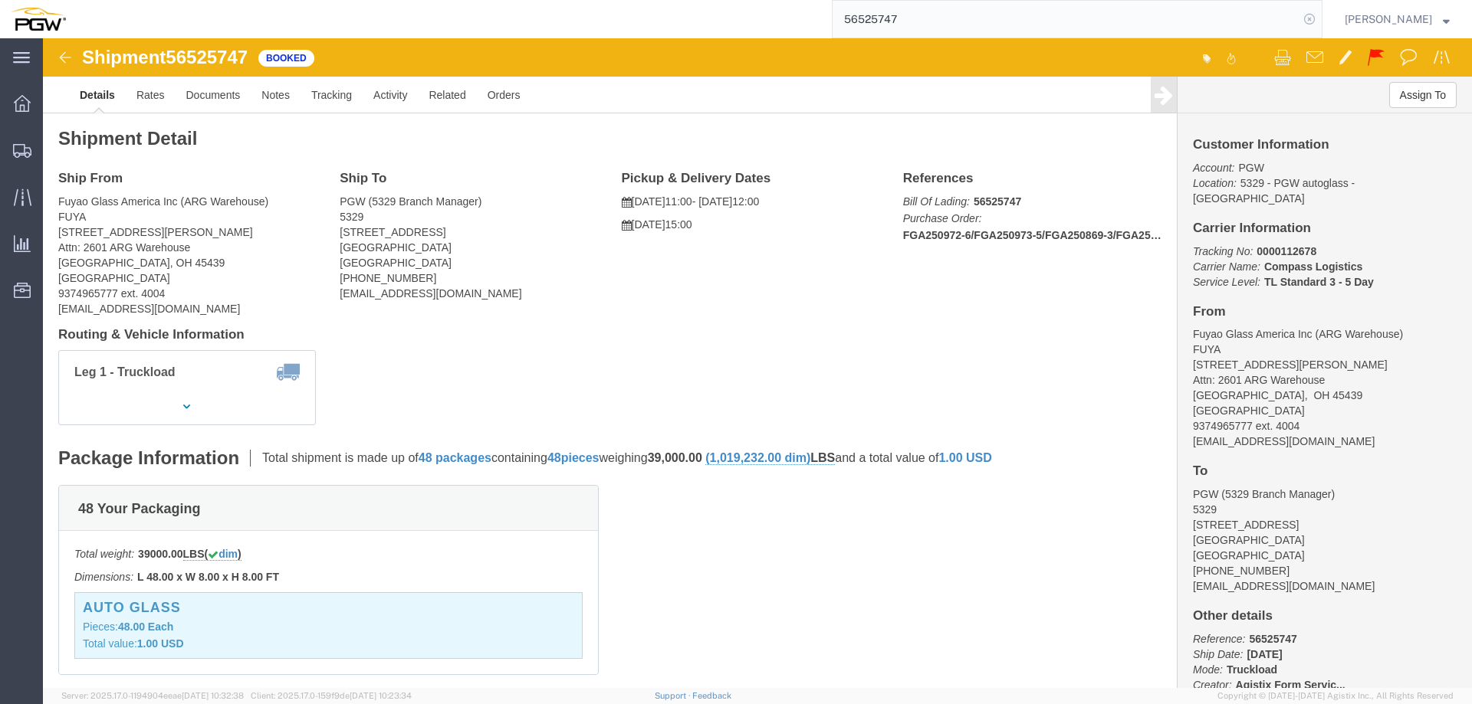
click at [1314, 21] on icon at bounding box center [1308, 18] width 21 height 21
click at [0, 0] on span "Location Appointment" at bounding box center [0, 0] width 0 height 0
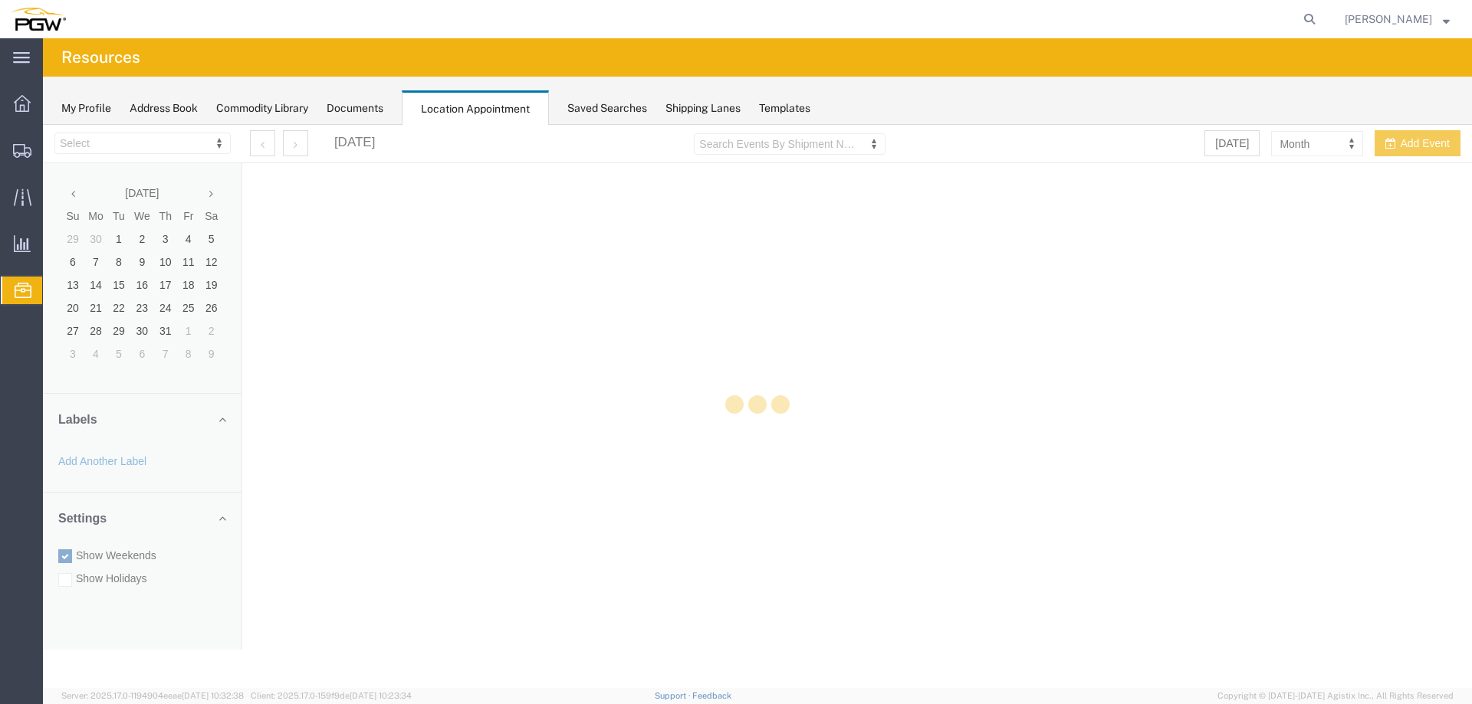
select select "28253"
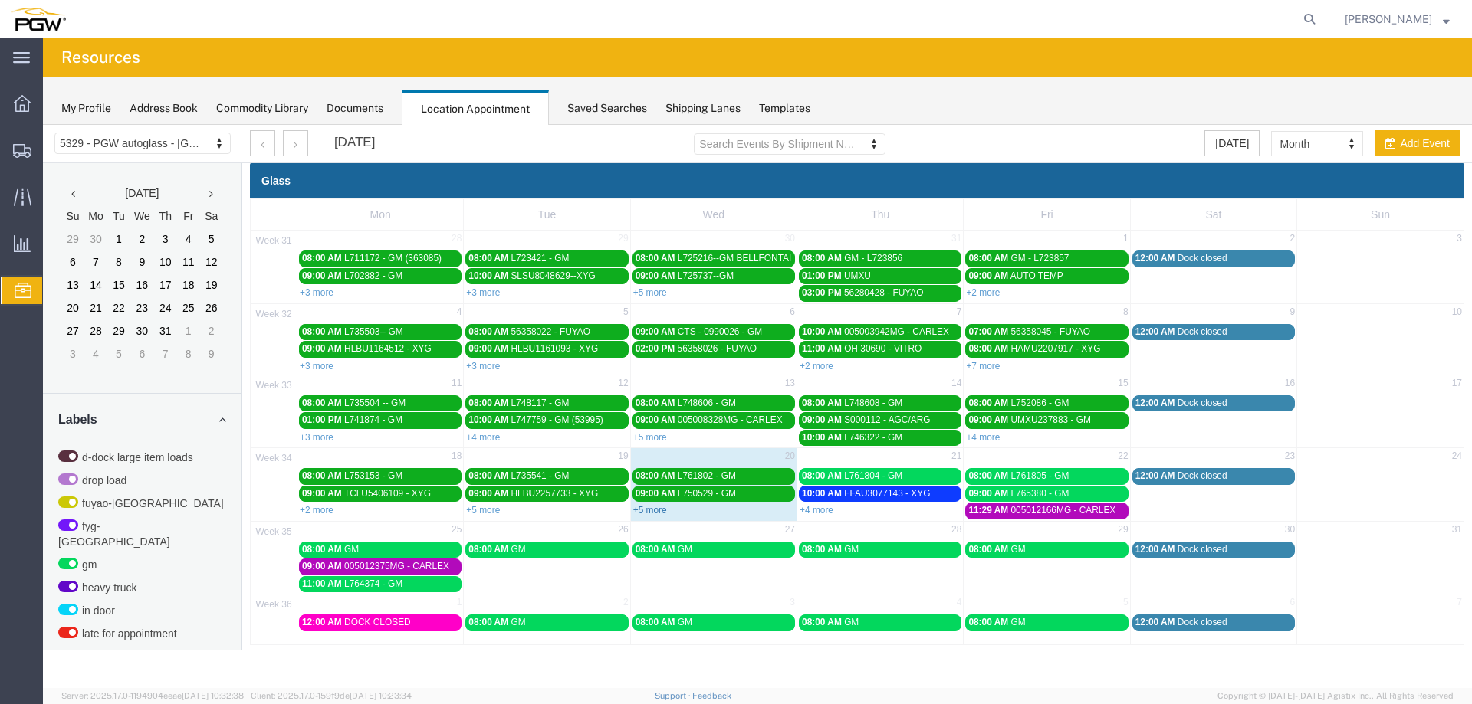
click at [650, 514] on link "+5 more" at bounding box center [650, 510] width 34 height 11
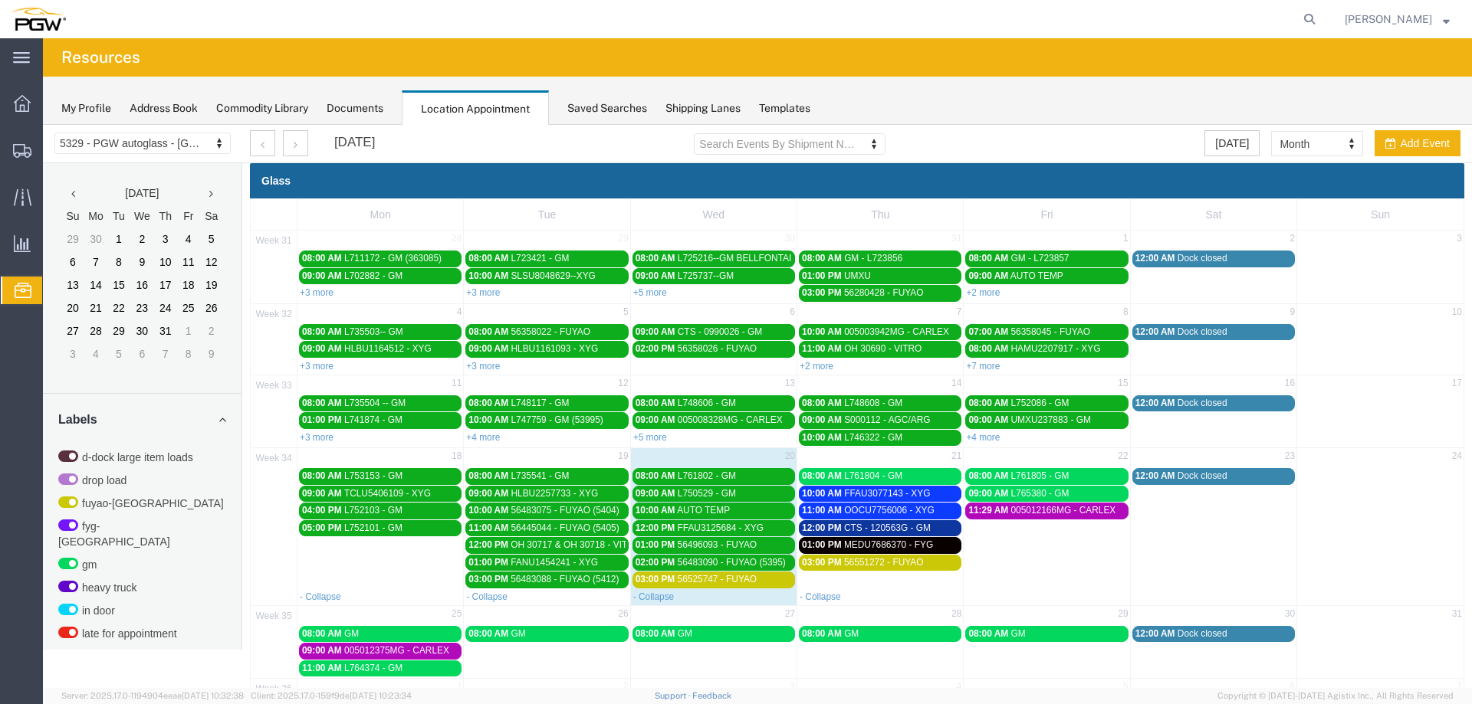
click at [716, 586] on link "03:00 PM 56525747 - FUYAO" at bounding box center [713, 580] width 162 height 16
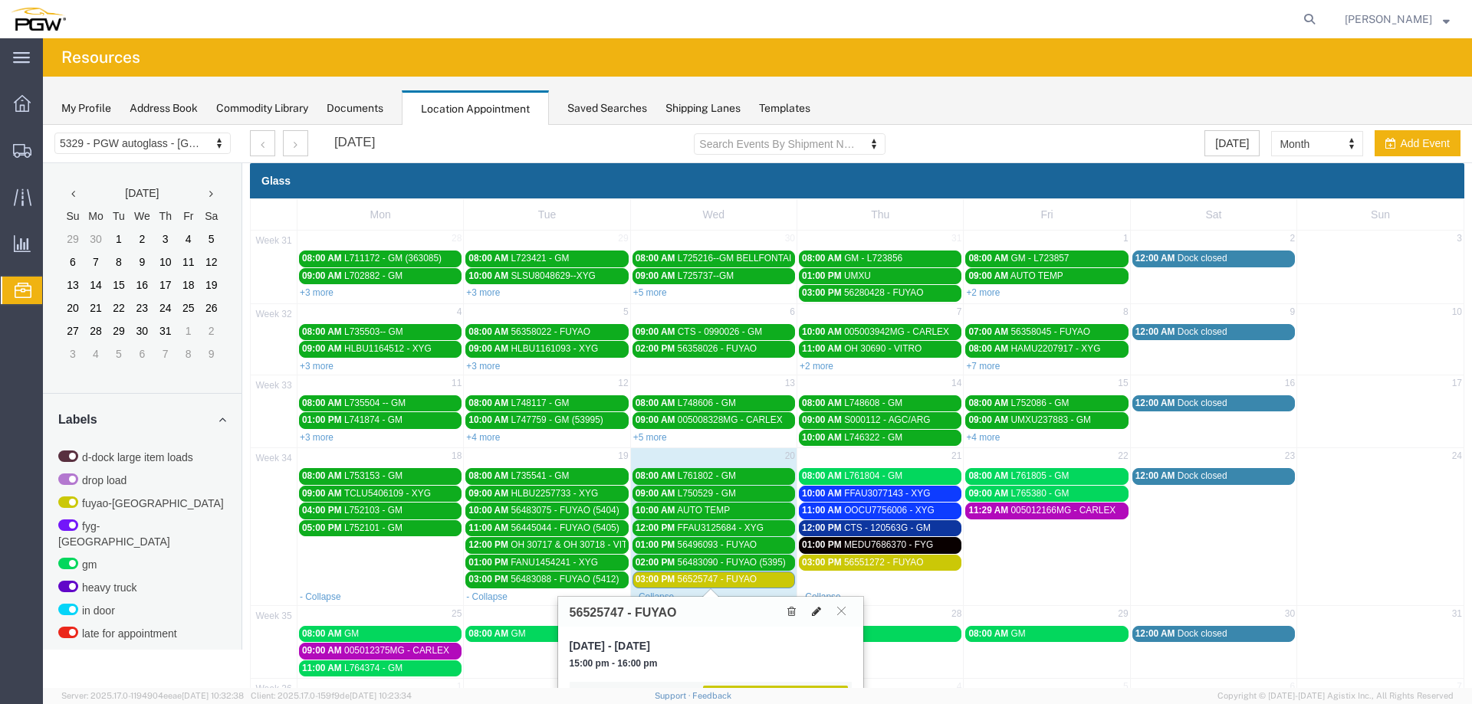
click at [812, 612] on icon at bounding box center [816, 611] width 9 height 11
select select "1"
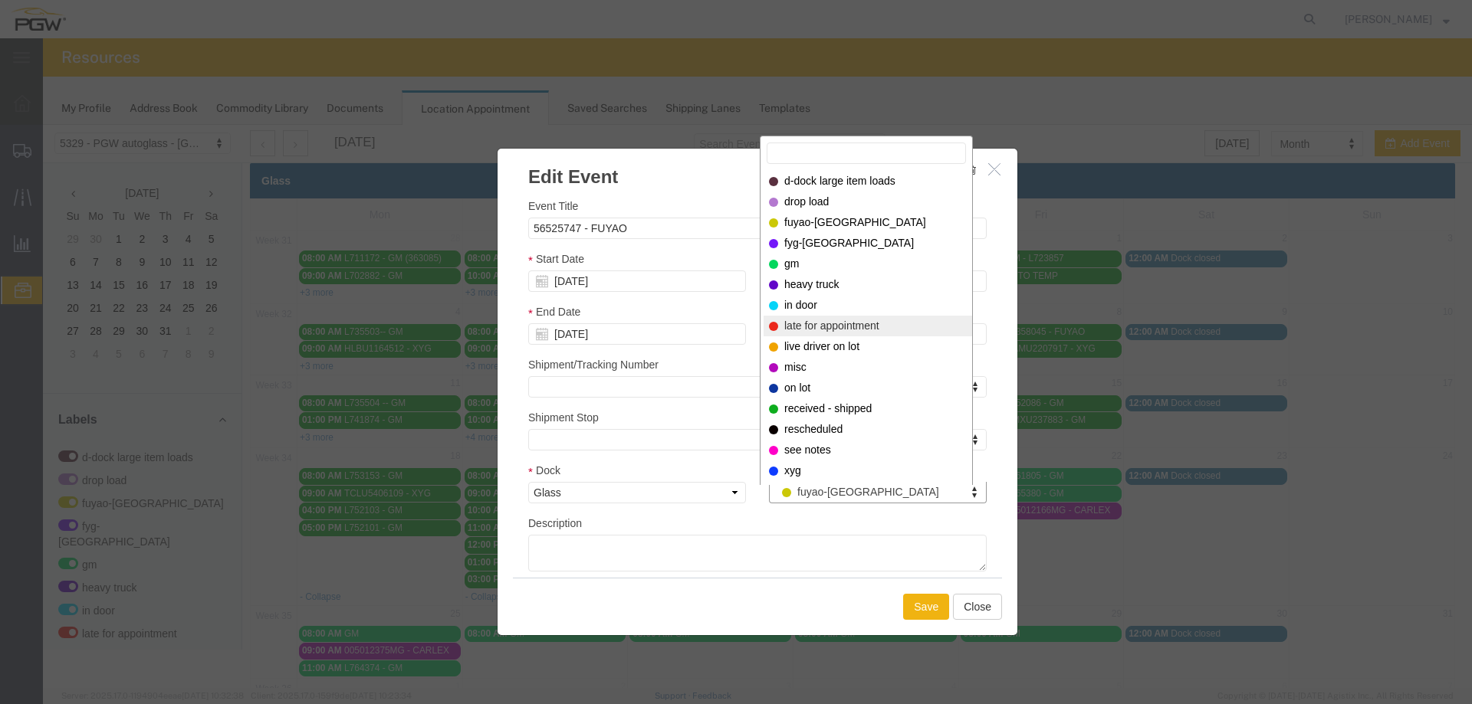
select select "260"
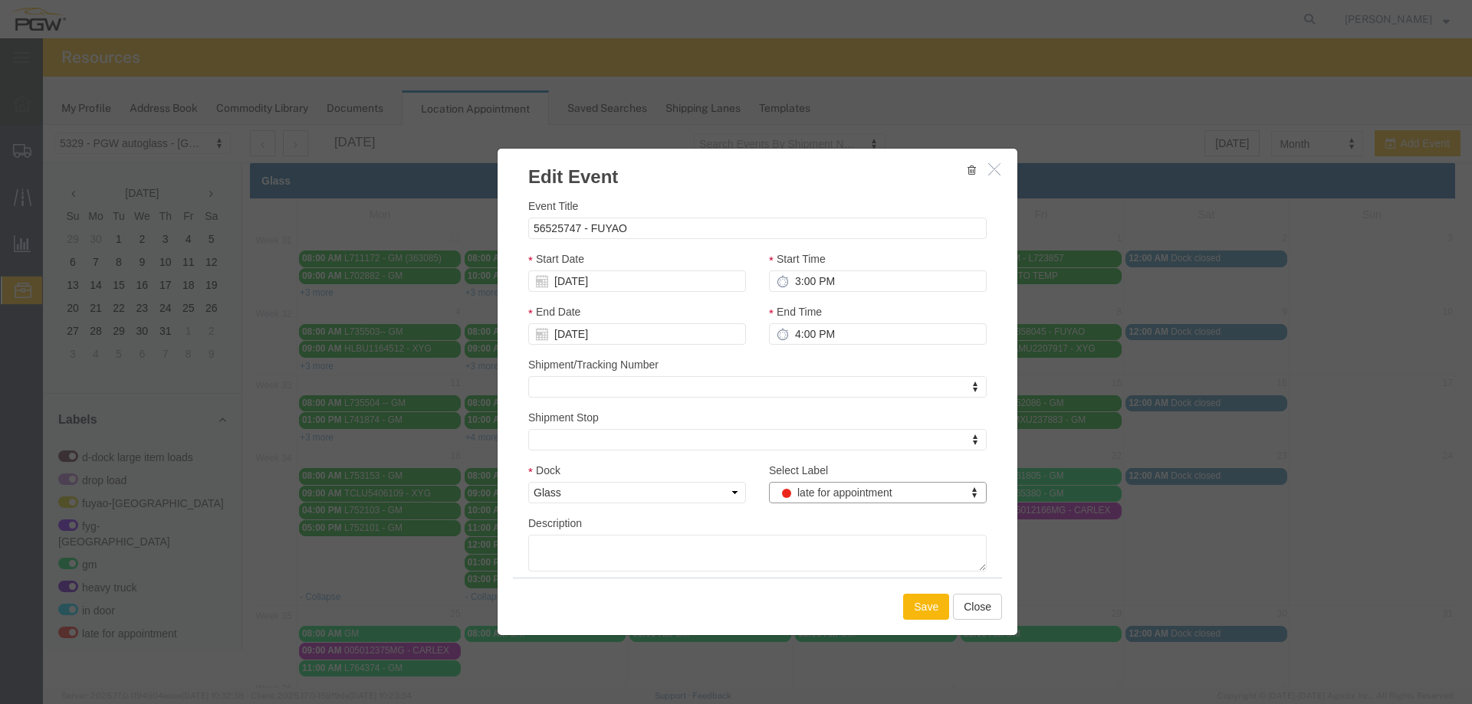
click at [921, 602] on button "Save" at bounding box center [926, 607] width 46 height 26
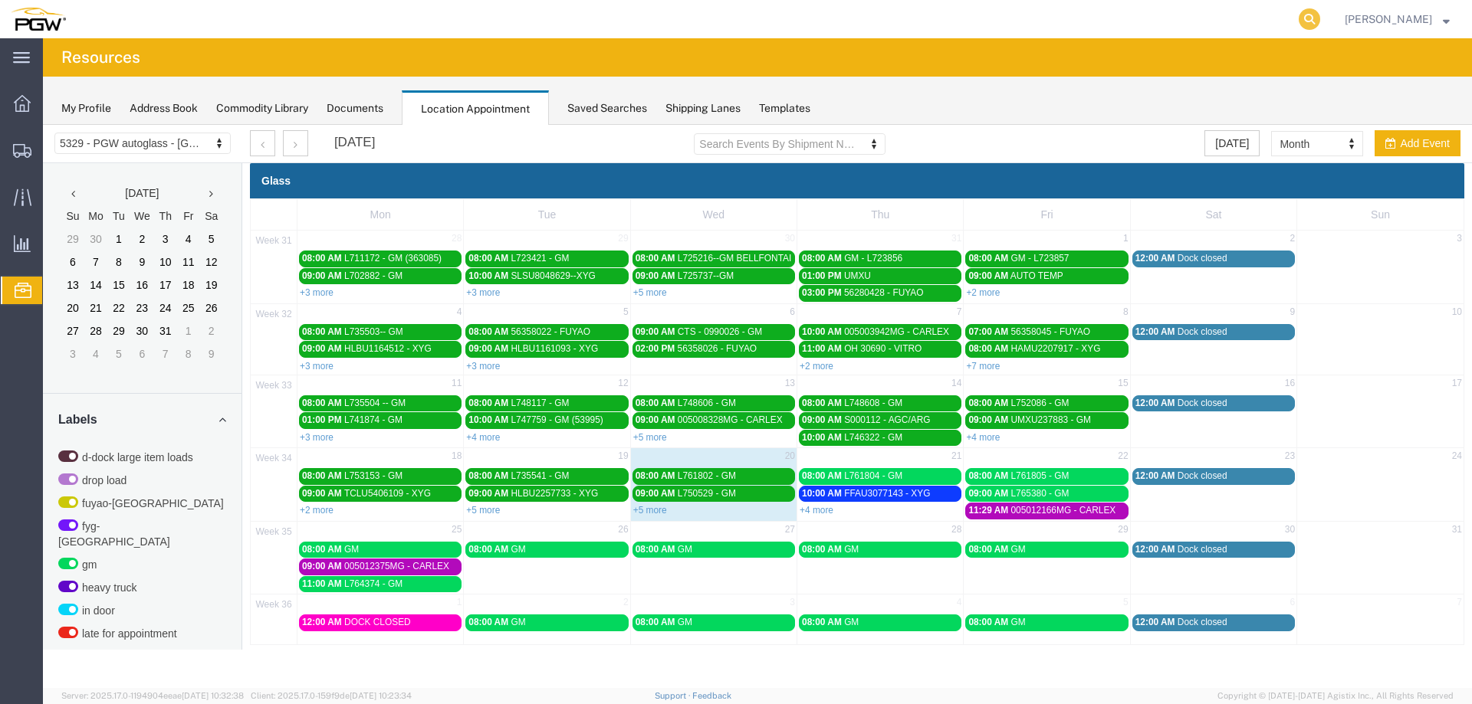
click at [1313, 18] on icon at bounding box center [1308, 18] width 21 height 21
click at [1278, 23] on input "search" at bounding box center [1065, 19] width 466 height 37
paste input "667212"
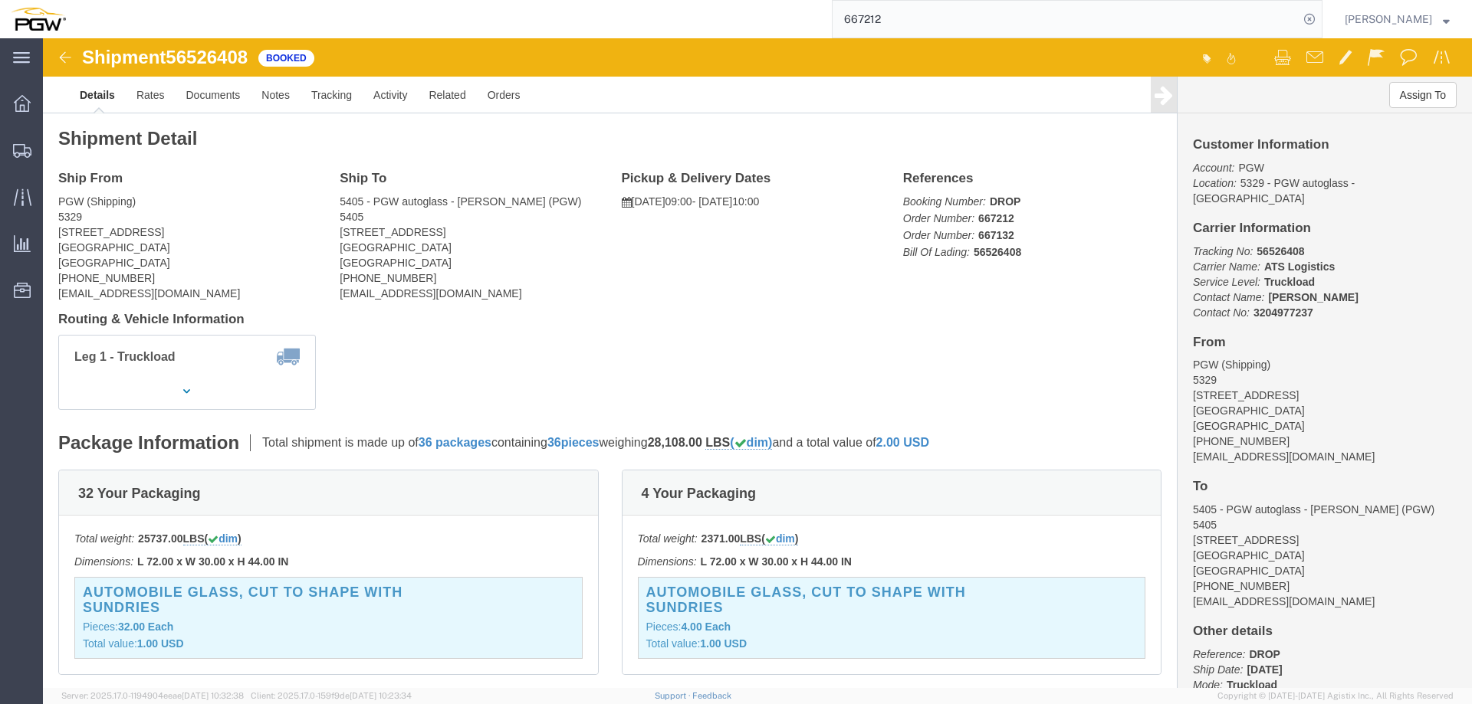
click at [1051, 20] on input "667212" at bounding box center [1065, 19] width 466 height 37
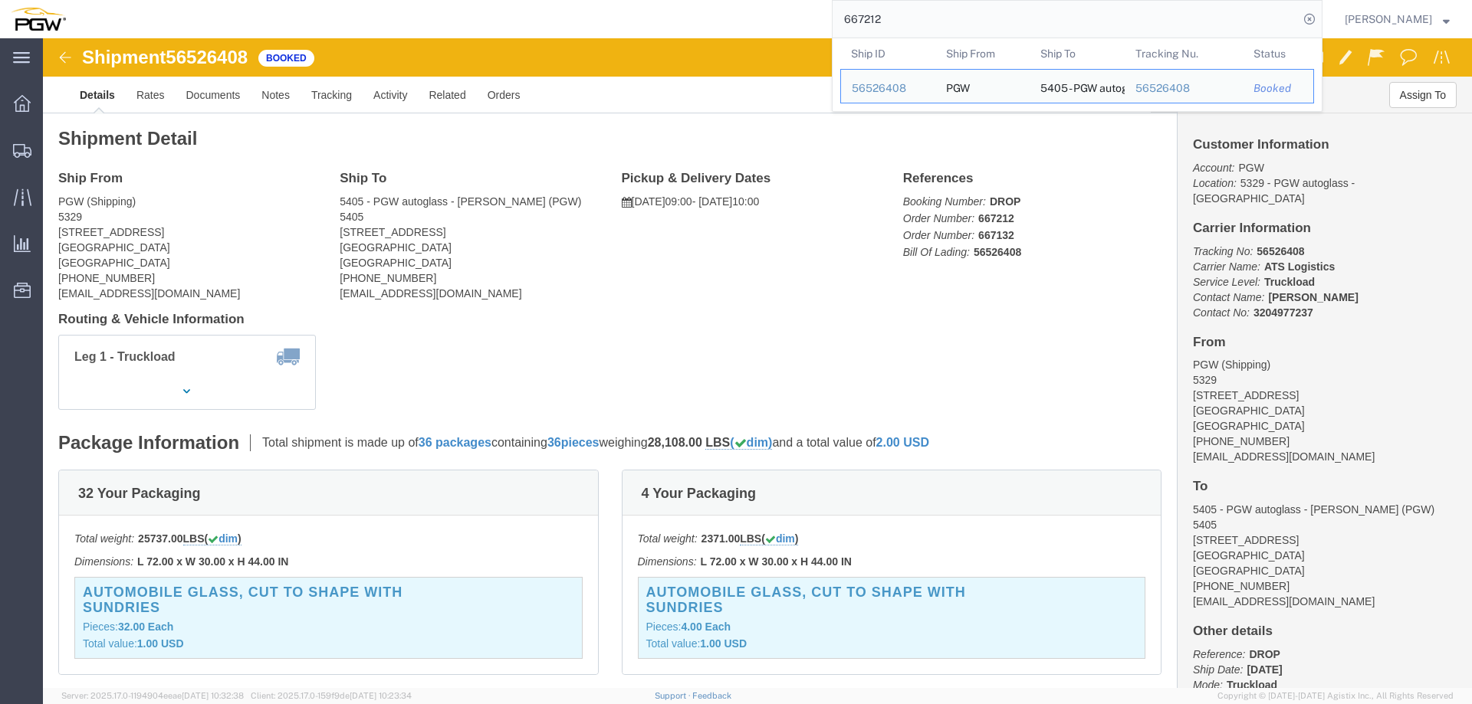
paste input "40"
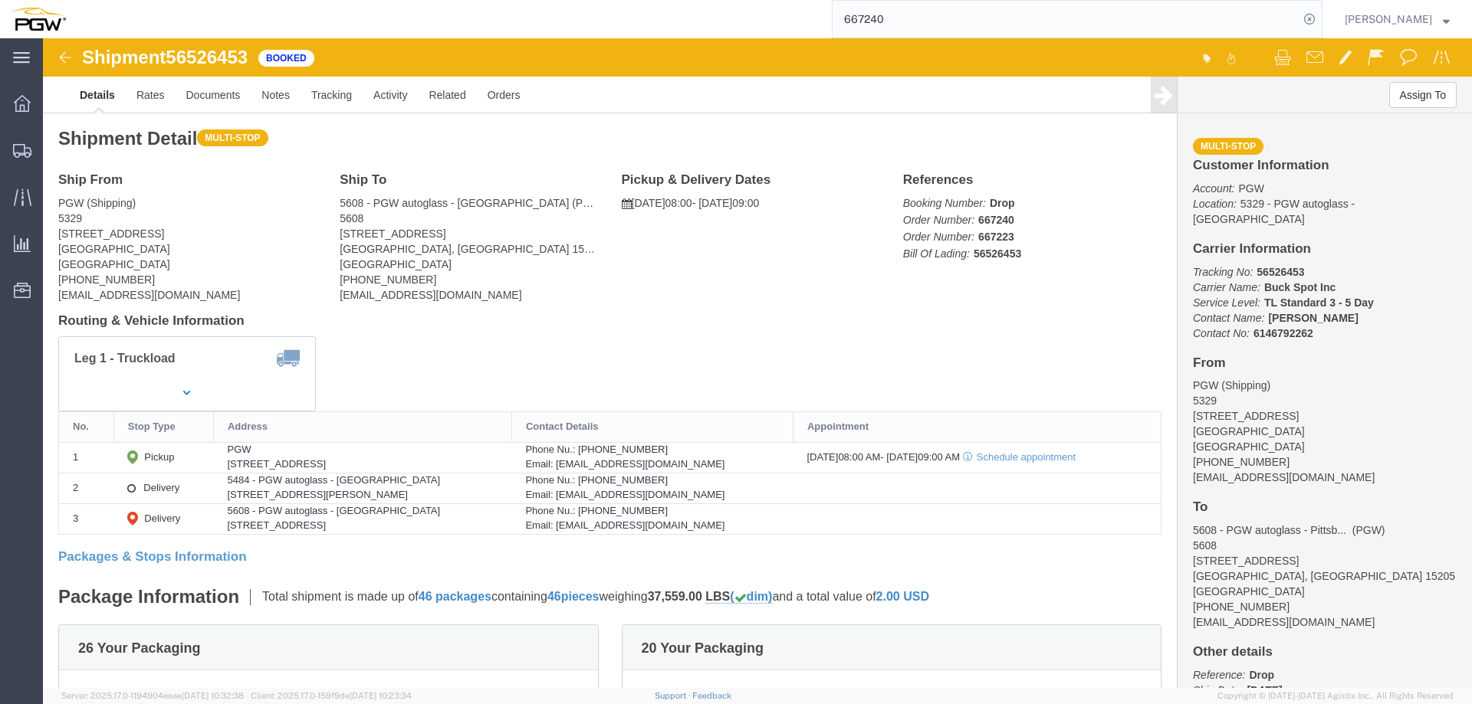
click at [1009, 21] on input "667240" at bounding box center [1065, 19] width 466 height 37
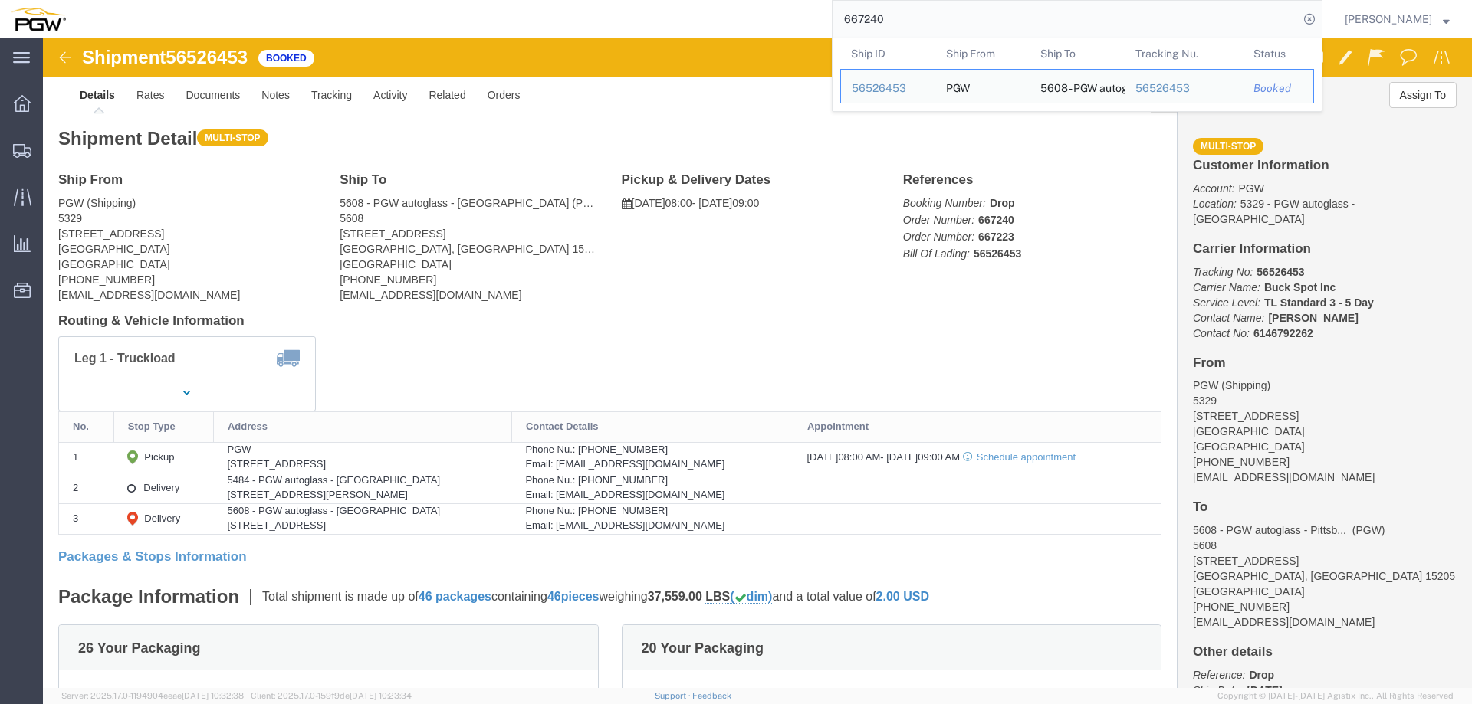
click at [1009, 21] on input "667240" at bounding box center [1065, 19] width 466 height 37
paste input "25"
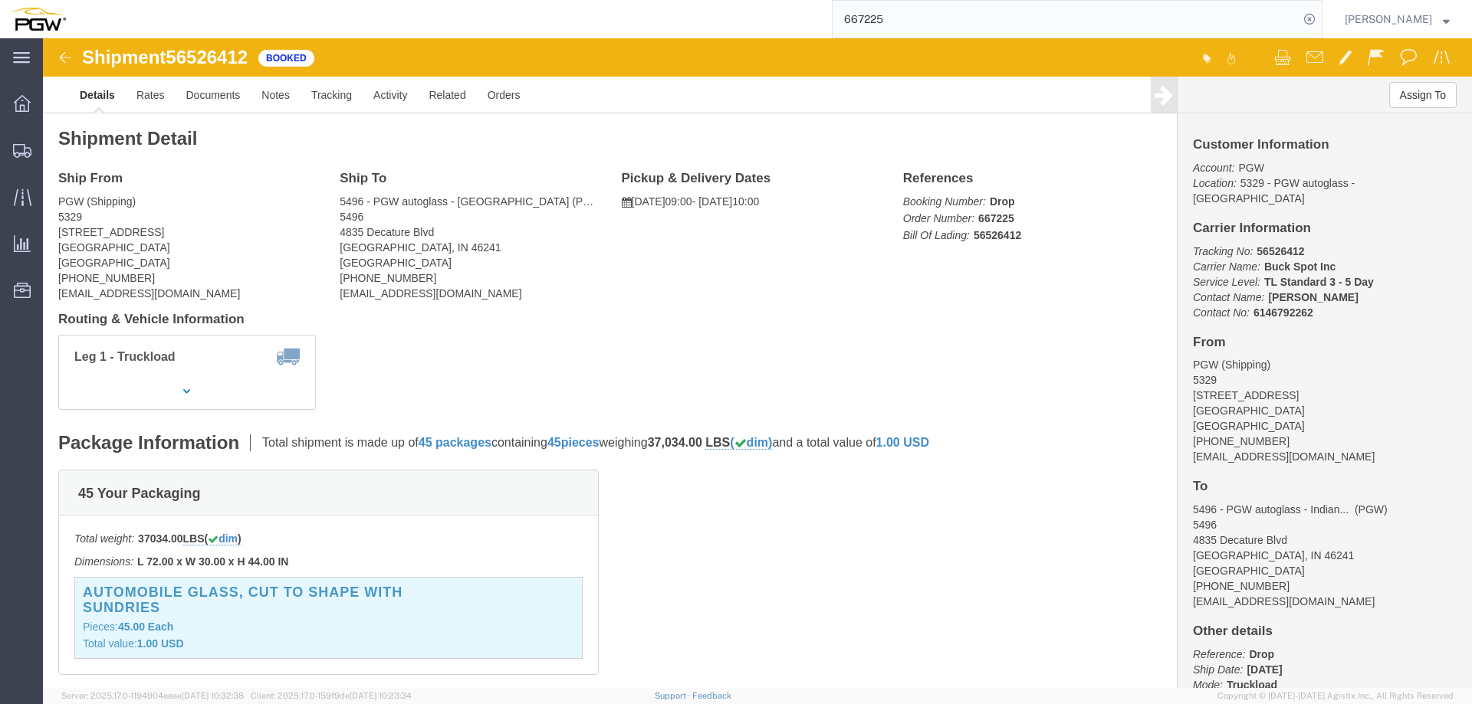
click at [1070, 13] on input "667225" at bounding box center [1065, 19] width 466 height 37
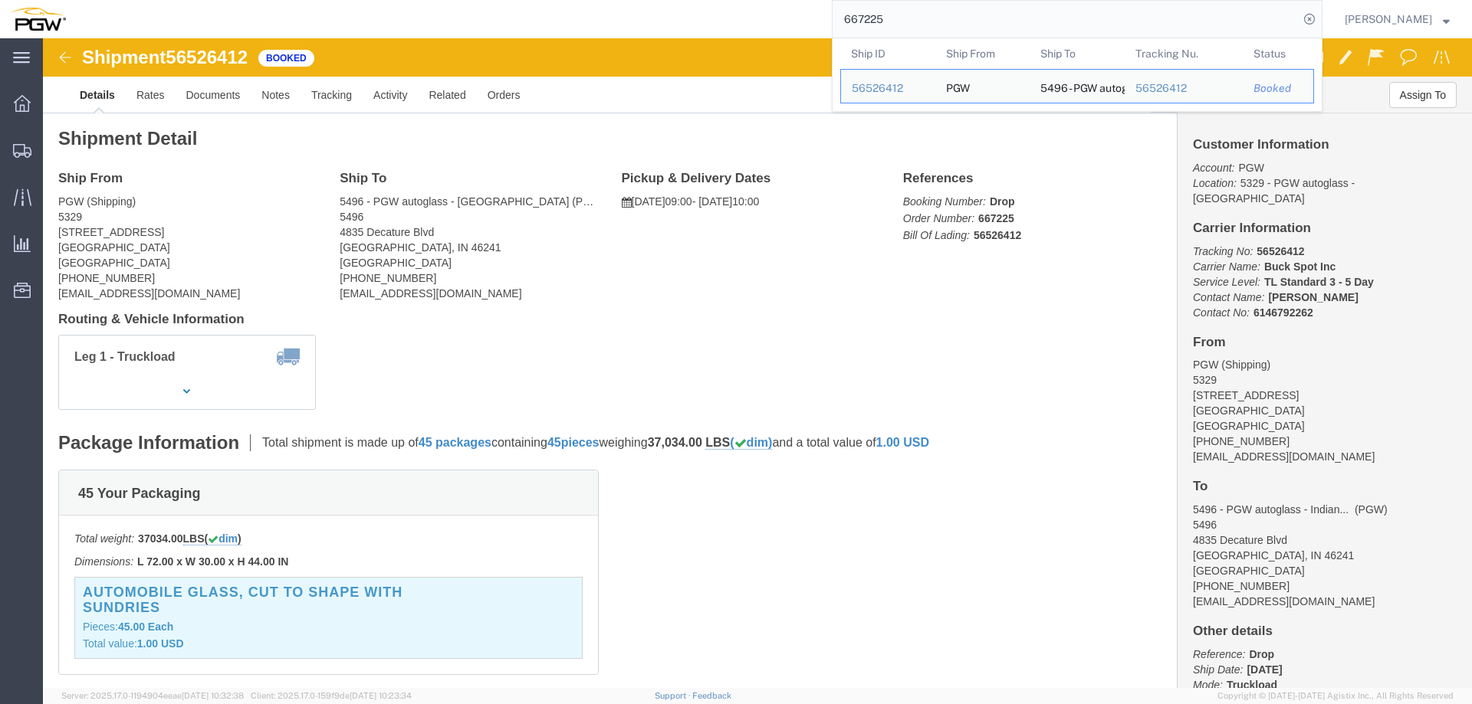
paste input "141"
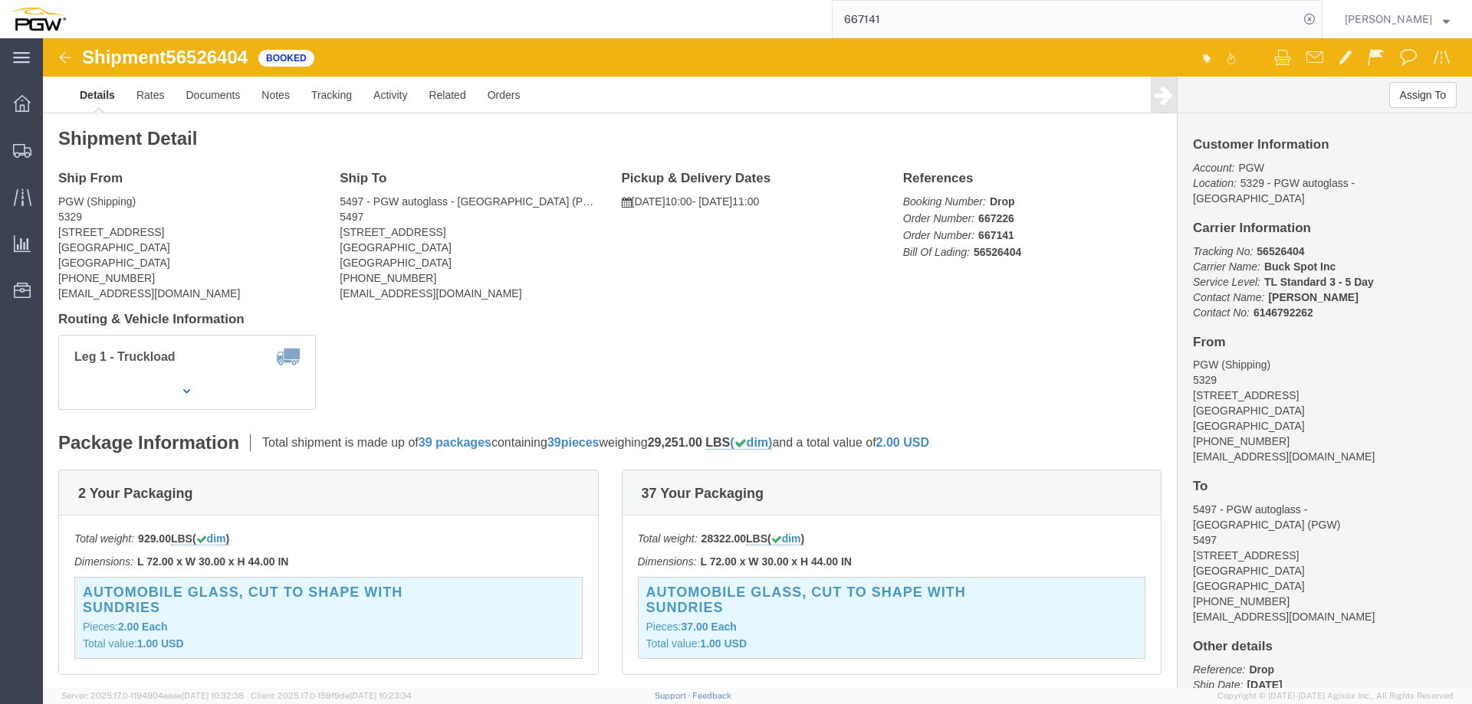
click at [1096, 28] on input "667141" at bounding box center [1065, 19] width 466 height 37
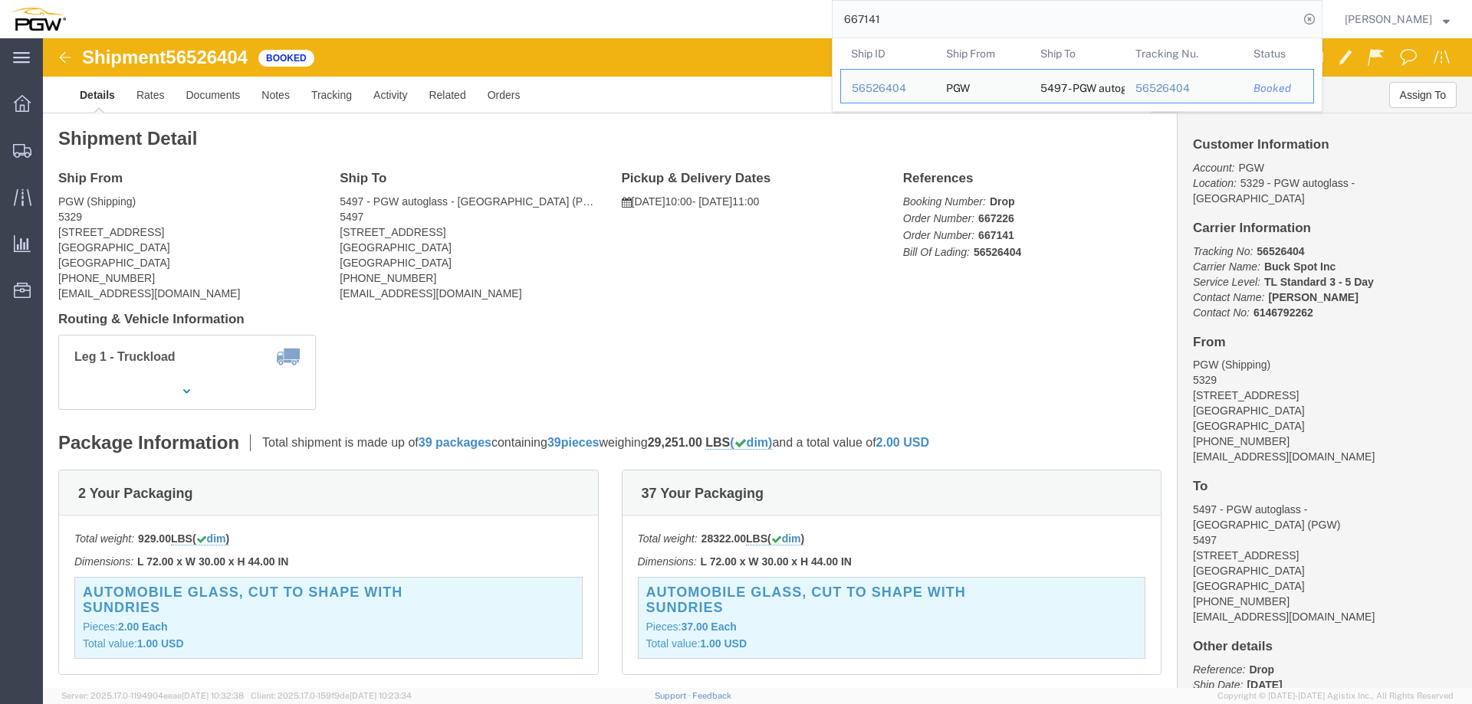
click at [1096, 28] on input "667141" at bounding box center [1065, 19] width 466 height 37
paste input "229"
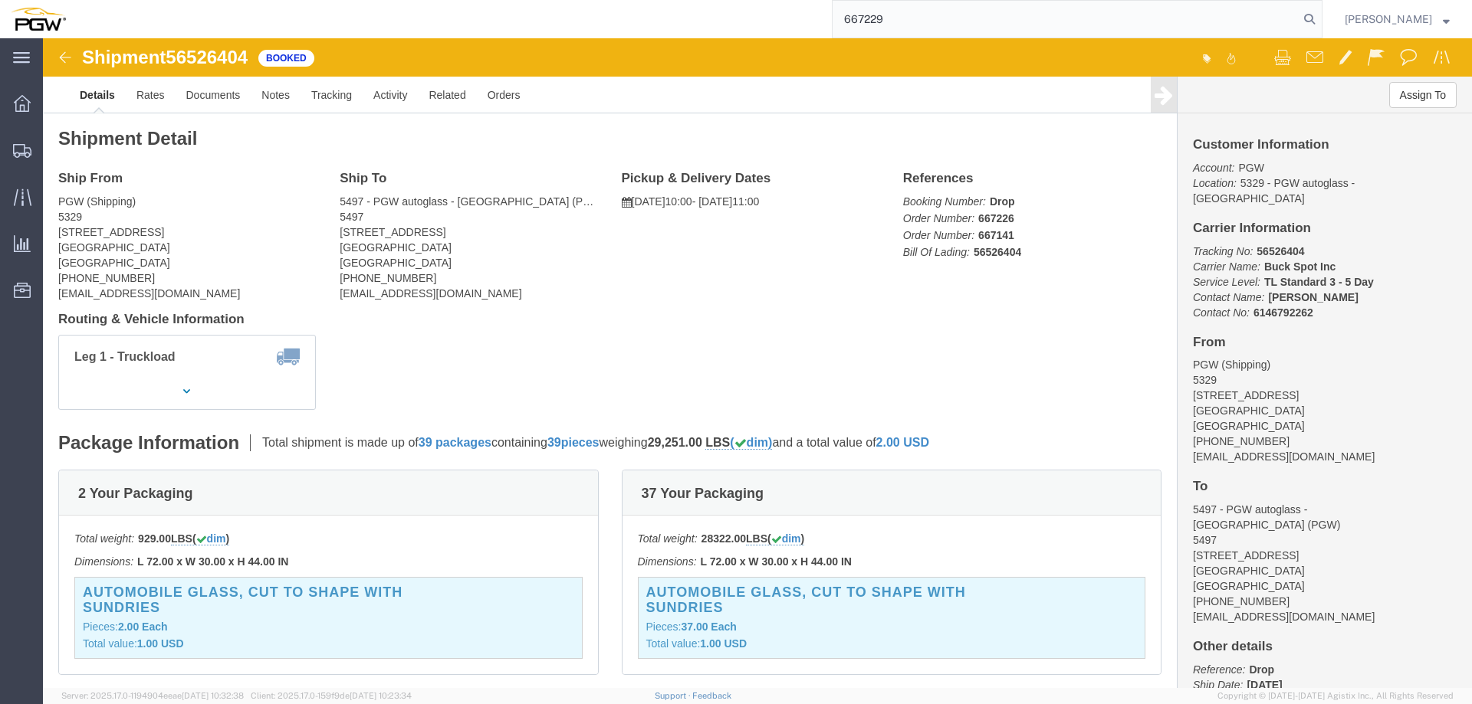
type input "667229"
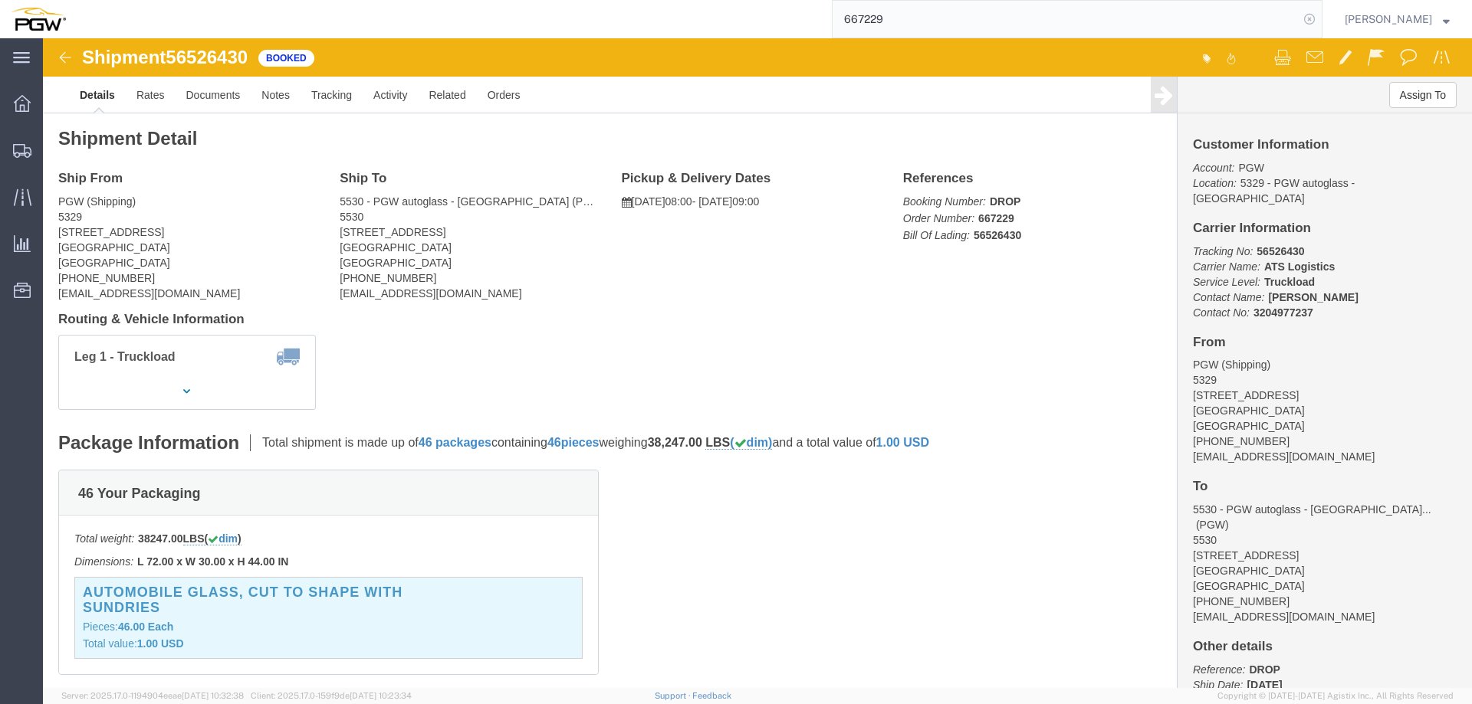
click at [1310, 12] on icon at bounding box center [1308, 18] width 21 height 21
click at [0, 0] on span "Location Appointment" at bounding box center [0, 0] width 0 height 0
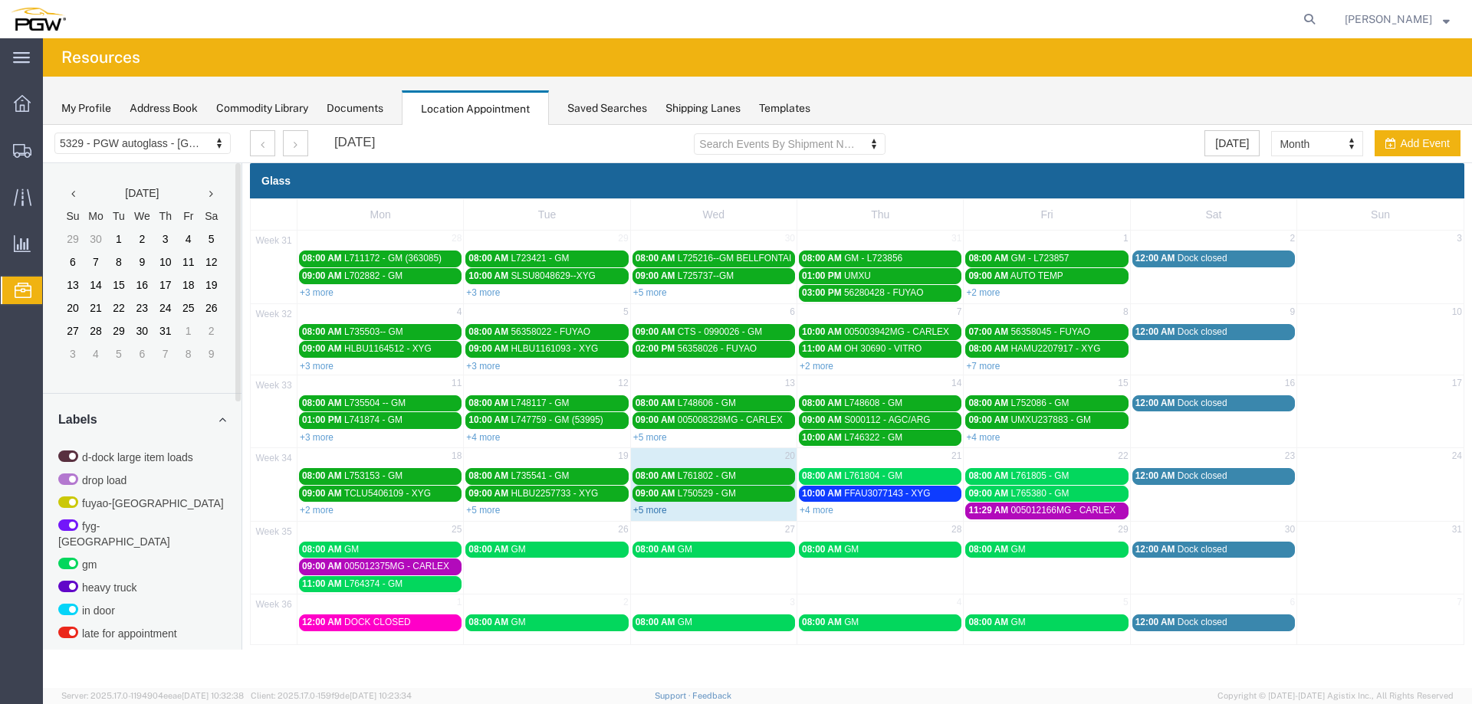
click at [653, 514] on link "+5 more" at bounding box center [650, 510] width 34 height 11
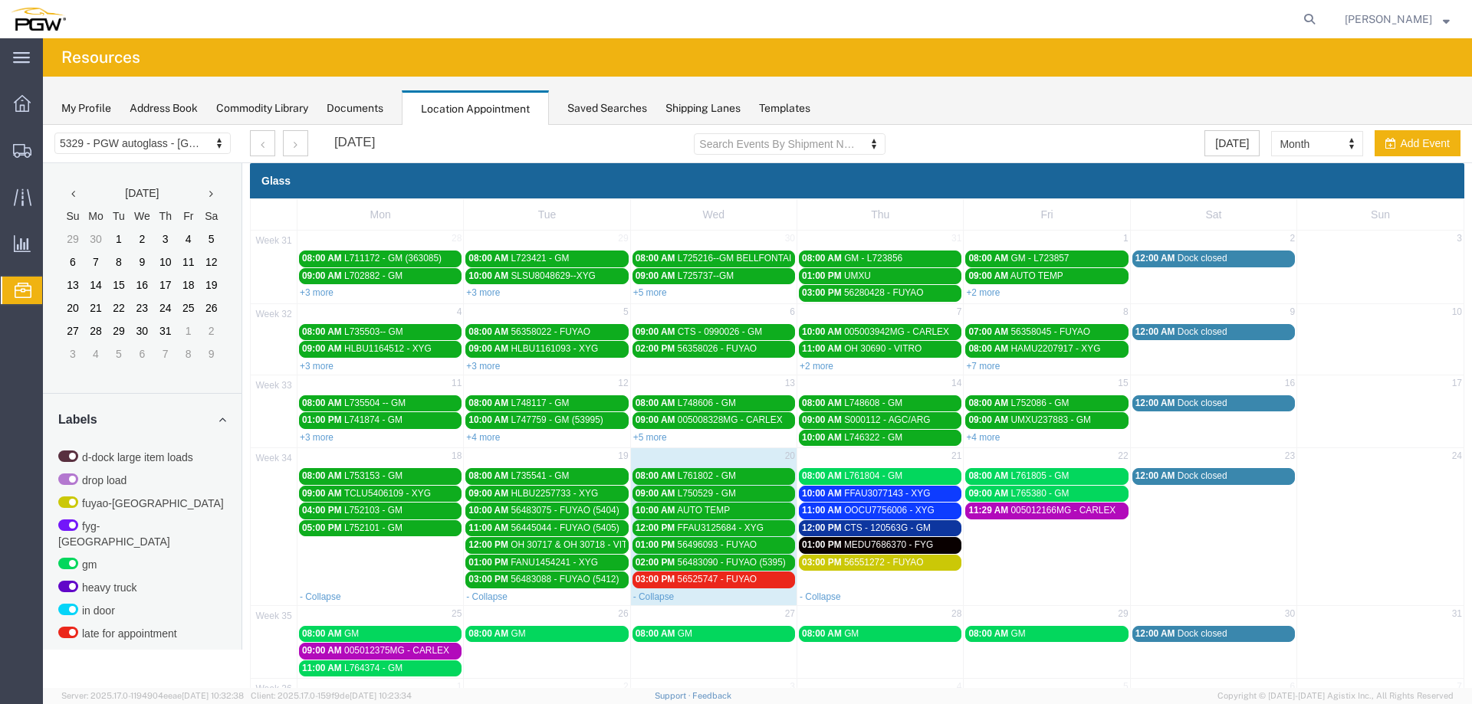
click at [760, 578] on div "03:00 PM 56525747 - FUYAO" at bounding box center [713, 579] width 156 height 11
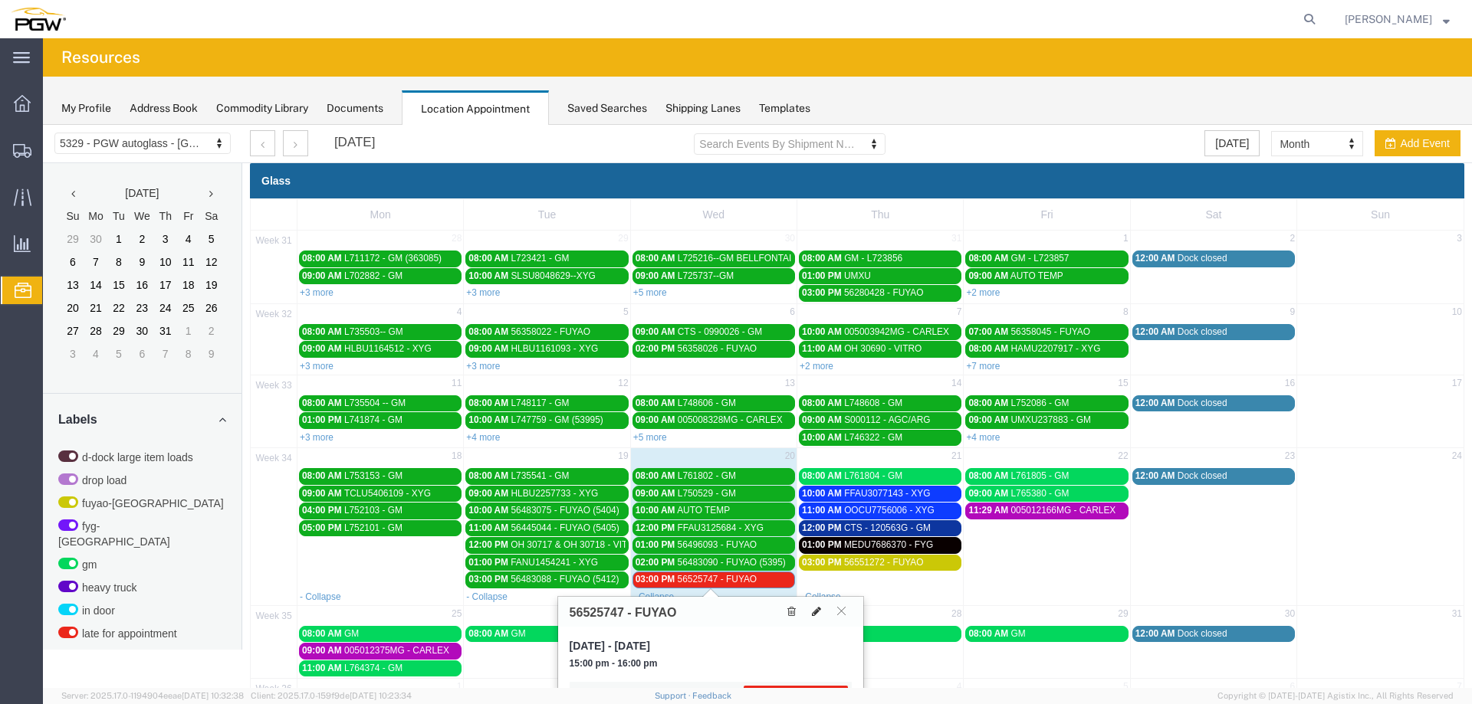
click at [819, 612] on icon at bounding box center [816, 611] width 9 height 11
select select "1"
select select "260"
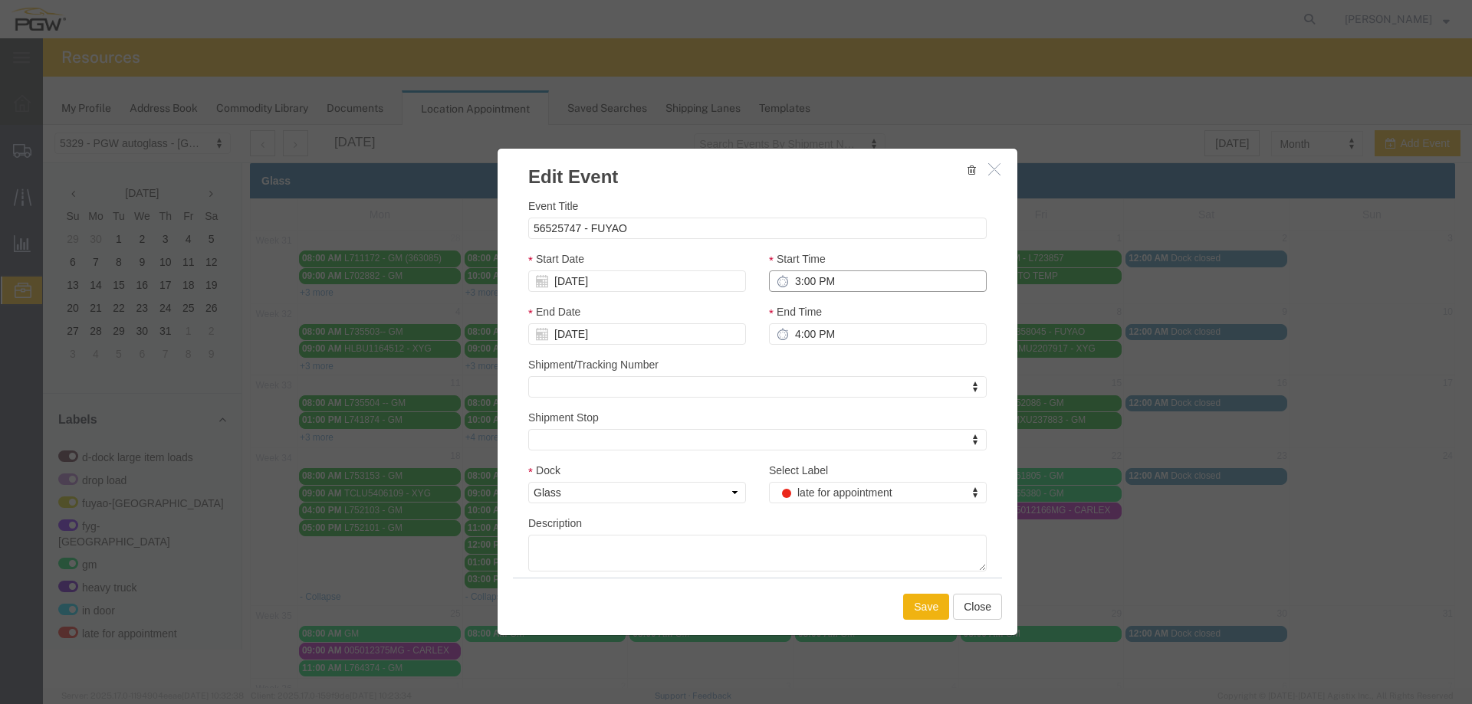
click at [784, 282] on input "3:00 PM" at bounding box center [878, 281] width 218 height 21
type input "2:00 PM"
click at [632, 284] on input "08/20/2025" at bounding box center [637, 281] width 218 height 21
click at [626, 424] on td "21" at bounding box center [631, 423] width 23 height 23
click at [924, 614] on button "Save" at bounding box center [926, 607] width 46 height 26
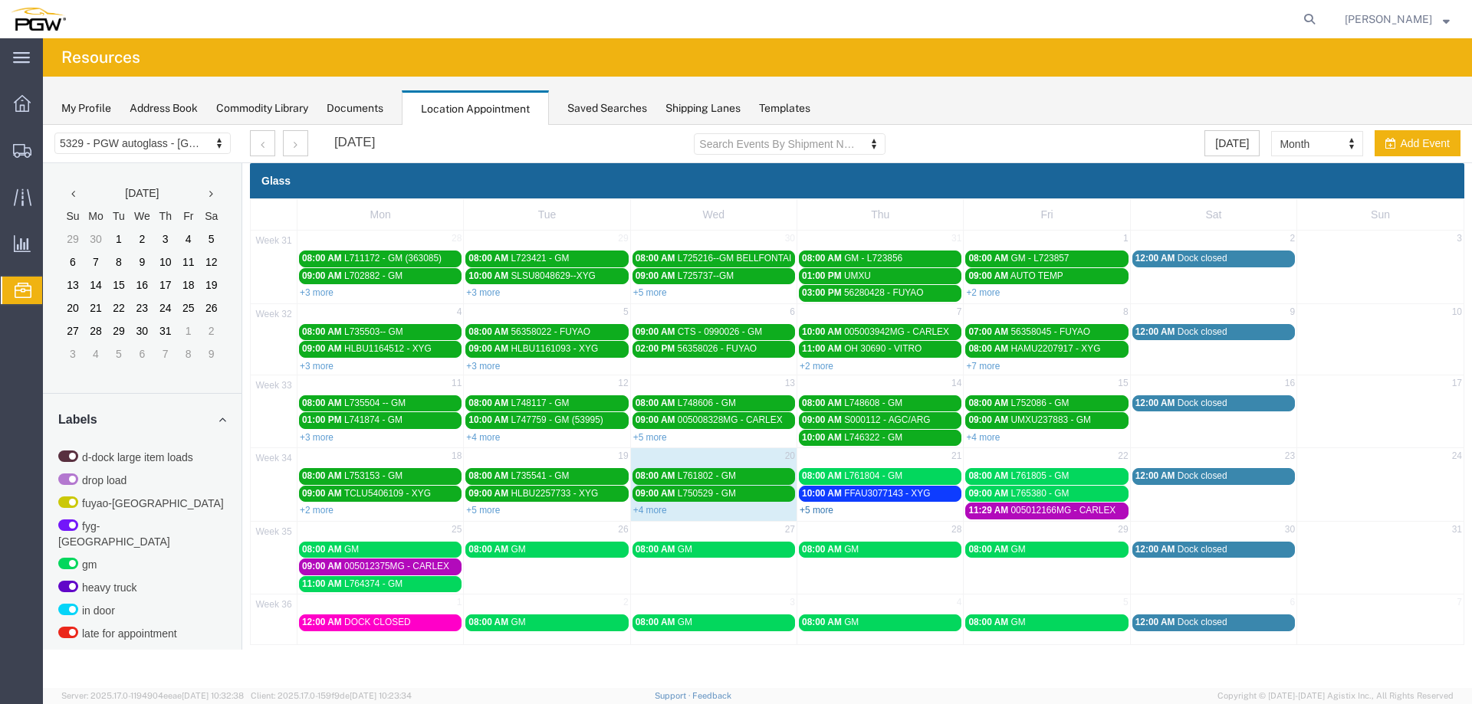
click at [825, 515] on link "+5 more" at bounding box center [816, 510] width 34 height 11
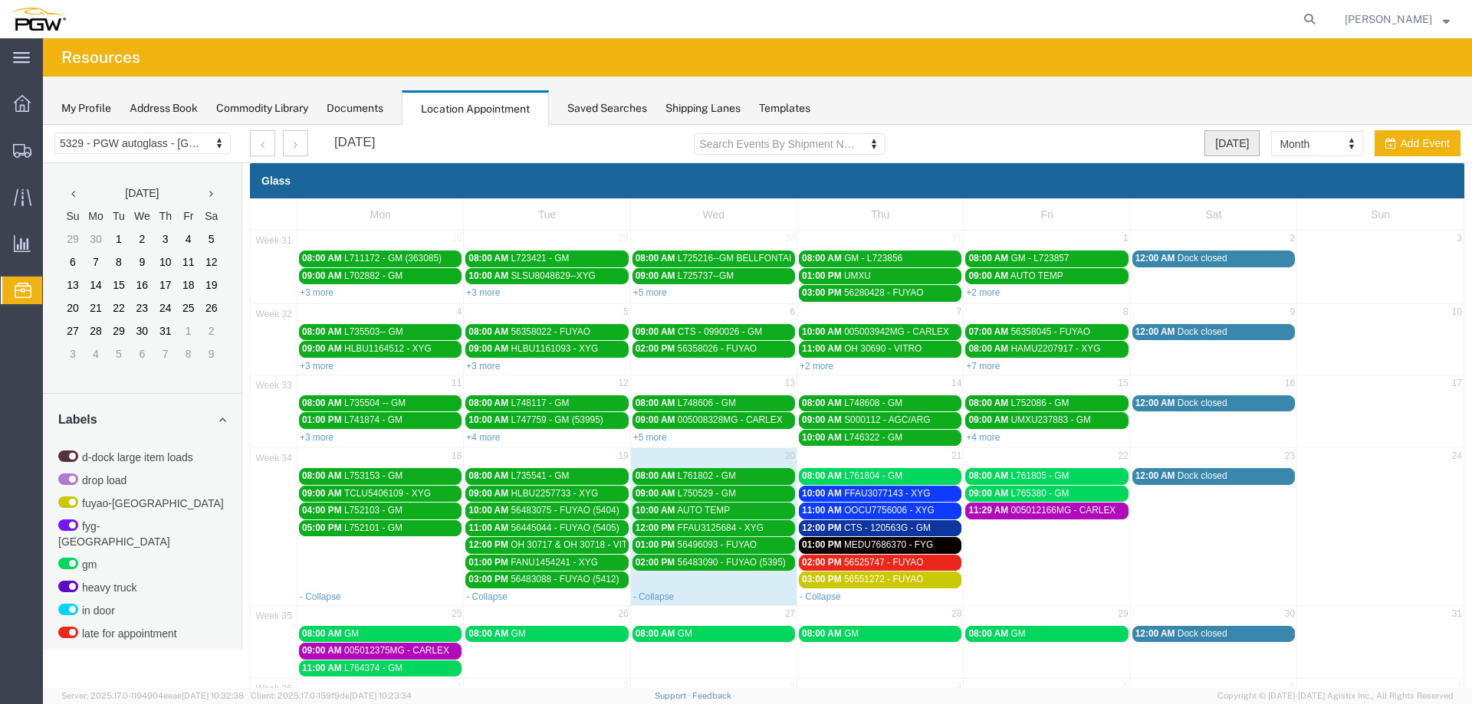
click at [1230, 144] on button "Today" at bounding box center [1231, 143] width 55 height 26
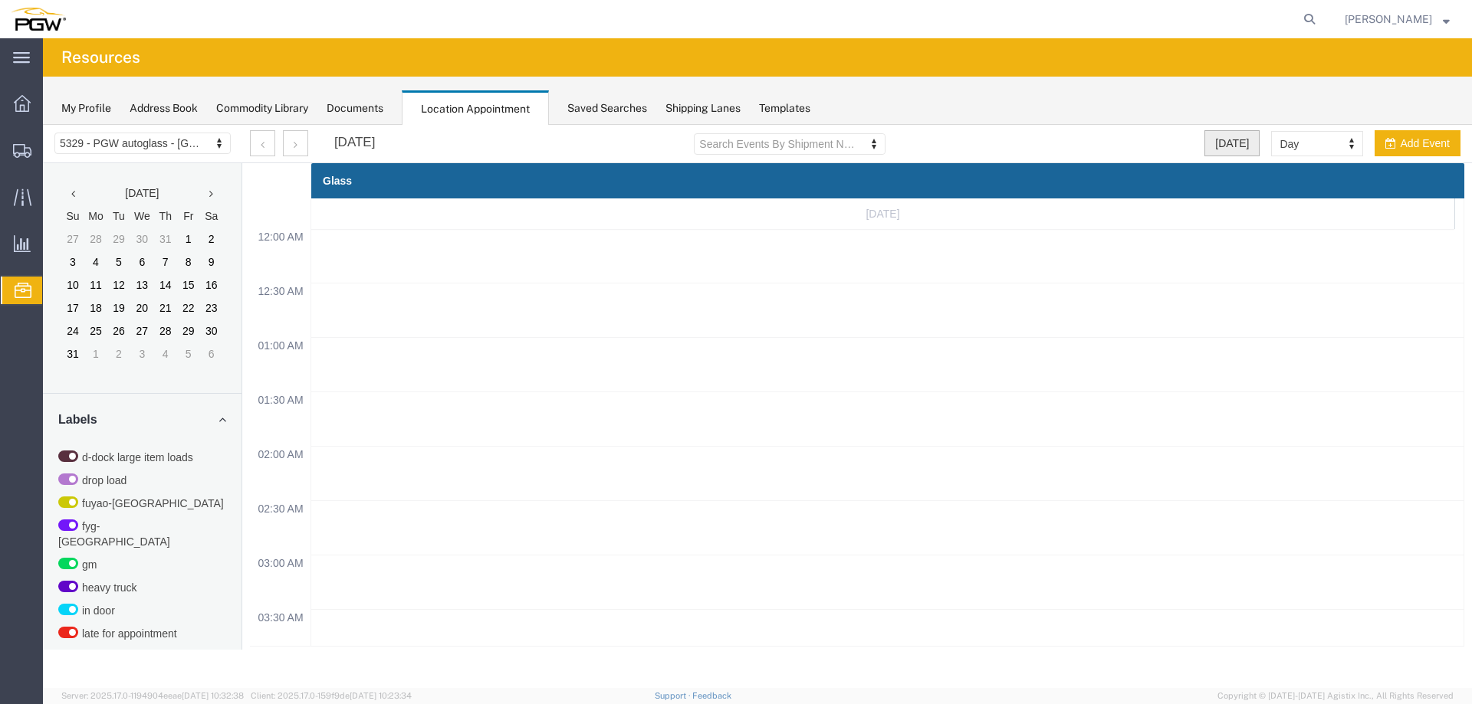
scroll to position [654, 0]
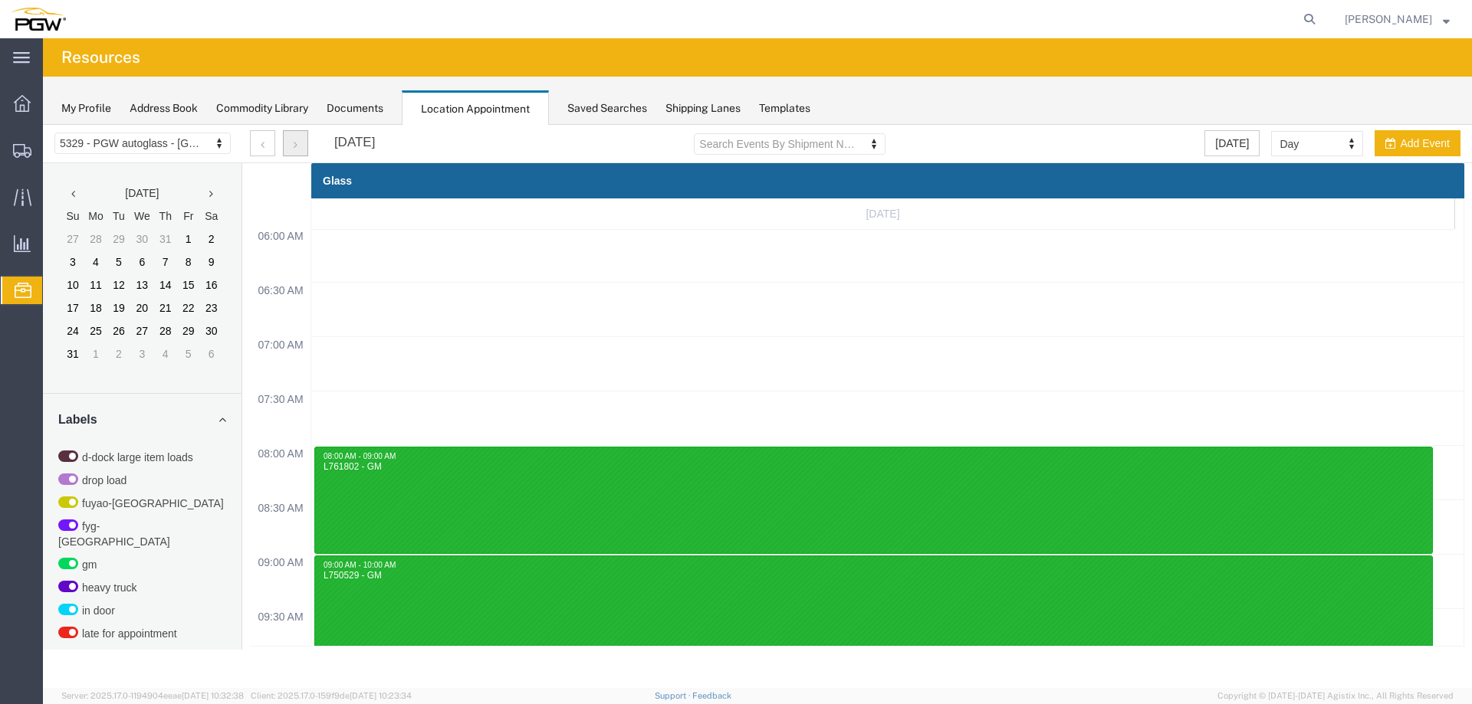
click at [304, 146] on button "button" at bounding box center [295, 143] width 25 height 26
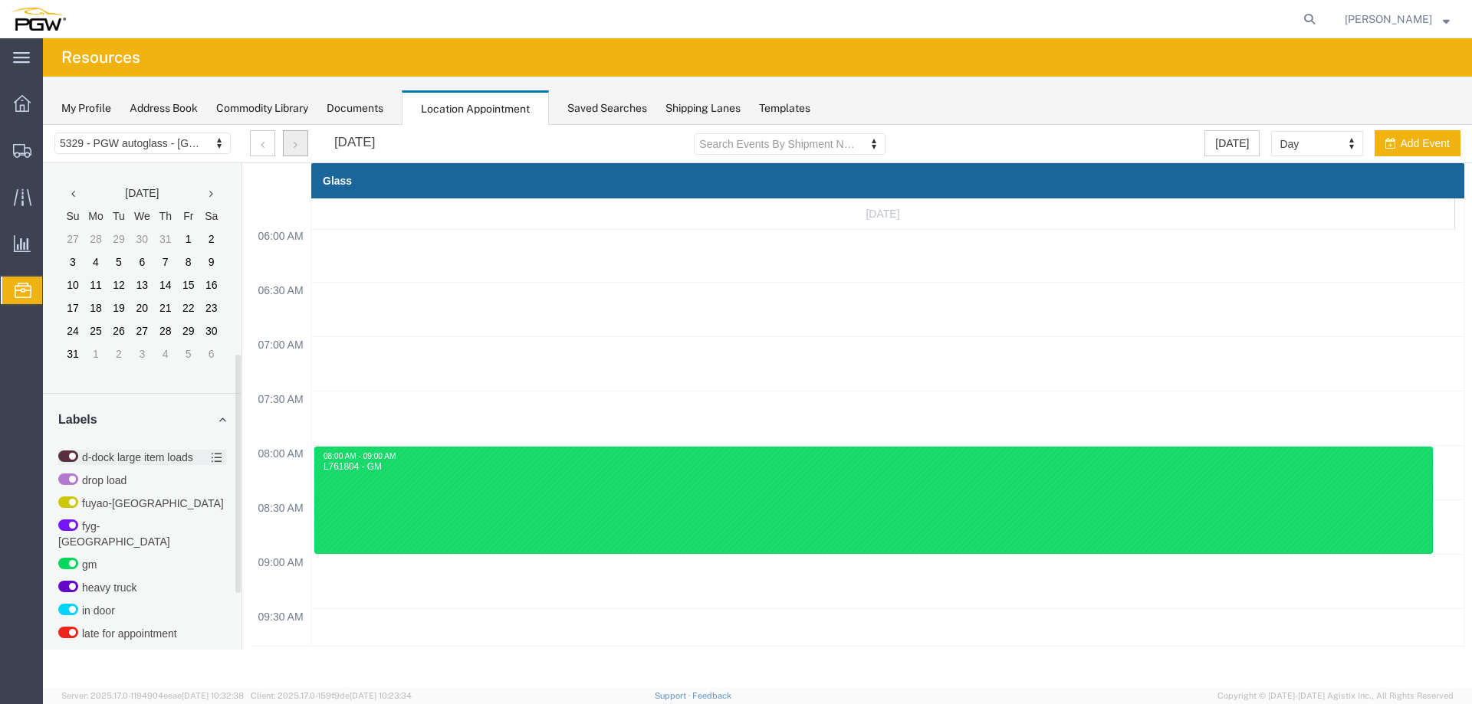
scroll to position [392, 0]
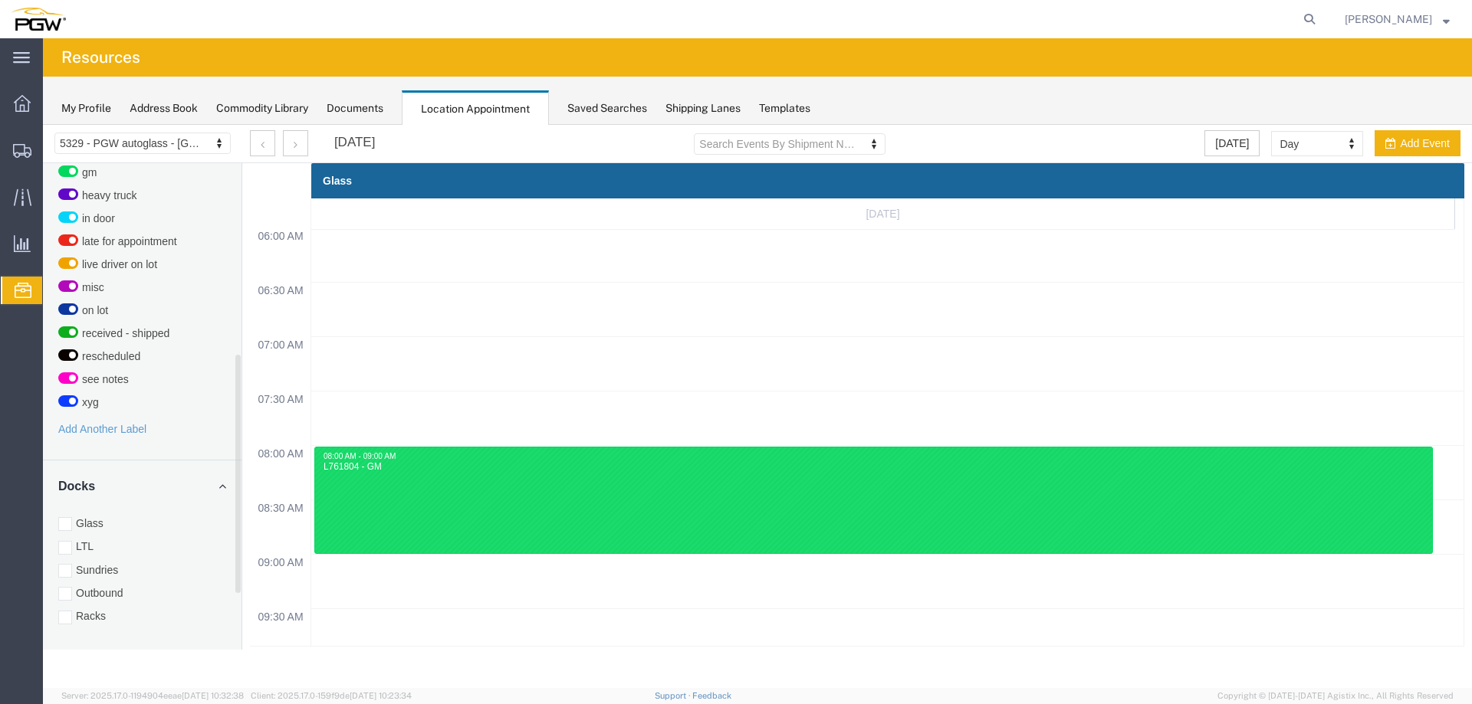
click at [94, 609] on label "Racks" at bounding box center [142, 616] width 168 height 15
click at [43, 125] on input "Racks" at bounding box center [43, 125] width 0 height 0
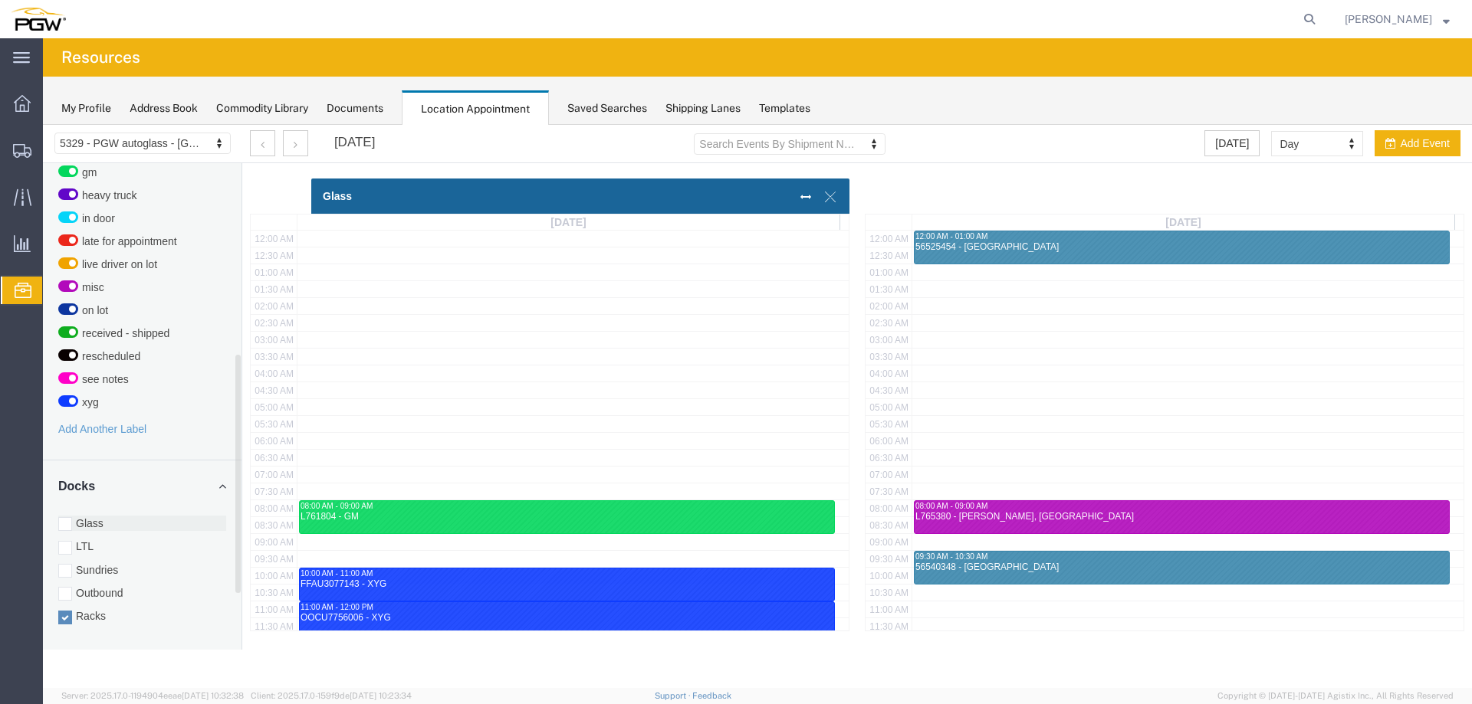
scroll to position [378, 0]
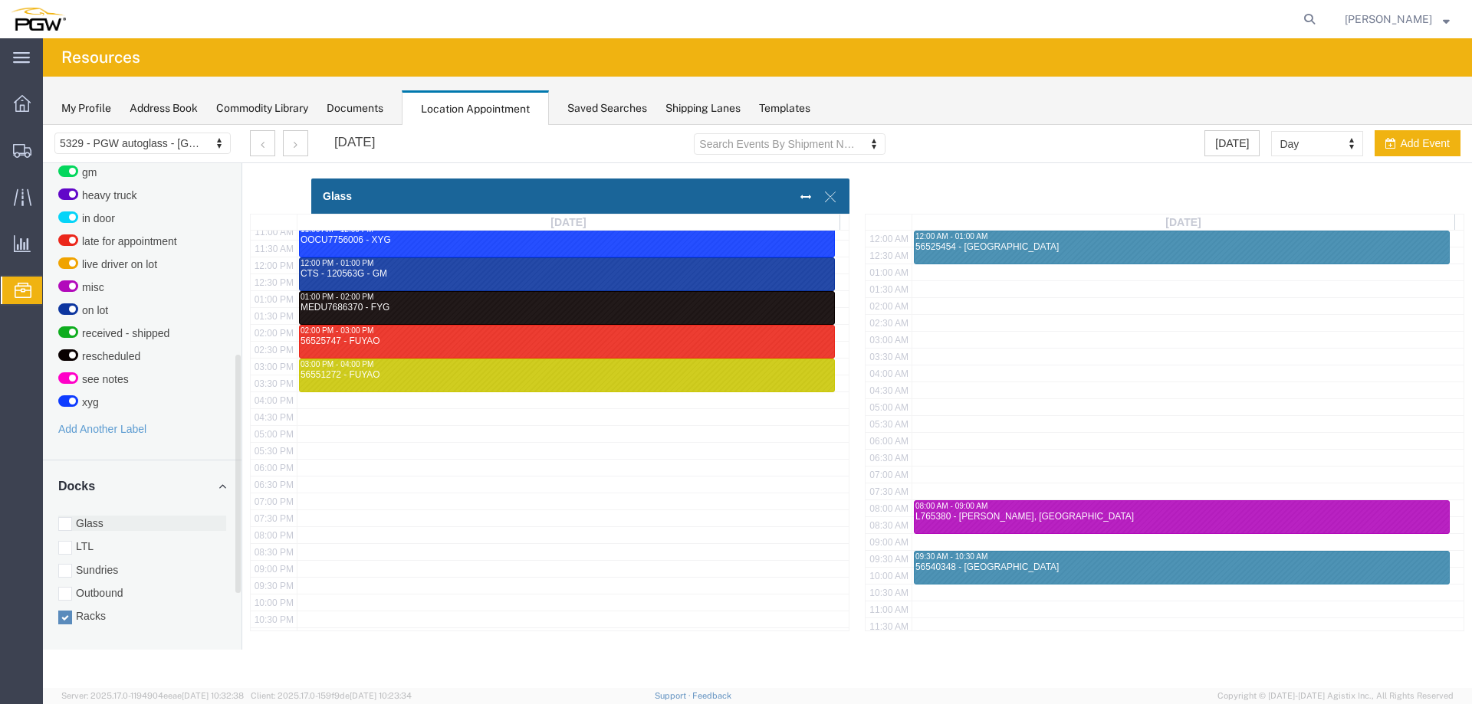
click at [105, 516] on label "Glass" at bounding box center [142, 523] width 168 height 15
click at [43, 125] on input "Glass" at bounding box center [43, 125] width 0 height 0
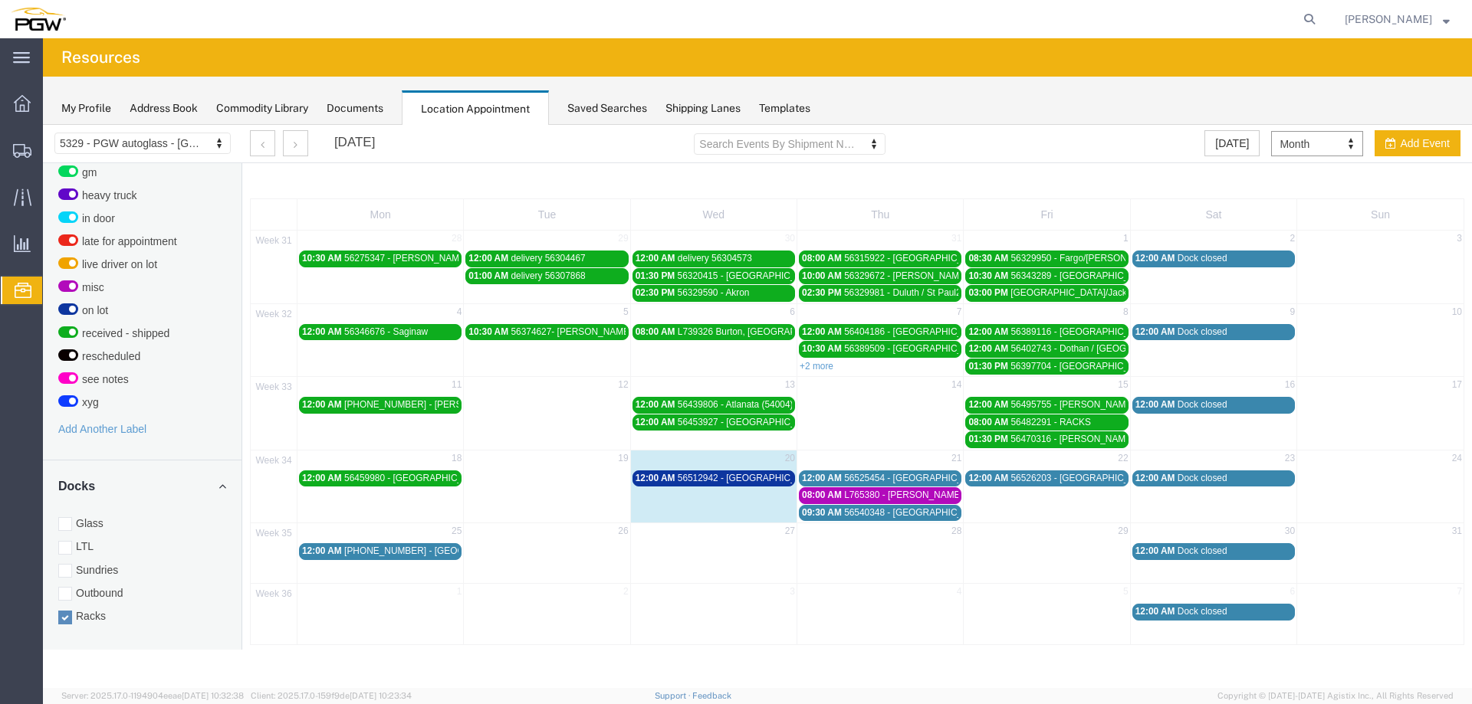
click at [776, 487] on td "12:00 AM 56512942 - Savannah / Orlando (53990)" at bounding box center [713, 495] width 166 height 52
select select "3"
select select
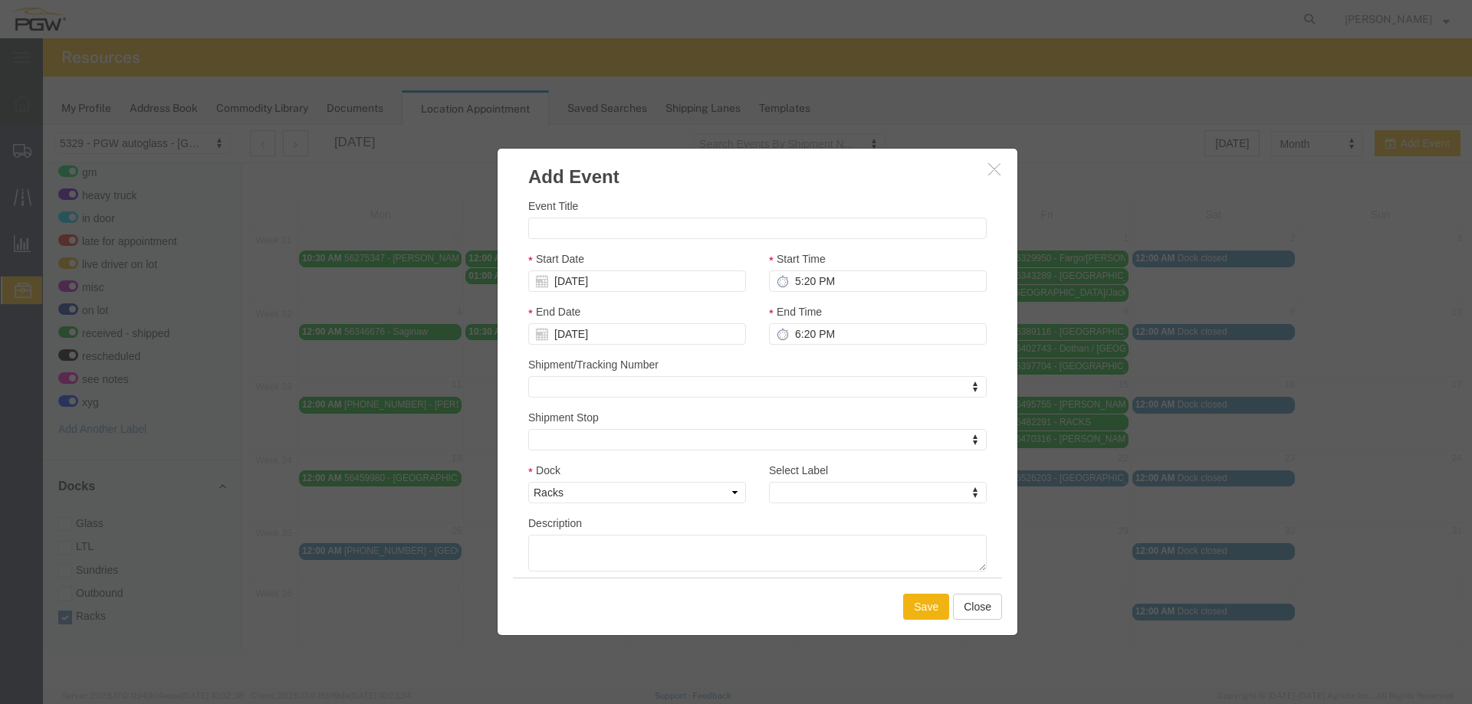
click at [995, 174] on icon "button" at bounding box center [994, 168] width 12 height 13
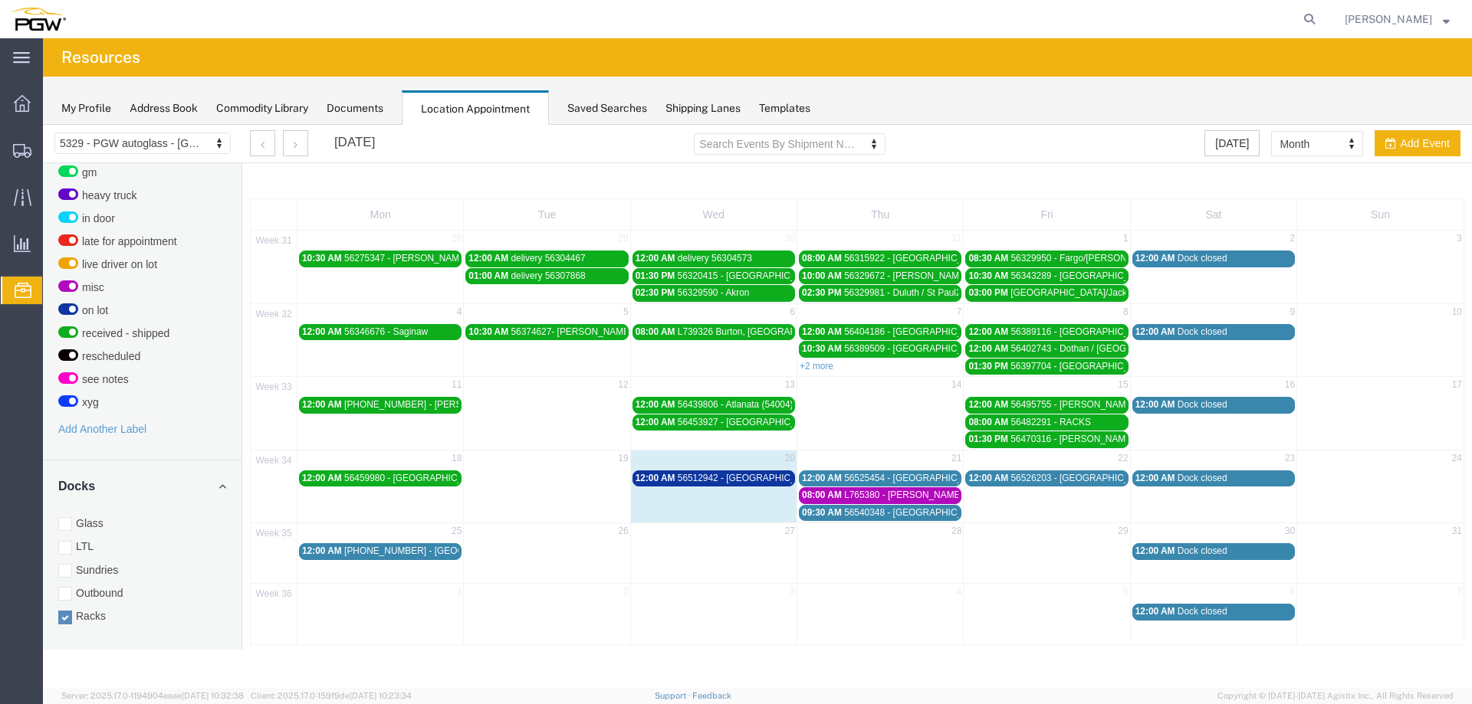
click at [729, 481] on span "56512942 - Savannah / Orlando (53990)" at bounding box center [818, 478] width 280 height 11
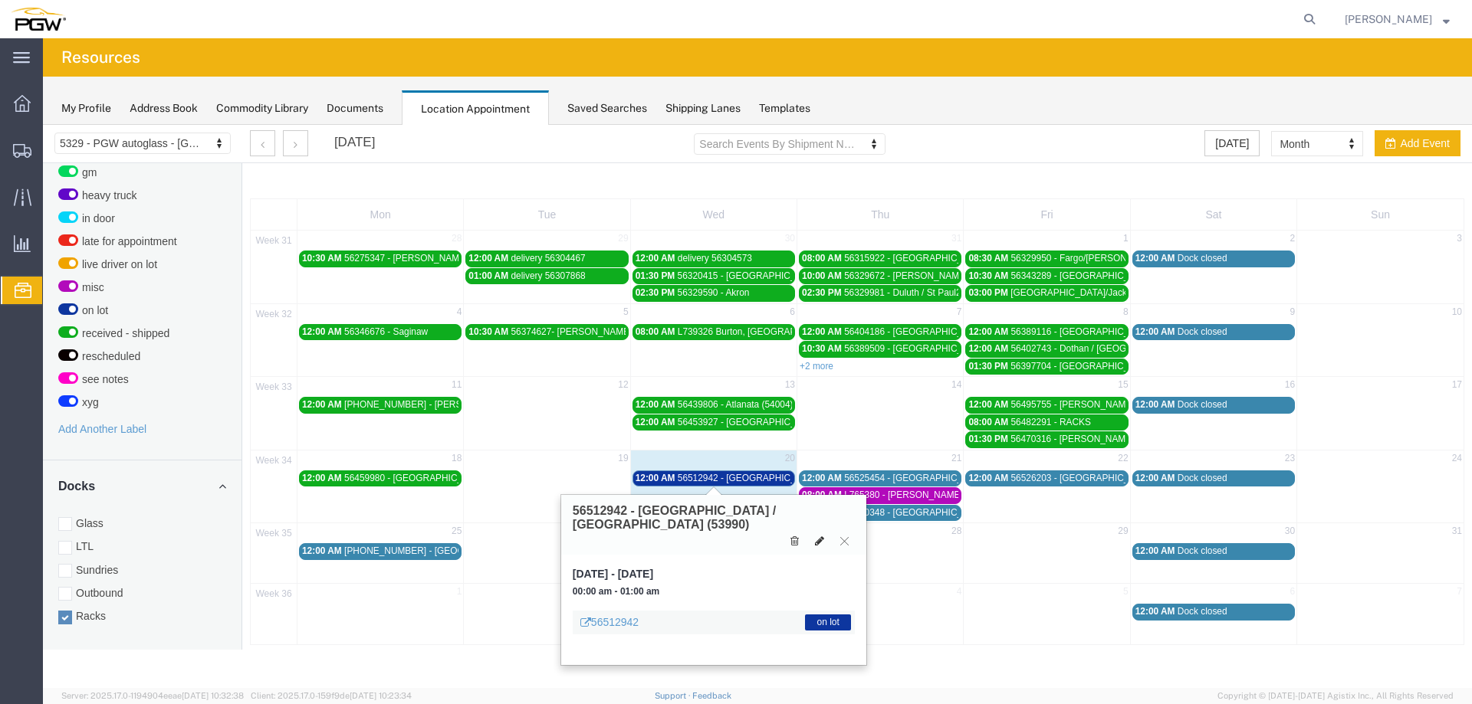
click at [812, 533] on button at bounding box center [819, 541] width 21 height 16
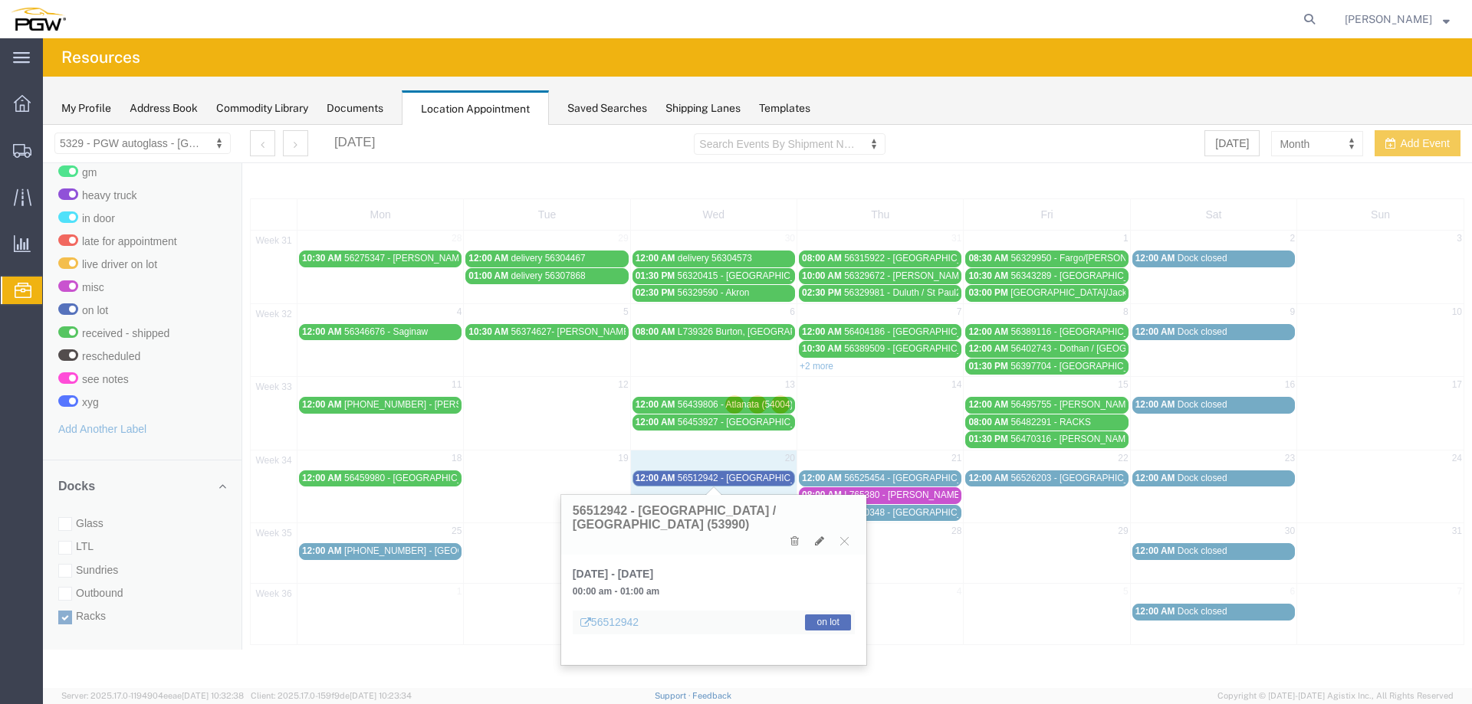
select select "3"
select select "300"
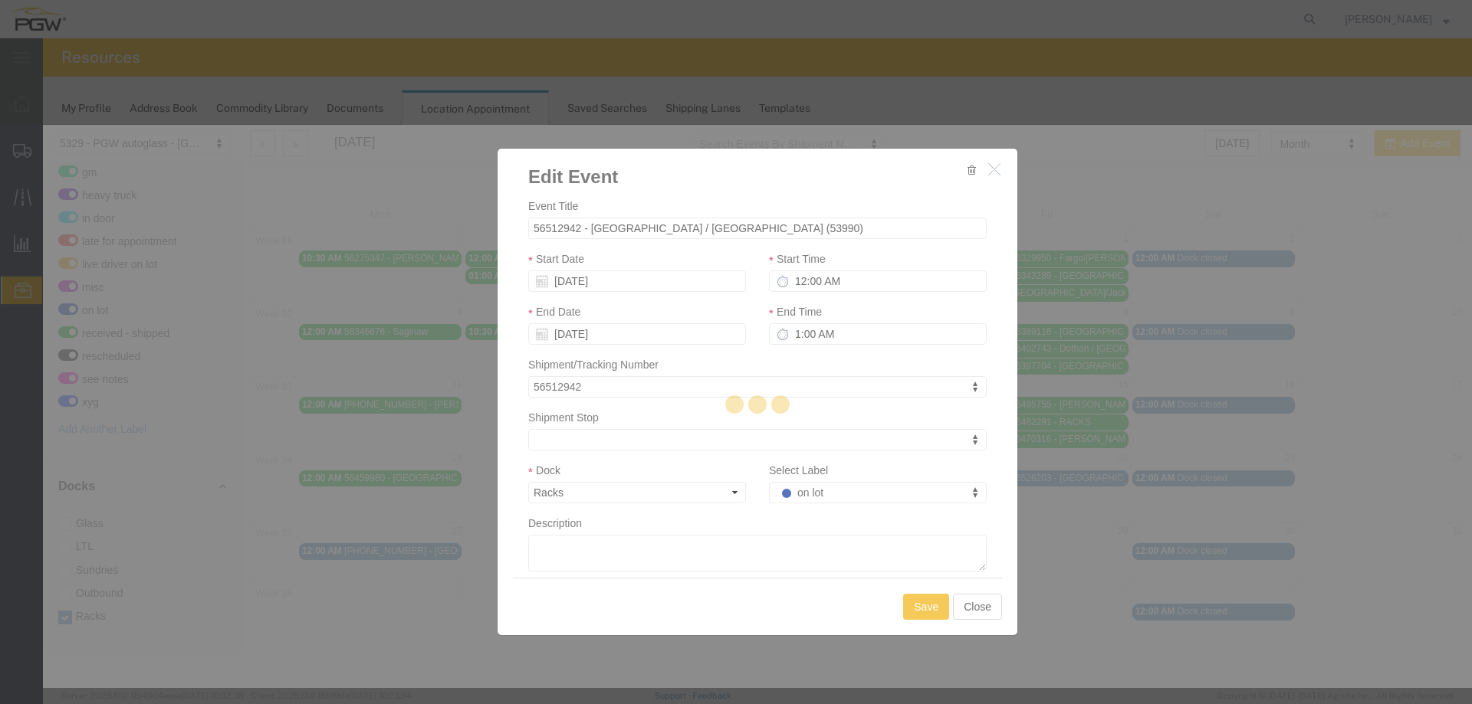
select select
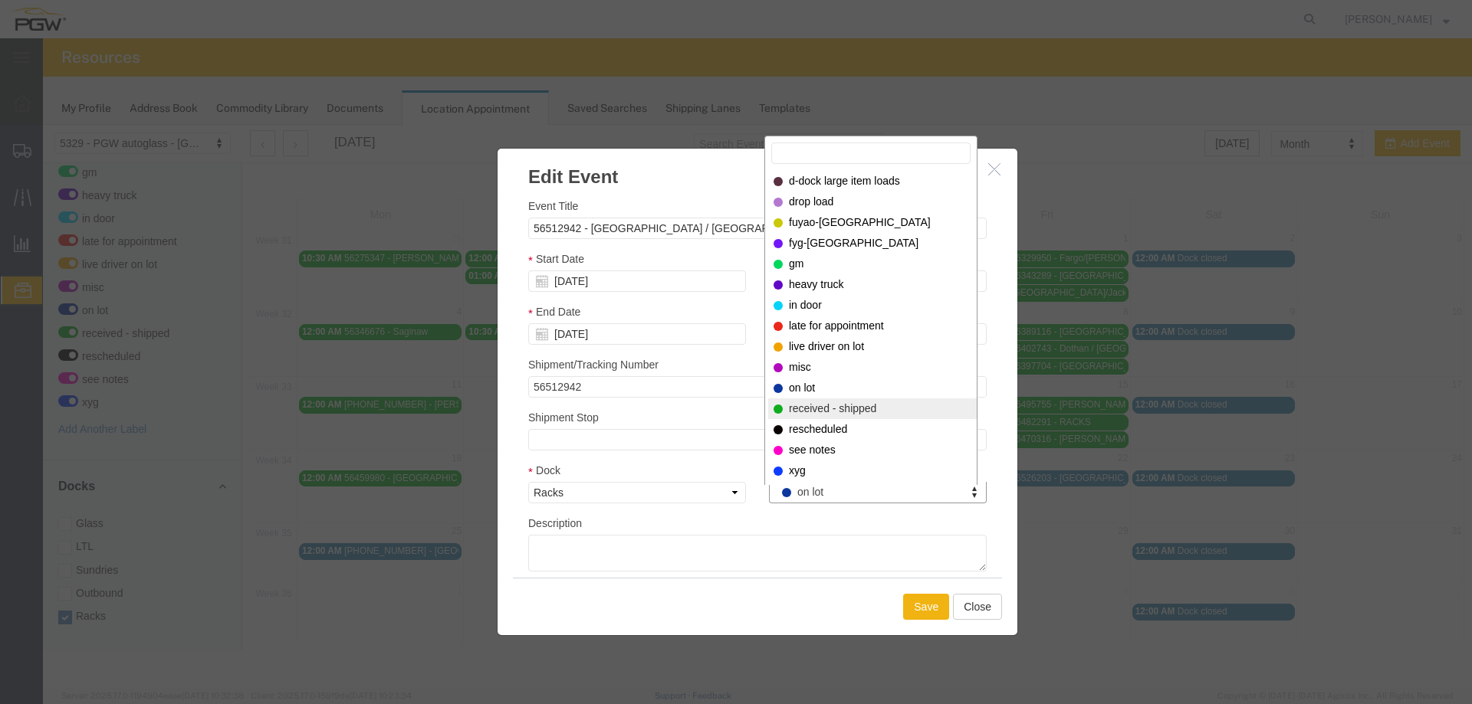
select select "200"
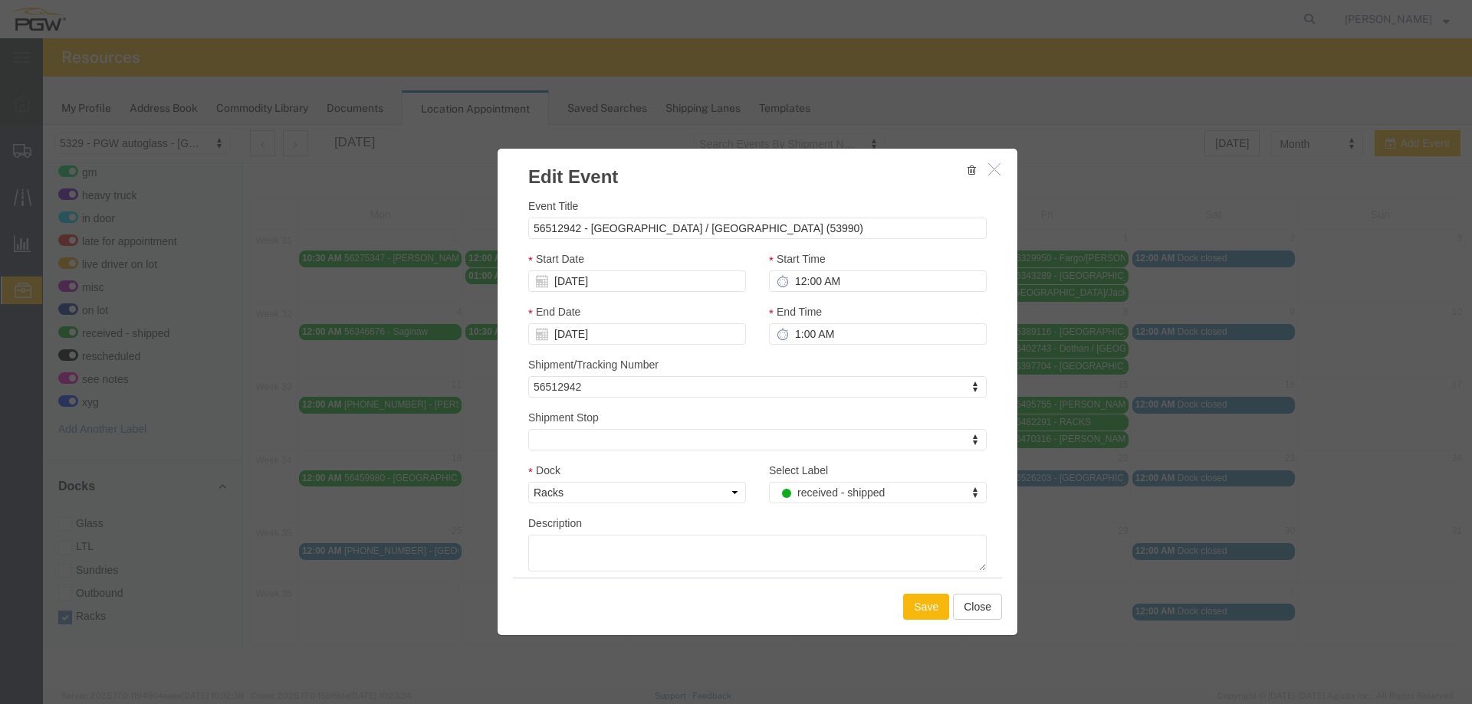
click at [911, 602] on button "Save" at bounding box center [926, 607] width 46 height 26
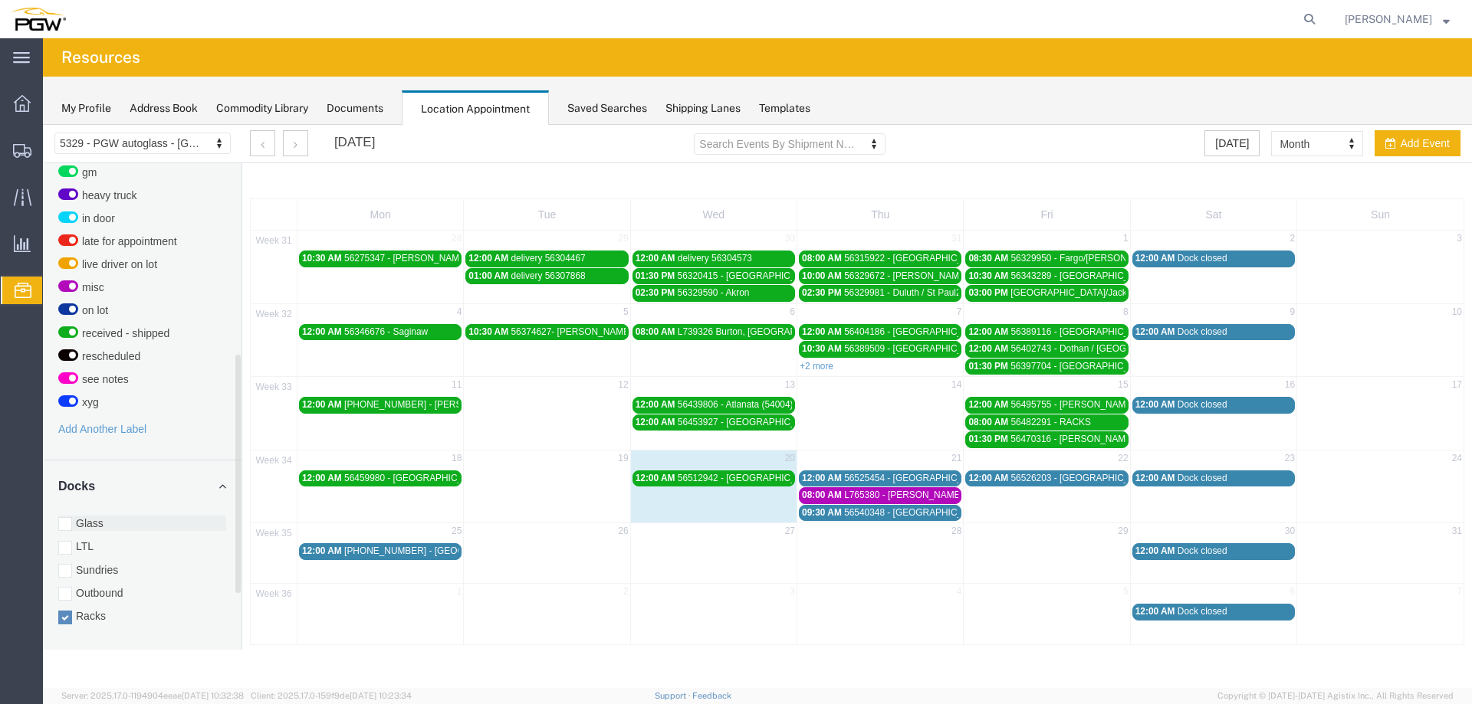
click at [97, 516] on label "Glass" at bounding box center [142, 523] width 168 height 15
click at [43, 125] on input "Glass" at bounding box center [43, 125] width 0 height 0
